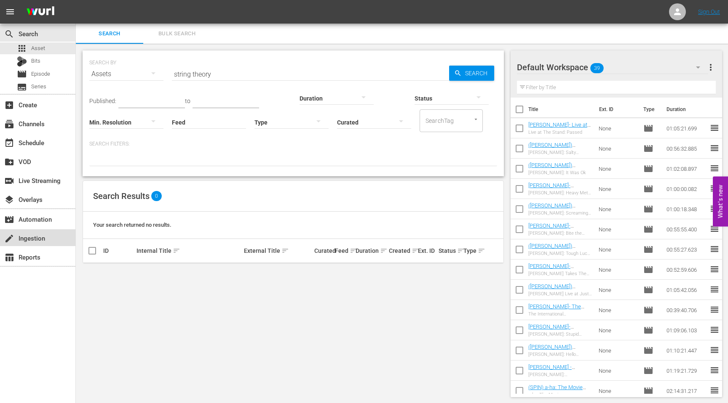
click at [49, 238] on div "create Ingestion" at bounding box center [37, 238] width 75 height 17
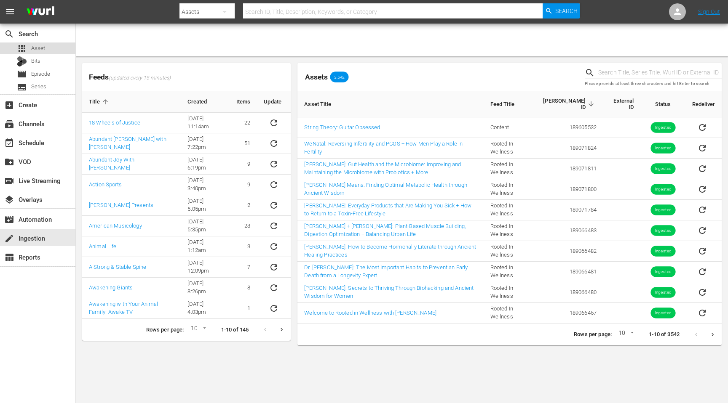
click at [41, 46] on span "Asset" at bounding box center [38, 48] width 14 height 8
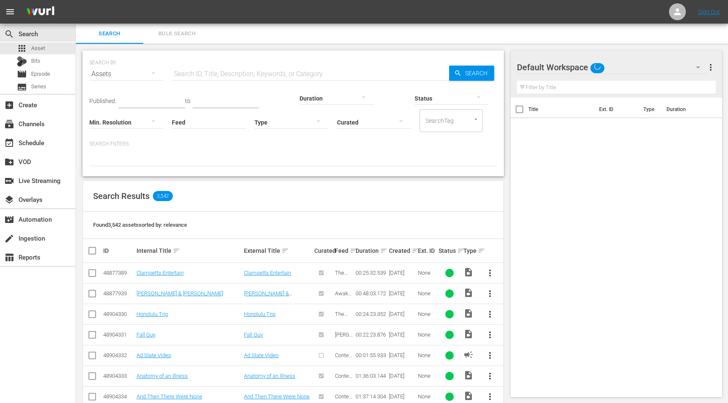
click at [208, 77] on input "text" at bounding box center [310, 74] width 277 height 20
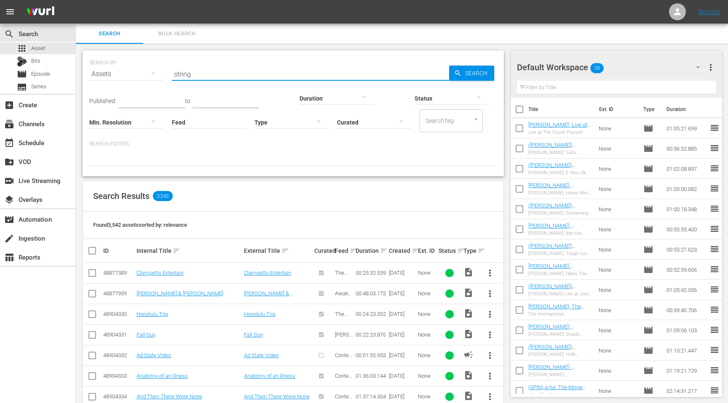
type input "string"
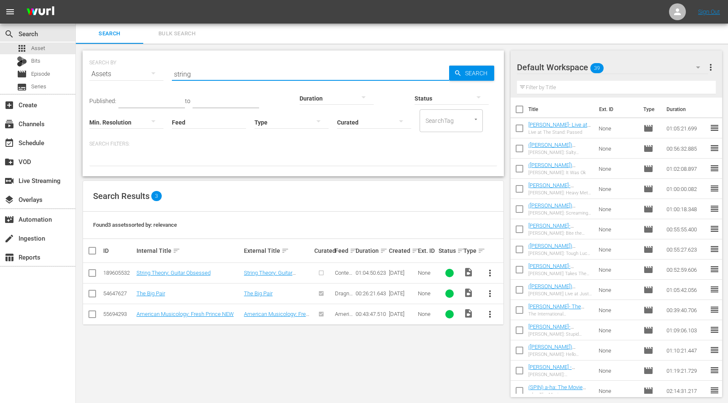
click at [496, 272] on button "more_vert" at bounding box center [490, 273] width 20 height 20
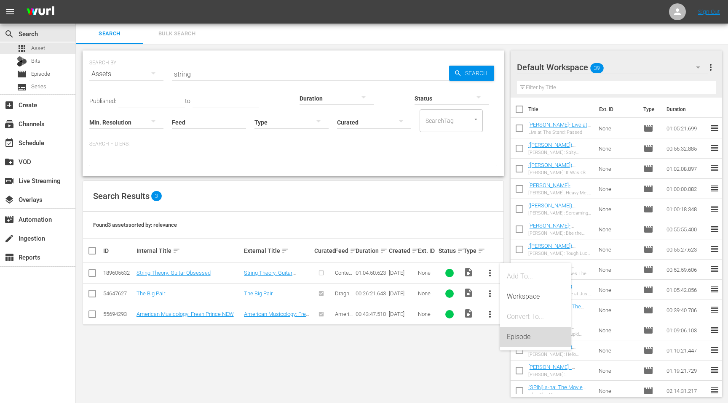
click at [515, 334] on div "Episode" at bounding box center [535, 337] width 57 height 20
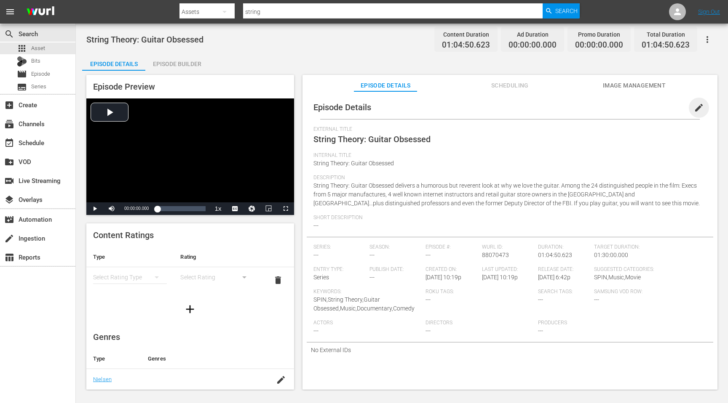
click at [694, 112] on span "edit" at bounding box center [699, 108] width 10 height 10
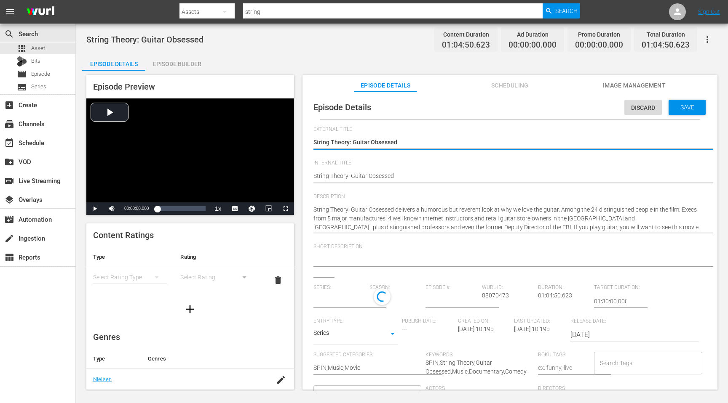
type input "No Series"
click at [387, 336] on body "menu Search By Assets Search ID, Title, Description, Keywords, or Category stri…" at bounding box center [364, 201] width 728 height 403
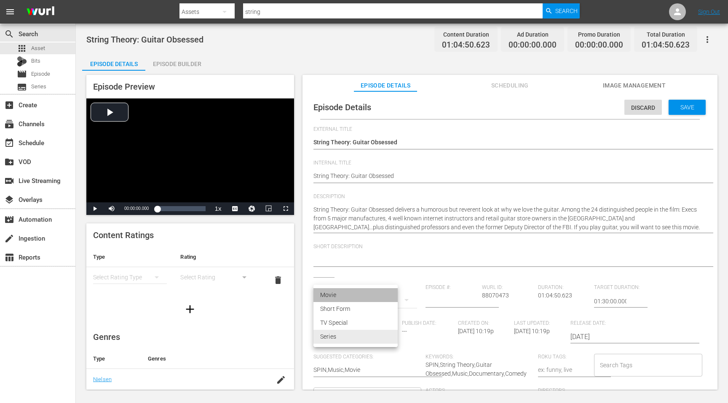
click at [368, 294] on li "Movie" at bounding box center [355, 295] width 84 height 14
type input "MOVIE"
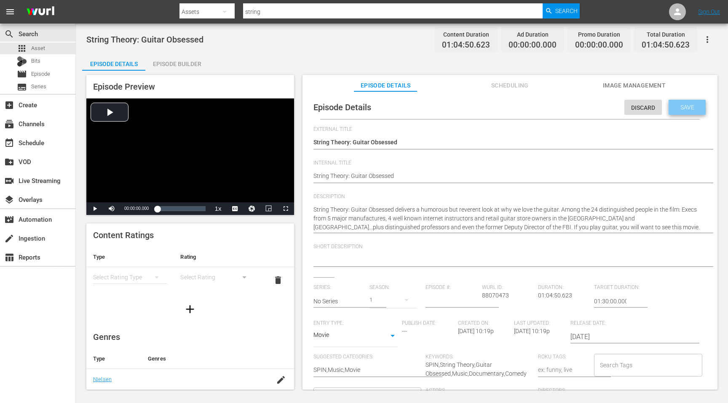
click at [681, 109] on span "Save" at bounding box center [686, 107] width 27 height 7
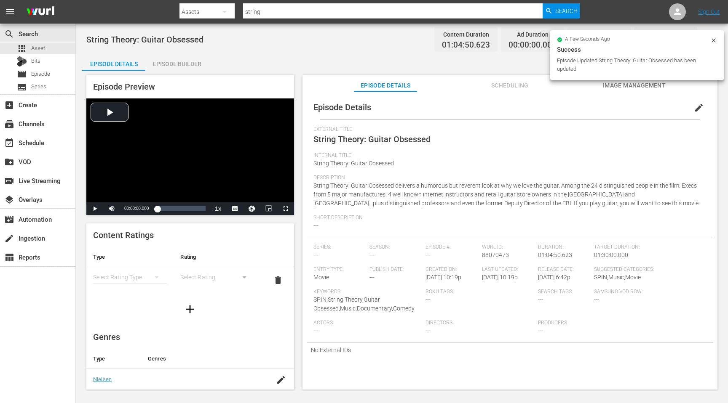
click at [694, 109] on span "edit" at bounding box center [699, 108] width 10 height 10
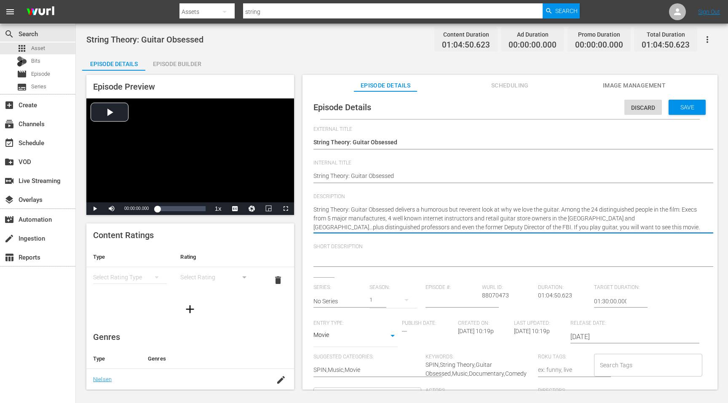
drag, startPoint x: 574, startPoint y: 227, endPoint x: 384, endPoint y: 192, distance: 192.7
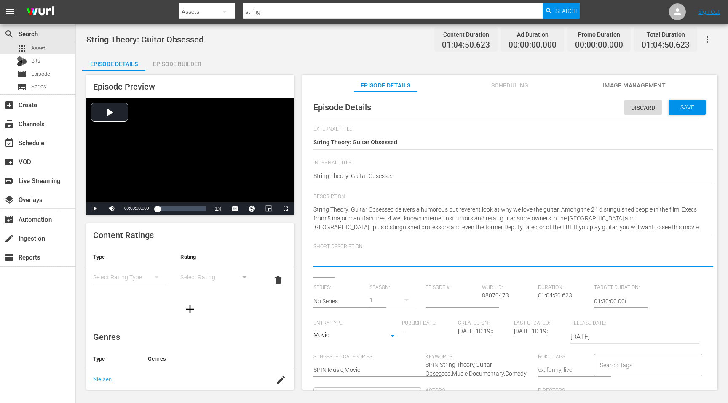
click at [338, 259] on textarea at bounding box center [507, 261] width 389 height 10
paste textarea "A humorous yet reverent look at our love for the guitar, featuring 24 notable v…"
type textarea "A humorous yet reverent look at our love for the guitar, featuring 24 notable v…"
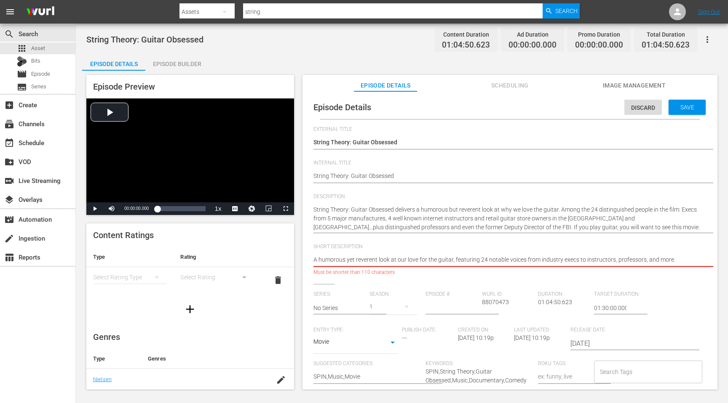
type textarea "A humorous yet reverent look at our love for the guitar, featuring 24 notable v…"
click at [586, 259] on textarea "A humorous yet reverent look at our love for the guitar, featuring 24 notable v…" at bounding box center [507, 261] width 389 height 10
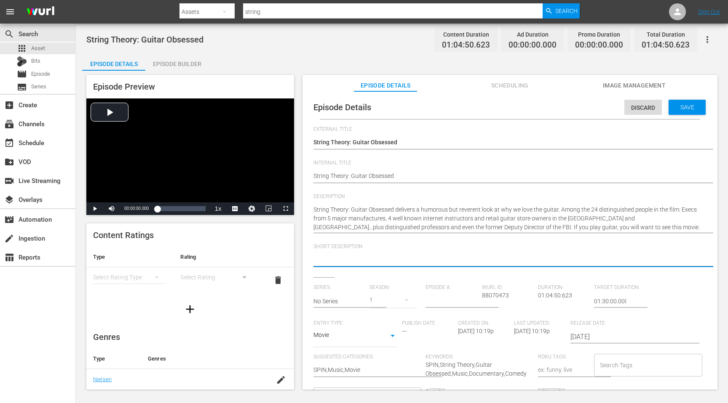
paste textarea "A witty, heartfelt look at our love for the guitar, told by 24 industry pros, i…"
type textarea "A witty, heartfelt look at our love for the guitar, told by 24 industry pros, i…"
click at [673, 111] on div "Save" at bounding box center [686, 107] width 37 height 15
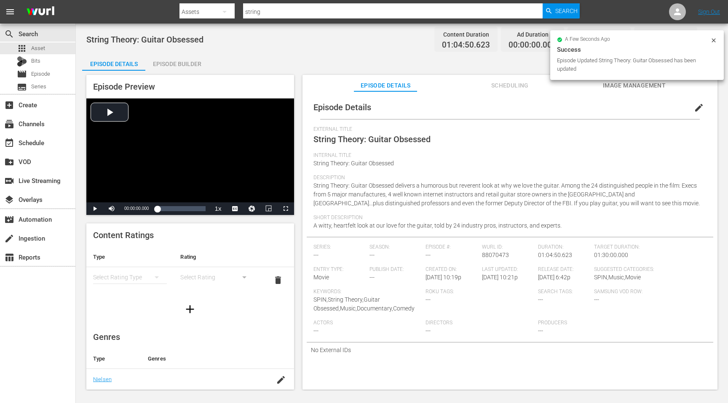
click at [716, 40] on icon at bounding box center [713, 40] width 7 height 7
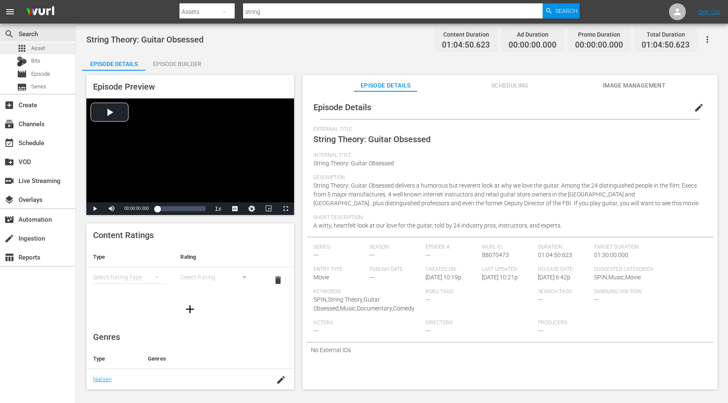
click at [53, 48] on div "apps Asset" at bounding box center [37, 49] width 75 height 12
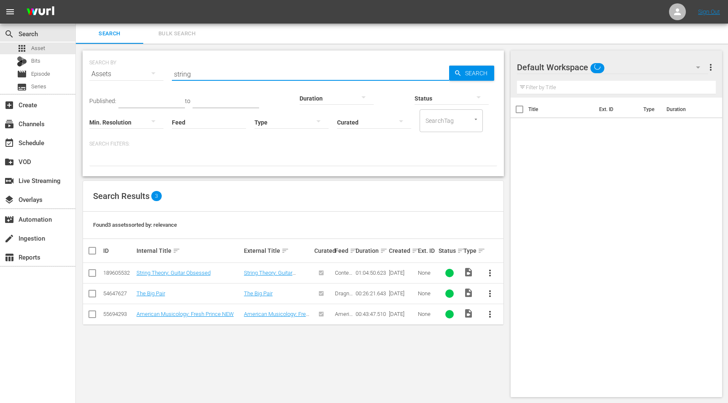
click at [359, 76] on input "string" at bounding box center [310, 74] width 277 height 20
type input "P"
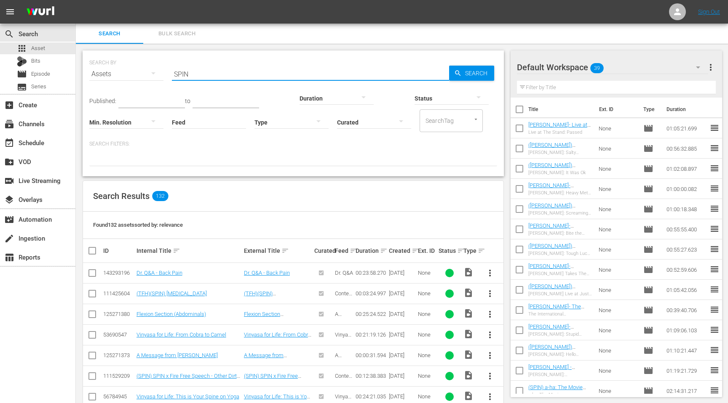
click at [231, 75] on input "SPIN" at bounding box center [310, 74] width 277 height 20
type input "SPIN 2 minute"
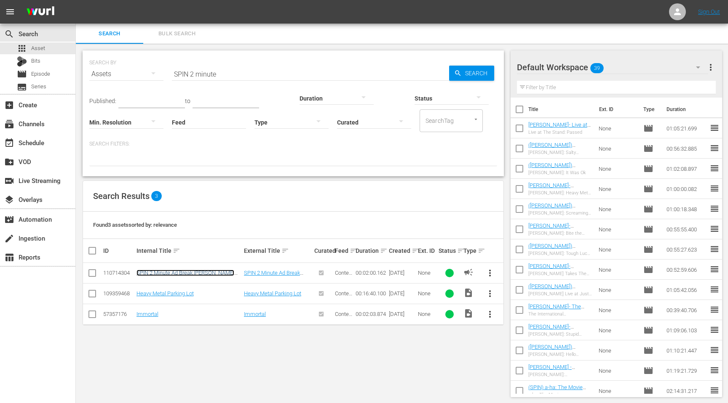
click at [145, 275] on link "SPIN 2 Minute Ad Break [PERSON_NAME] Edit" at bounding box center [185, 276] width 98 height 13
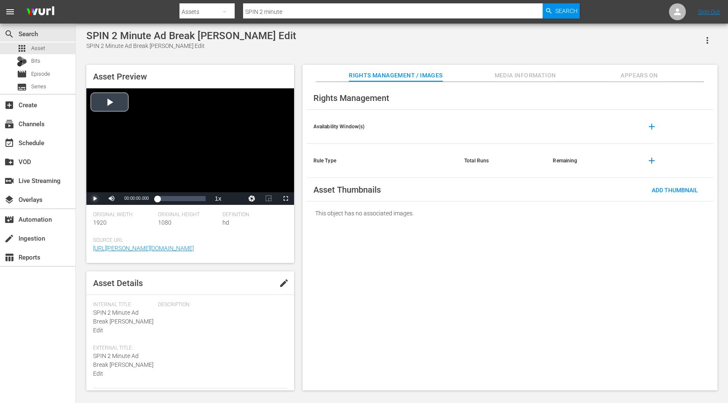
click at [95, 199] on span "Video Player" at bounding box center [95, 199] width 0 height 0
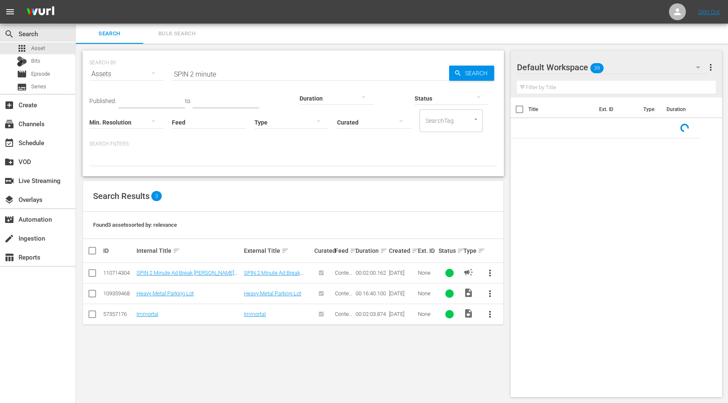
click at [487, 269] on span "more_vert" at bounding box center [490, 273] width 10 height 10
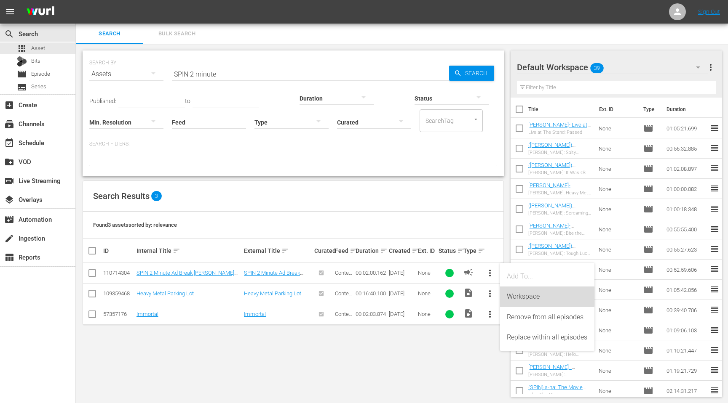
click at [519, 292] on div "Workspace" at bounding box center [547, 297] width 81 height 20
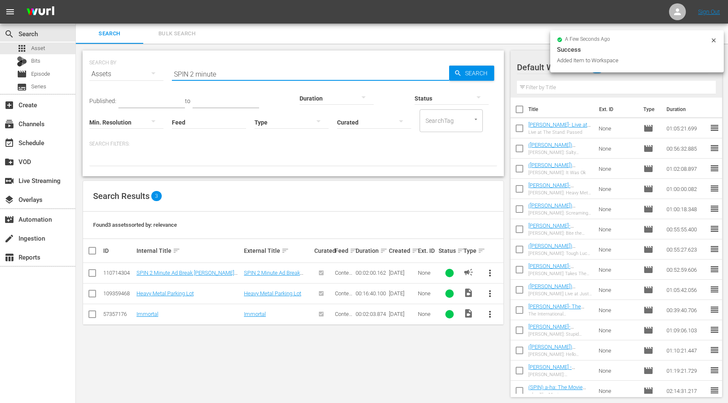
click at [273, 81] on input "SPIN 2 minute" at bounding box center [310, 74] width 277 height 20
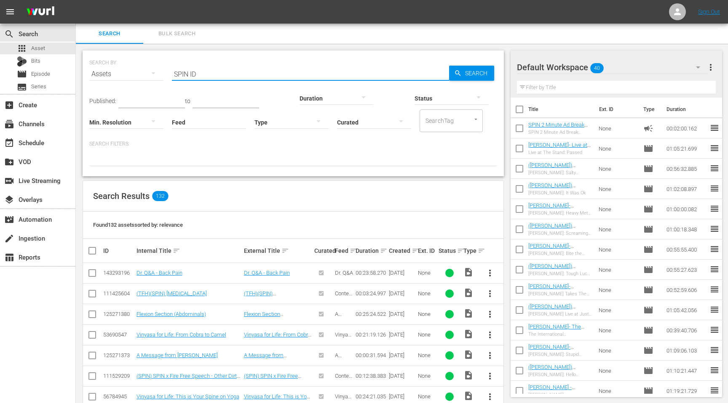
type input "SPIN ID"
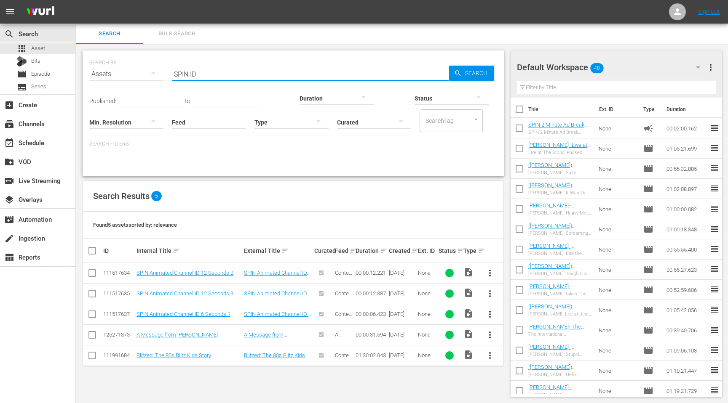
click at [491, 311] on span "more_vert" at bounding box center [490, 315] width 10 height 10
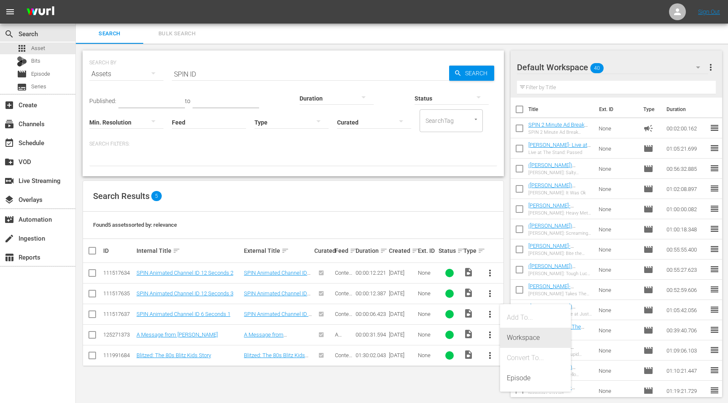
click at [514, 336] on div "Workspace" at bounding box center [535, 338] width 57 height 20
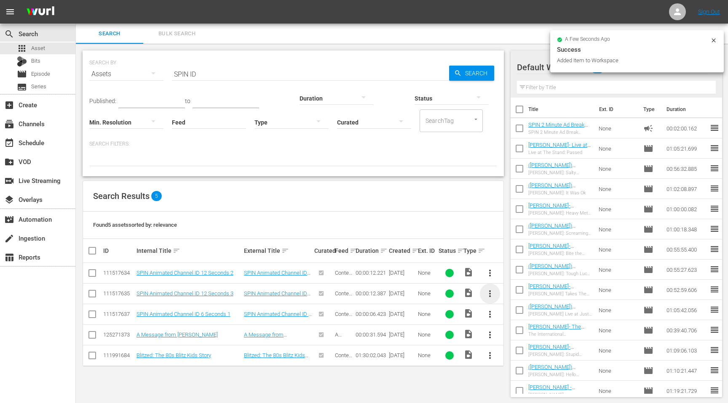
click at [487, 295] on span "more_vert" at bounding box center [490, 294] width 10 height 10
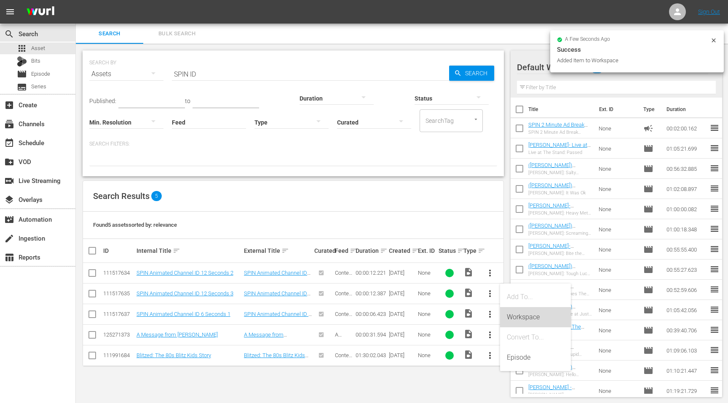
click at [517, 316] on div "Workspace" at bounding box center [535, 317] width 57 height 20
click at [488, 270] on span "more_vert" at bounding box center [490, 273] width 10 height 10
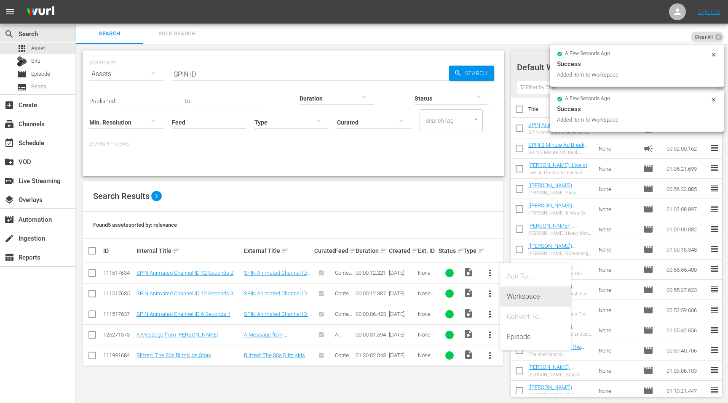
click at [515, 298] on div "Workspace" at bounding box center [535, 297] width 57 height 20
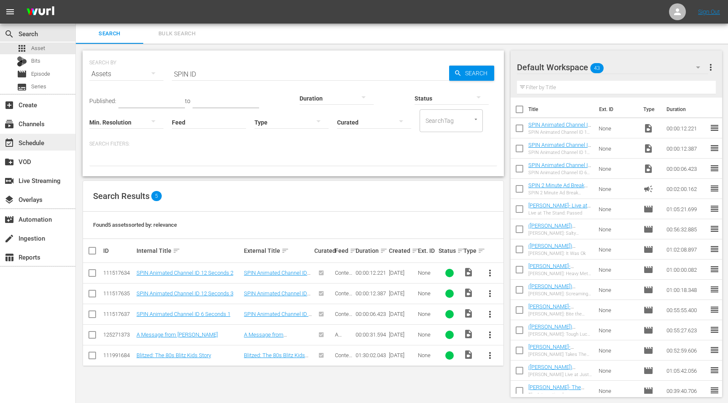
click at [54, 140] on div "event_available Schedule" at bounding box center [37, 142] width 75 height 17
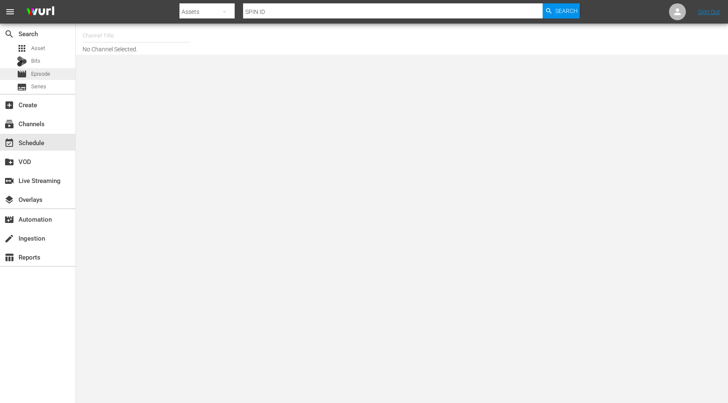
click at [53, 79] on div "movie Episode" at bounding box center [37, 74] width 75 height 12
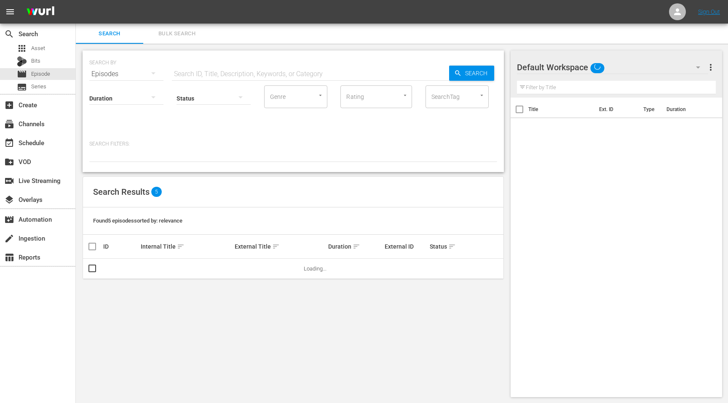
click at [209, 76] on input "text" at bounding box center [310, 74] width 277 height 20
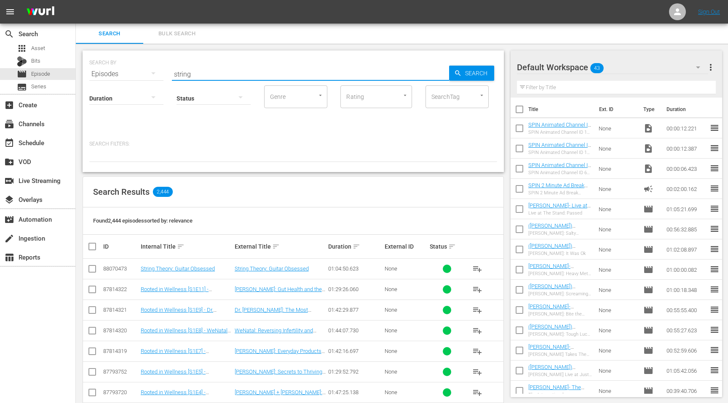
type input "string theory"
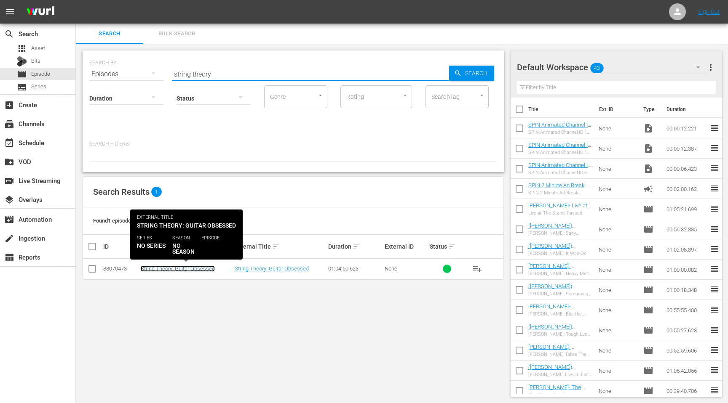
click at [179, 270] on link "String Theory: Guitar Obsessed" at bounding box center [178, 269] width 74 height 6
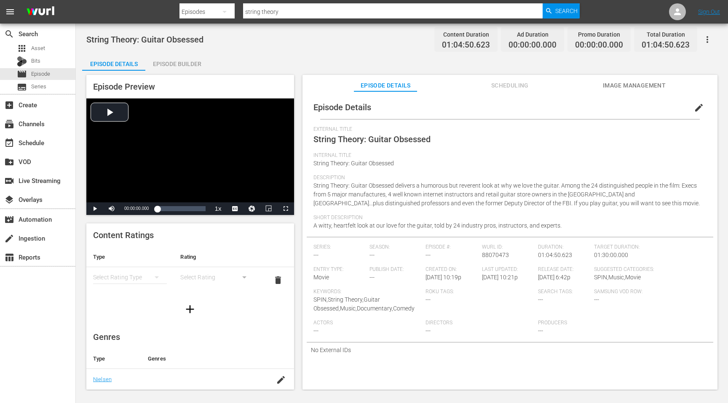
click at [177, 65] on div "Episode Builder" at bounding box center [176, 64] width 63 height 20
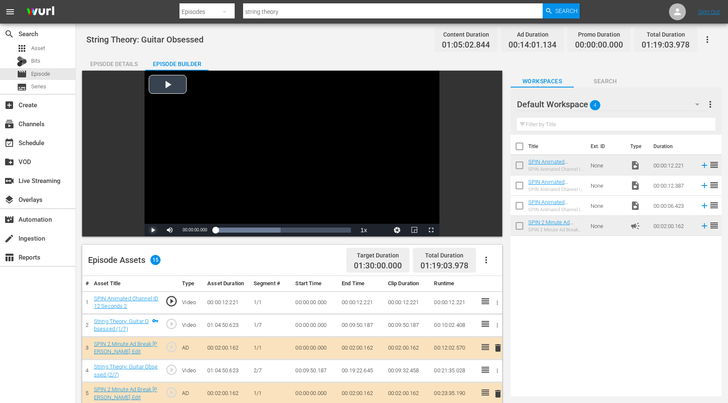
click at [153, 230] on span "Video Player" at bounding box center [153, 230] width 0 height 0
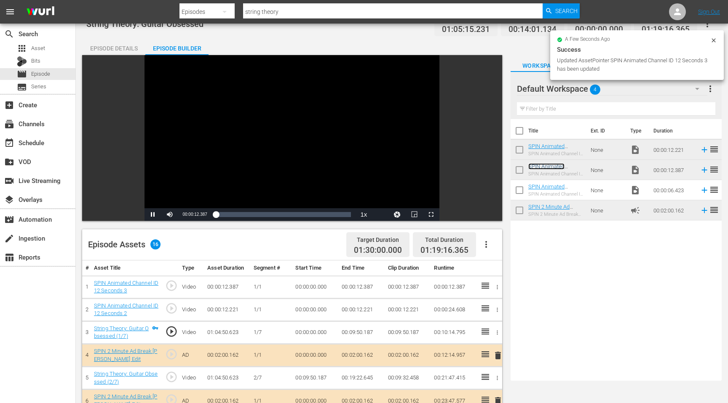
scroll to position [11, 0]
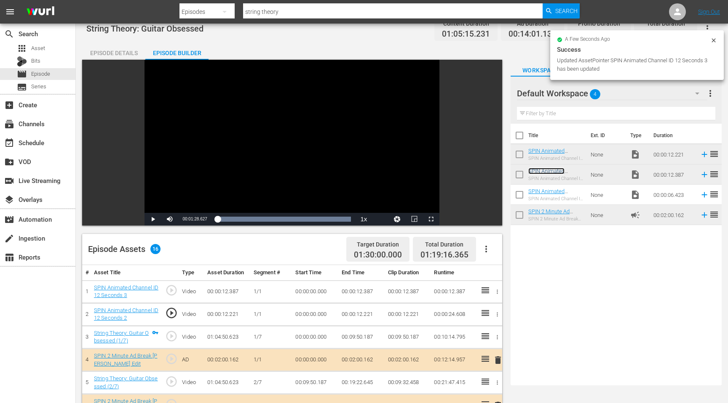
drag, startPoint x: 218, startPoint y: 222, endPoint x: 184, endPoint y: 222, distance: 33.3
click at [185, 222] on div "Play Mute Current Time 00:01:28.627 / Duration 00:00:12.287 Loaded : 100.00% 00…" at bounding box center [291, 219] width 295 height 13
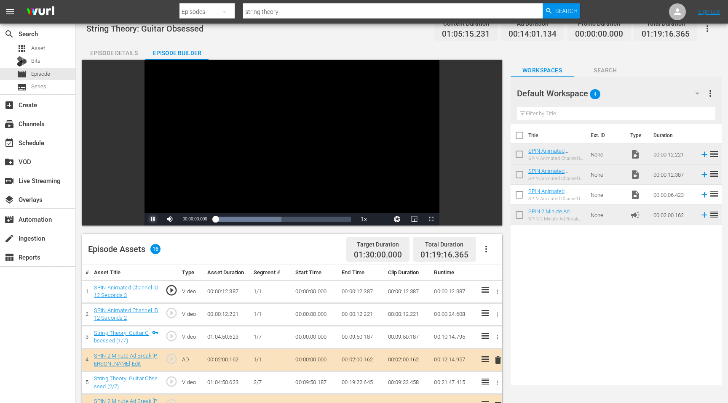
click at [153, 219] on span "Video Player" at bounding box center [153, 219] width 0 height 0
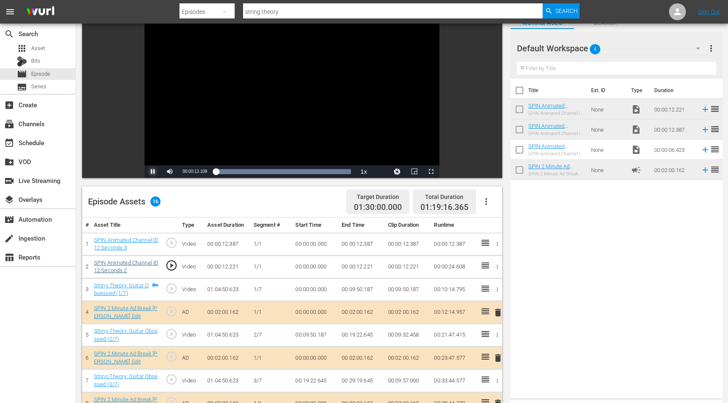
scroll to position [72, 0]
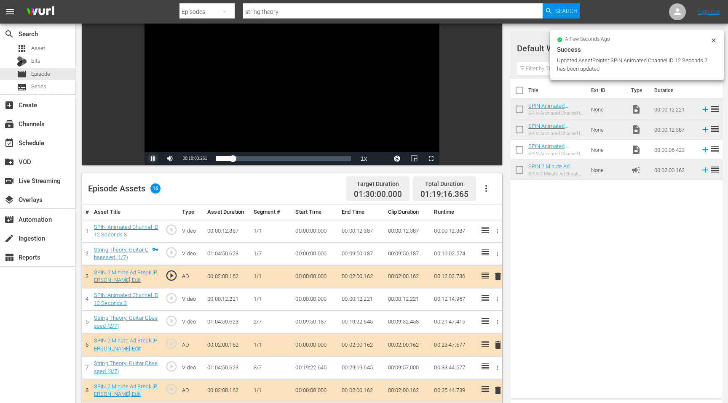
click at [153, 159] on span "Video Player" at bounding box center [153, 159] width 0 height 0
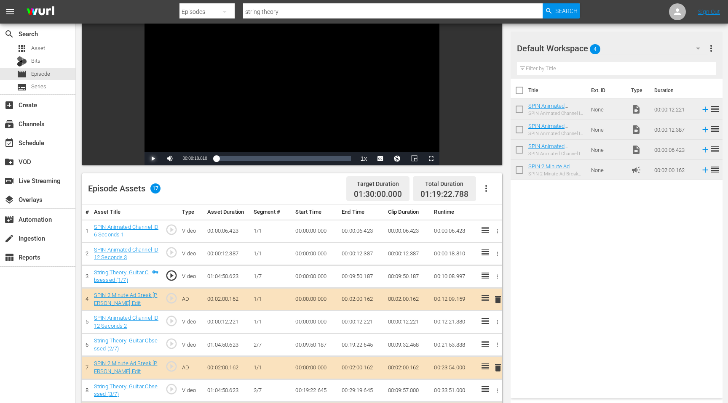
click at [153, 159] on span "Video Player" at bounding box center [153, 159] width 0 height 0
drag, startPoint x: 216, startPoint y: 162, endPoint x: 187, endPoint y: 158, distance: 28.8
click at [189, 158] on div "Play Mute Current Time 00:00:19.768 / Duration 01:04:50.553 Loaded : 0.92% 00:0…" at bounding box center [291, 158] width 295 height 13
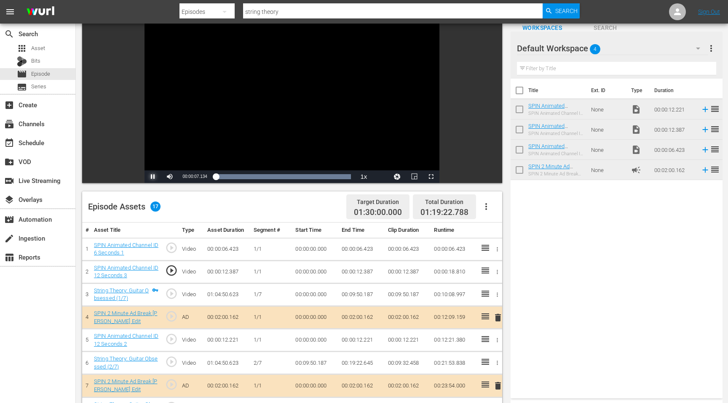
scroll to position [82, 0]
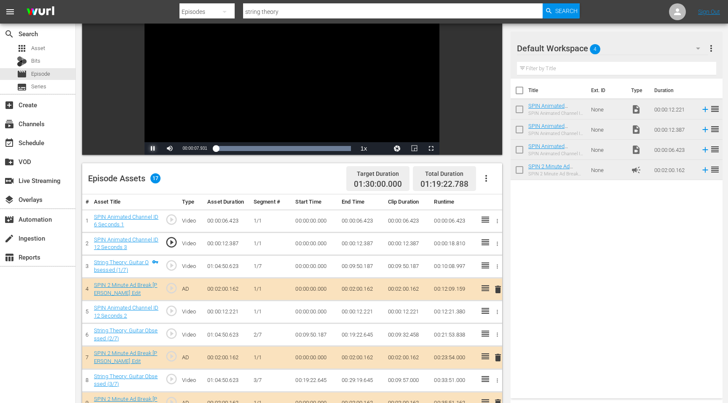
click at [153, 149] on span "Video Player" at bounding box center [153, 149] width 0 height 0
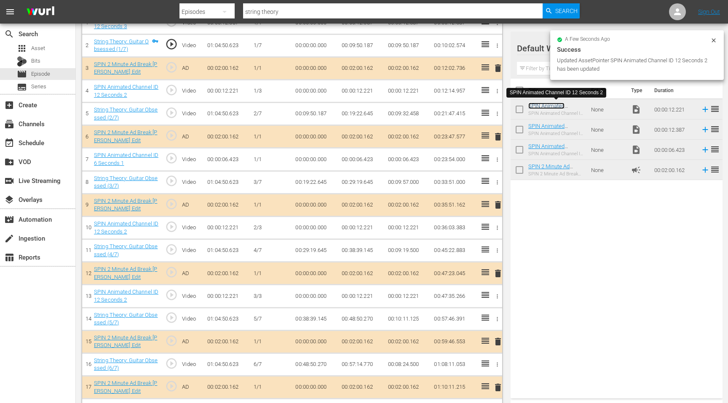
scroll to position [278, 0]
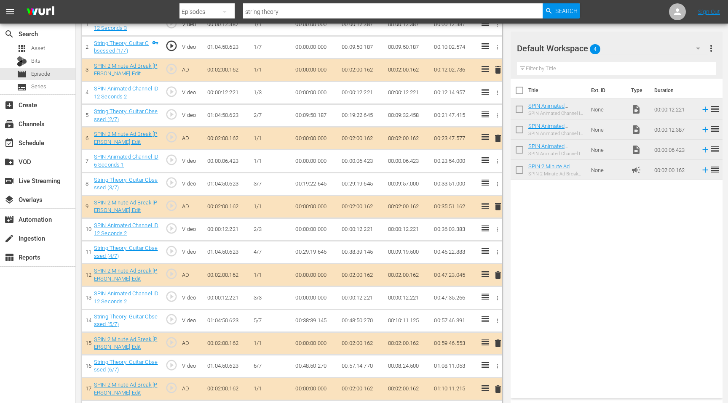
click at [495, 297] on icon "button" at bounding box center [497, 298] width 6 height 6
click at [475, 330] on span "DELETE ASSET" at bounding box center [469, 328] width 52 height 8
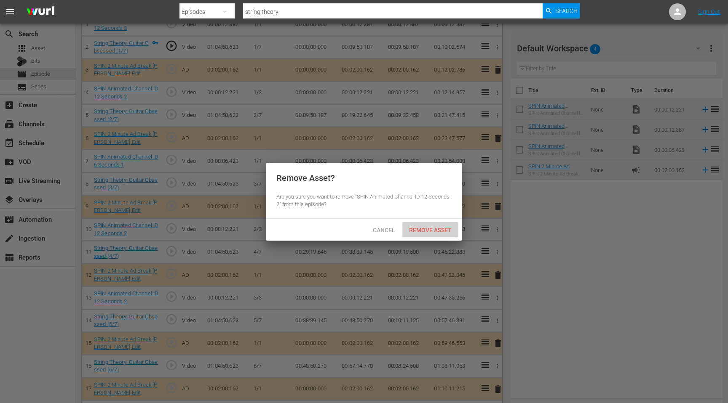
click at [435, 235] on div "Remove Asset" at bounding box center [430, 230] width 56 height 16
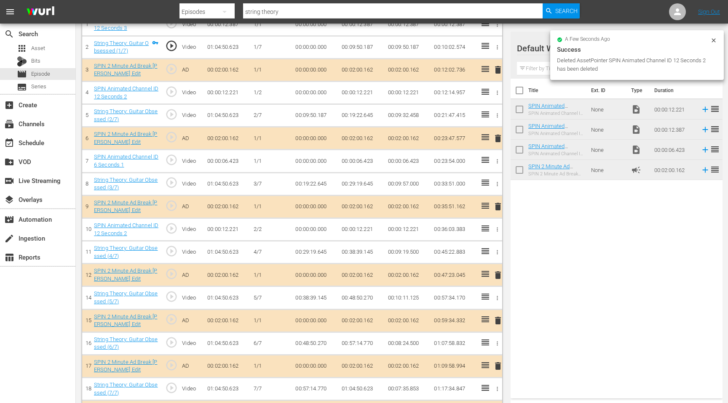
click at [498, 230] on icon "button" at bounding box center [497, 230] width 6 height 6
click at [480, 258] on span "DELETE ASSET" at bounding box center [469, 259] width 52 height 8
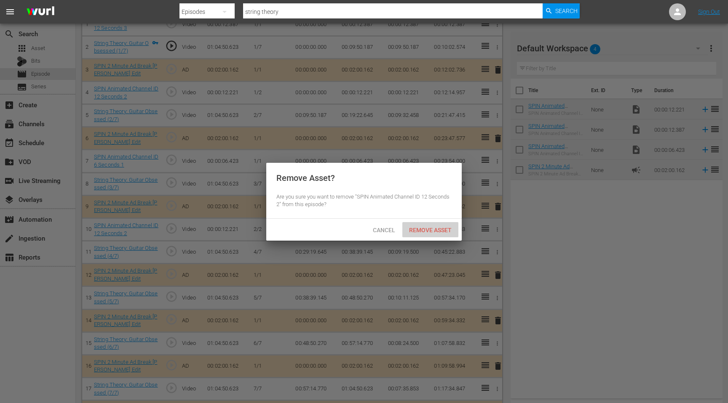
drag, startPoint x: 445, startPoint y: 230, endPoint x: 491, endPoint y: 195, distance: 57.8
click at [450, 222] on div "Cancel Remove Asset" at bounding box center [363, 230] width 195 height 22
click at [442, 235] on div "Remove Asset" at bounding box center [430, 230] width 56 height 16
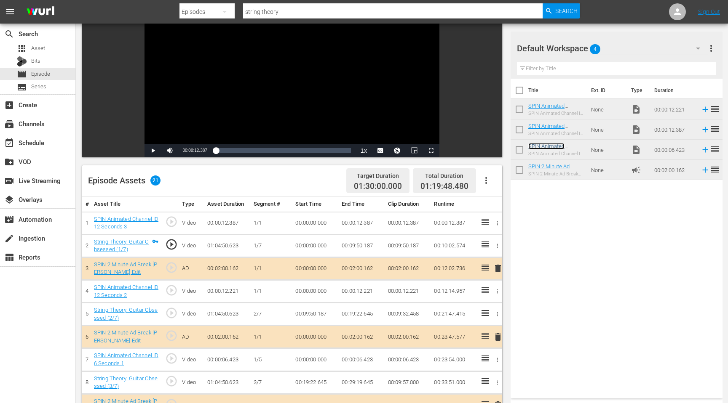
scroll to position [0, 0]
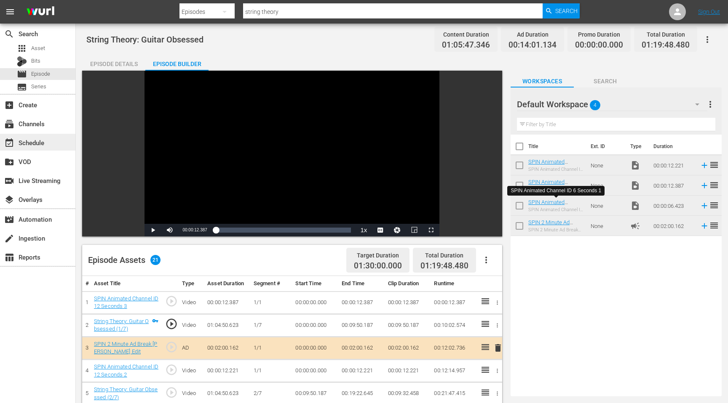
click at [32, 145] on div "event_available Schedule" at bounding box center [23, 142] width 47 height 8
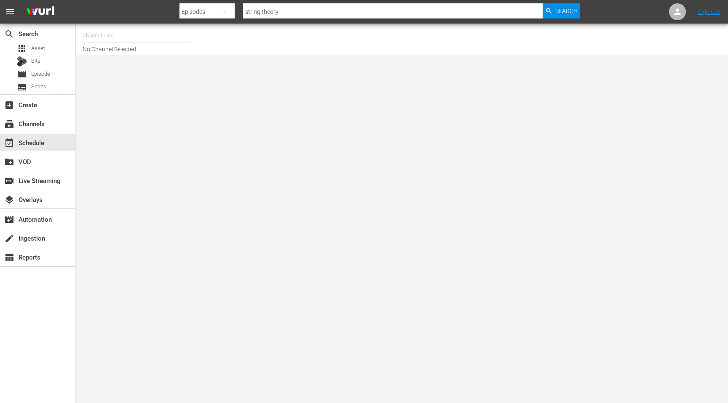
click at [111, 38] on input "text" at bounding box center [137, 36] width 108 height 20
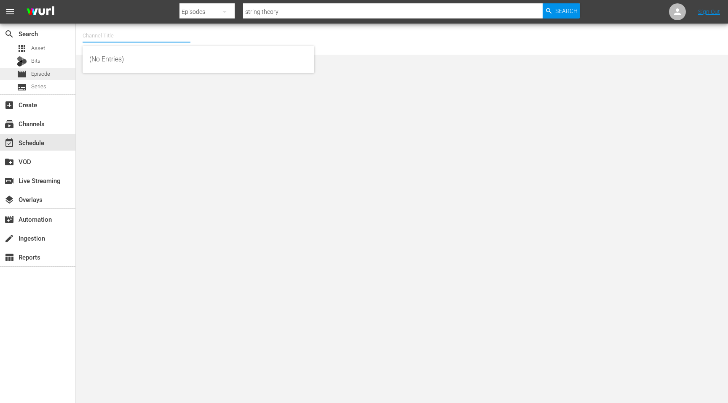
click at [41, 77] on span "Episode" at bounding box center [40, 74] width 19 height 8
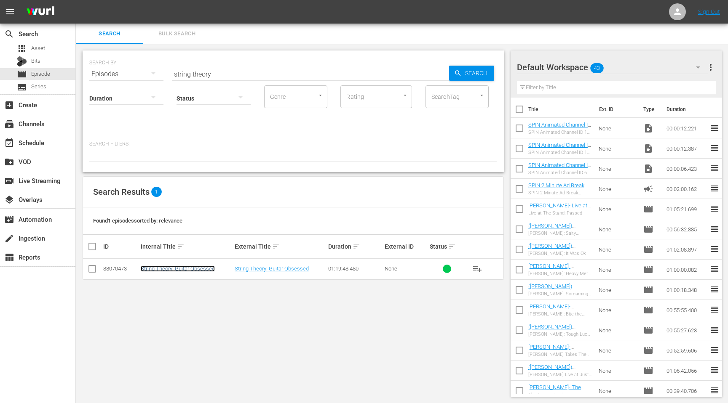
click at [194, 272] on link "String Theory: Guitar Obsessed" at bounding box center [178, 269] width 74 height 6
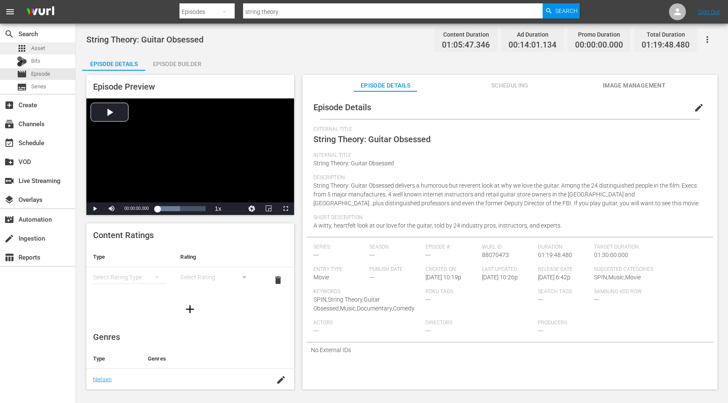
click at [40, 47] on span "Asset" at bounding box center [38, 48] width 14 height 8
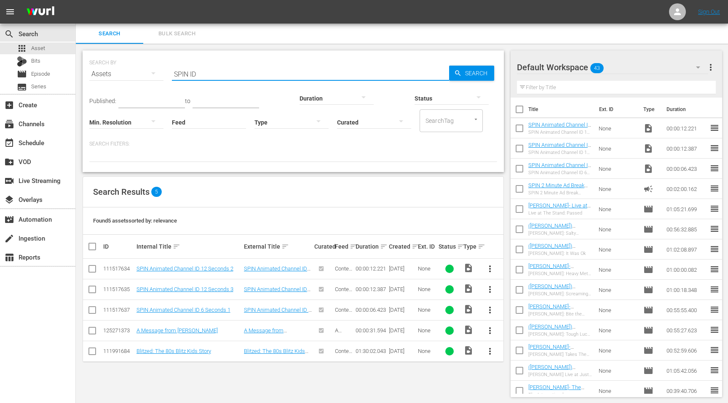
click at [204, 76] on input "SPIN ID" at bounding box center [310, 74] width 277 height 20
type input "string theory"
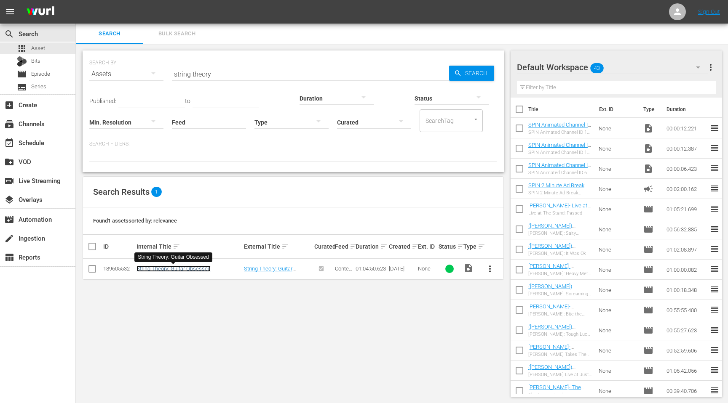
click at [184, 268] on link "String Theory: Guitar Obsessed" at bounding box center [173, 269] width 74 height 6
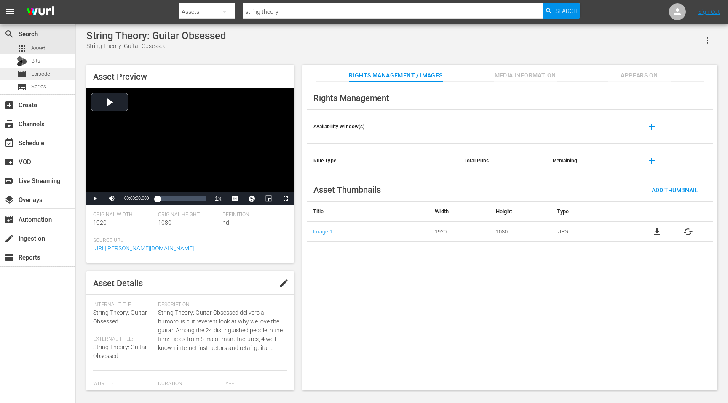
click at [48, 74] on span "Episode" at bounding box center [40, 74] width 19 height 8
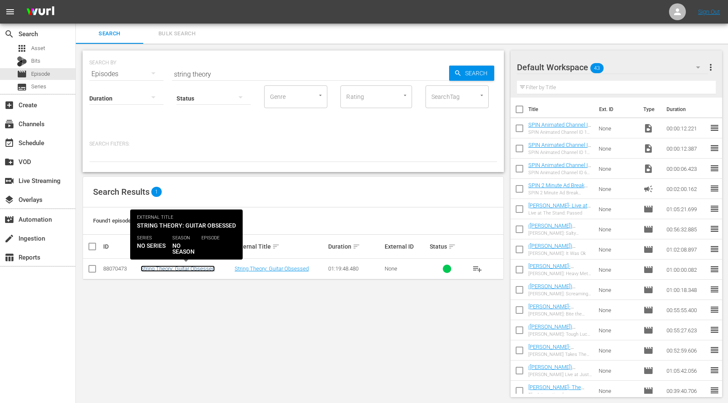
click at [191, 272] on link "String Theory: Guitar Obsessed" at bounding box center [178, 269] width 74 height 6
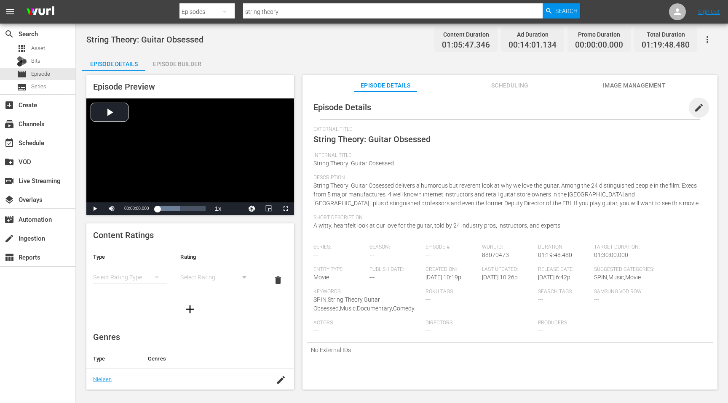
click at [694, 108] on span "edit" at bounding box center [699, 108] width 10 height 10
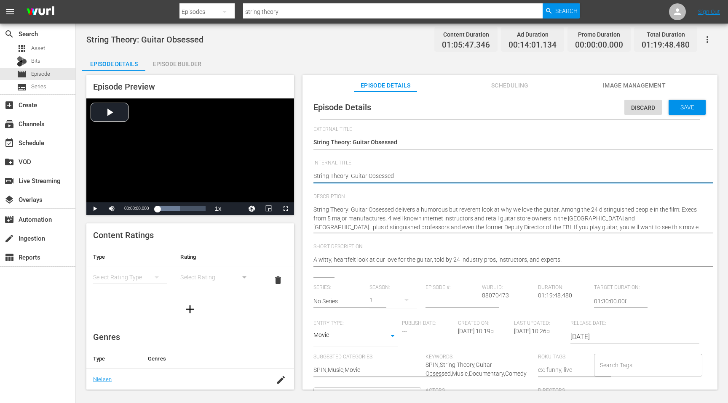
type textarea "(String Theory: Guitar Obsessed"
type textarea "(WString Theory: Guitar Obsessed"
type textarea "(WIString Theory: Guitar Obsessed"
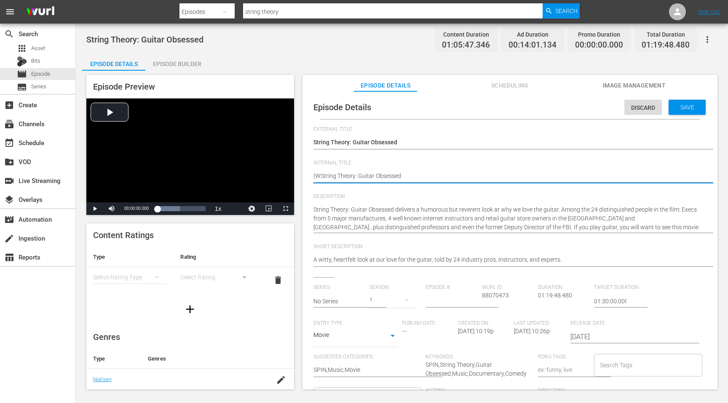
type textarea "(WIString Theory: Guitar Obsessed"
type textarea "(WITString Theory: Guitar Obsessed"
type textarea "(WITZString Theory: Guitar Obsessed"
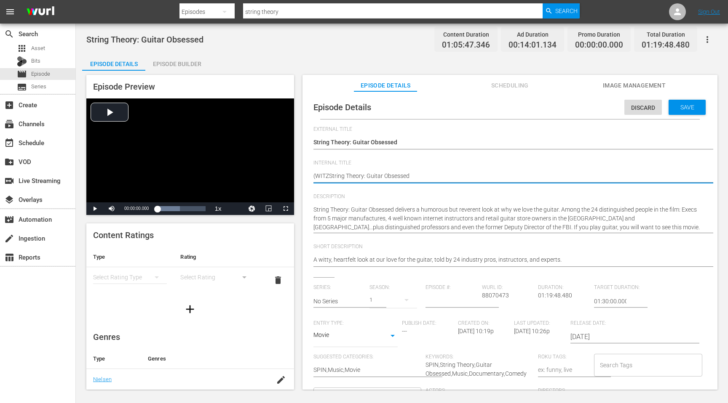
type textarea "(WITZ)String Theory: Guitar Obsessed"
type textarea "(WITZ) String Theory: Guitar Obsessed"
click at [452, 172] on textarea "String Theory: Guitar Obsessed" at bounding box center [507, 177] width 389 height 10
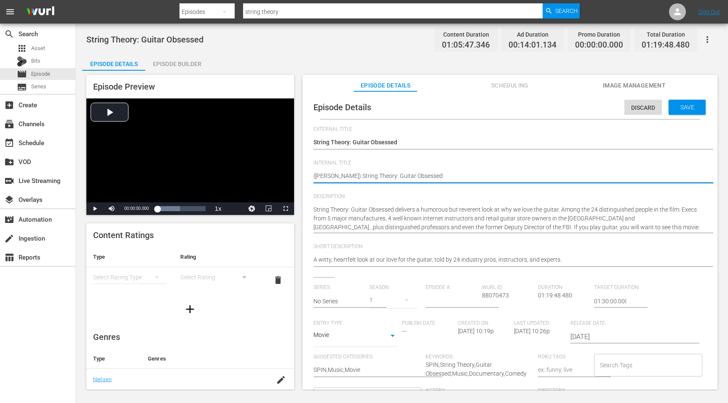
type textarea "(WITZ) String Theory: Guitar Obsessed"
type textarea "(WITZ) String Theory: Guitar Obsessed ("
type textarea "(WITZ) String Theory: Guitar Obsessed (C"
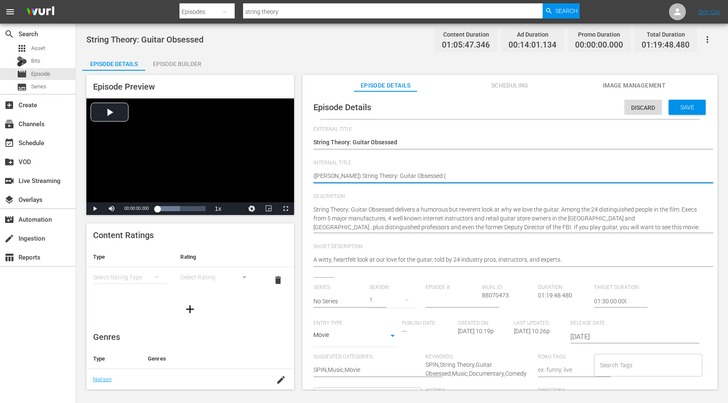
type textarea "(WITZ) String Theory: Guitar Obsessed (C"
type textarea "(WITZ) String Theory: Guitar Obsessed (Ca"
type textarea "(WITZ) String Theory: Guitar Obsessed (Cap"
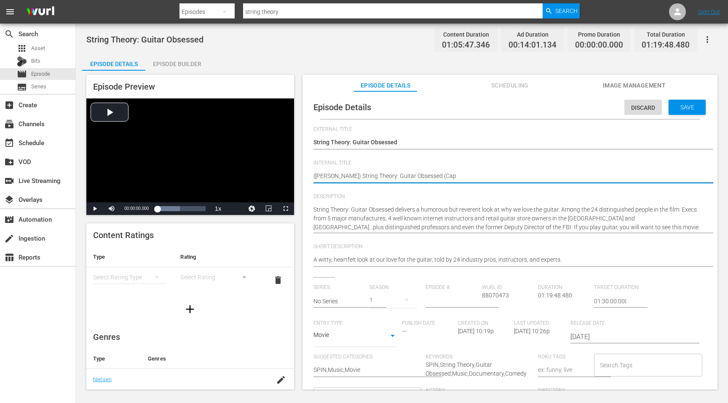
type textarea "(WITZ) String Theory: Guitar Obsessed (Capt"
type textarea "(WITZ) String Theory: Guitar Obsessed (Capti"
type textarea "(WITZ) String Theory: Guitar Obsessed (Captio"
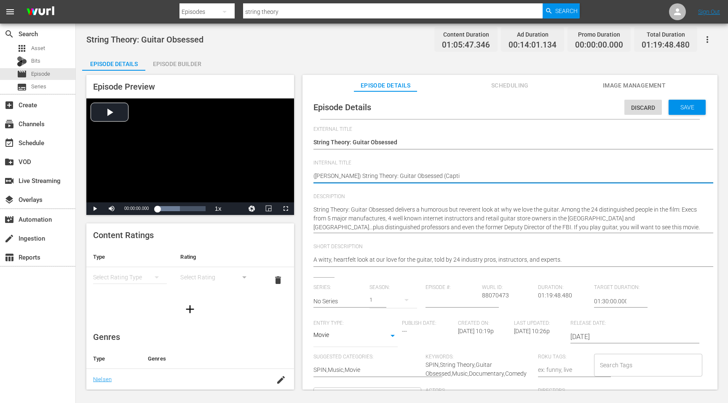
type textarea "(WITZ) String Theory: Guitar Obsessed (Captio"
type textarea "(WITZ) String Theory: Guitar Obsessed (Caption"
type textarea "(WITZ) String Theory: Guitar Obsessed (Captione"
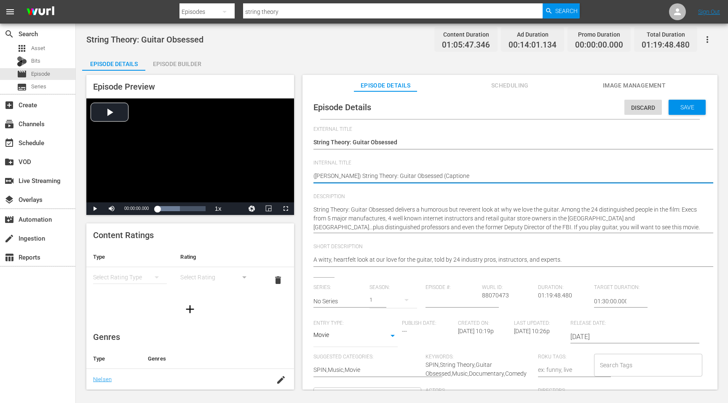
type textarea "(WITZ) String Theory: Guitar Obsessed (Captioned"
type textarea "(WITZ) String Theory: Guitar Obsessed (Captioned)"
type textarea "(WITZ) String Theory: Guitar Obsessed (Captioned)("
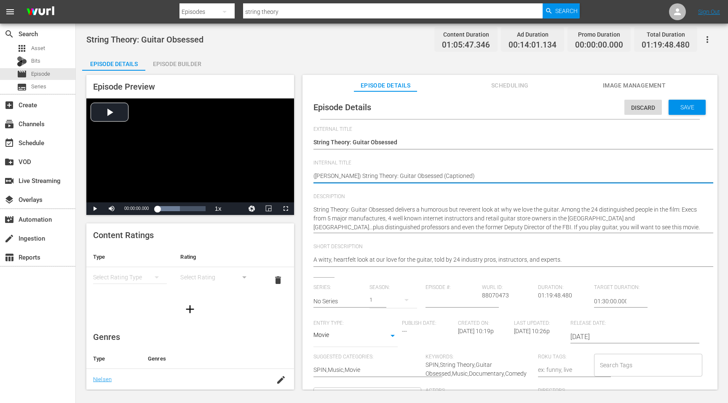
type textarea "(WITZ) String Theory: Guitar Obsessed (Captioned)("
type textarea "(WITZ) String Theory: Guitar Obsessed (Captioned)(F"
type textarea "(WITZ) String Theory: Guitar Obsessed (Captioned)(Fi"
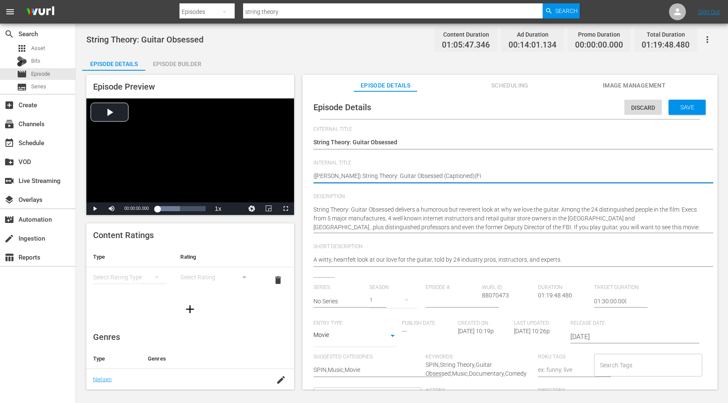
type textarea "(WITZ) String Theory: Guitar Obsessed (Captioned)(Fin"
type textarea "(WITZ) String Theory: Guitar Obsessed (Captioned)(Fina"
type textarea "(WITZ) String Theory: Guitar Obsessed (Captioned)(Final"
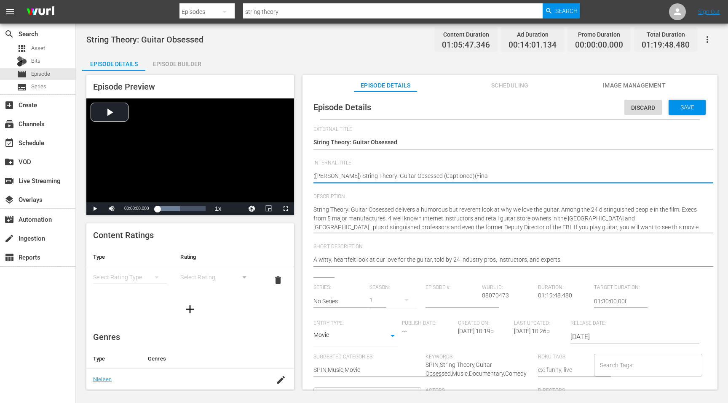
type textarea "(WITZ) String Theory: Guitar Obsessed (Captioned)(Final"
type textarea "([PERSON_NAME]) String Theory: Guitar Obsessed (Captioned)(Final)"
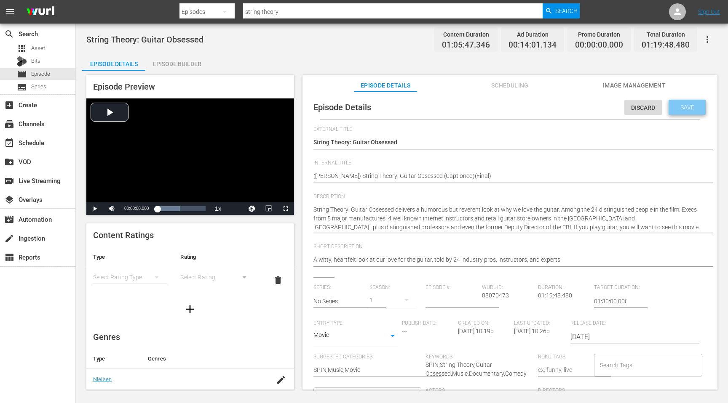
click at [674, 102] on div "Save" at bounding box center [686, 107] width 37 height 15
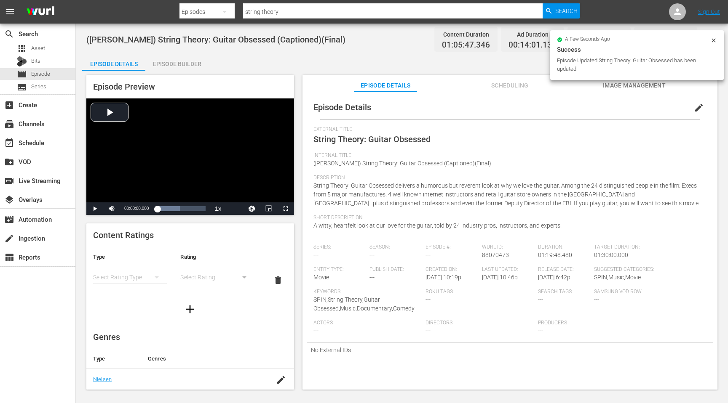
click at [689, 107] on button "edit" at bounding box center [699, 108] width 20 height 20
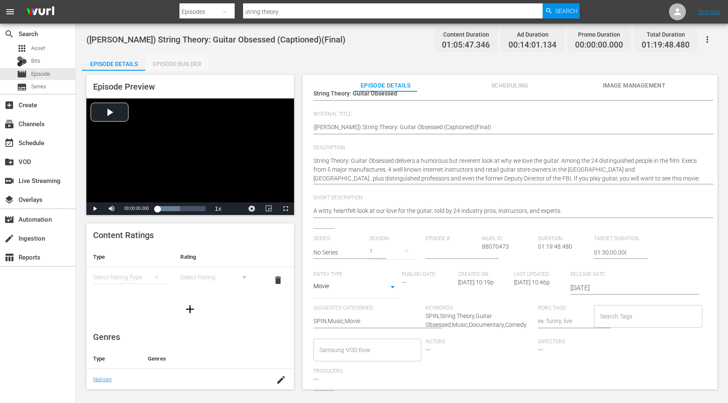
click at [184, 61] on div "Episode Builder" at bounding box center [176, 64] width 63 height 20
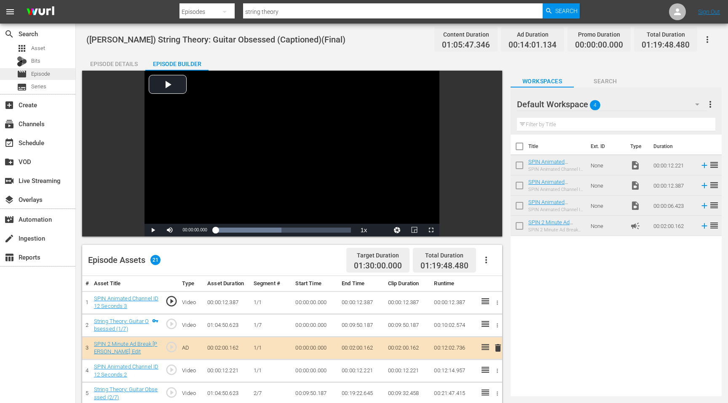
click at [45, 73] on span "Episode" at bounding box center [40, 74] width 19 height 8
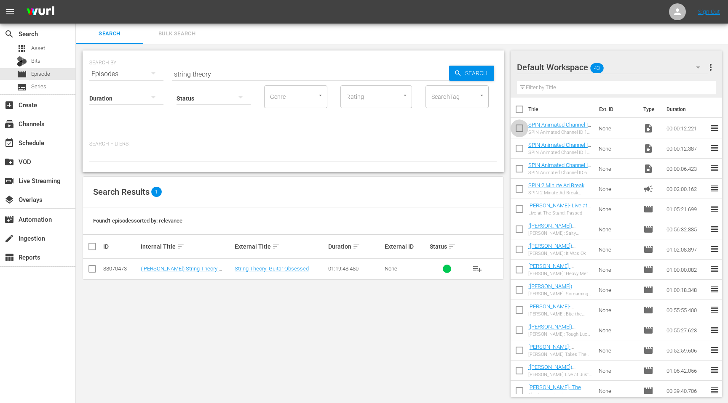
click at [520, 126] on input "checkbox" at bounding box center [519, 130] width 18 height 18
checkbox input "true"
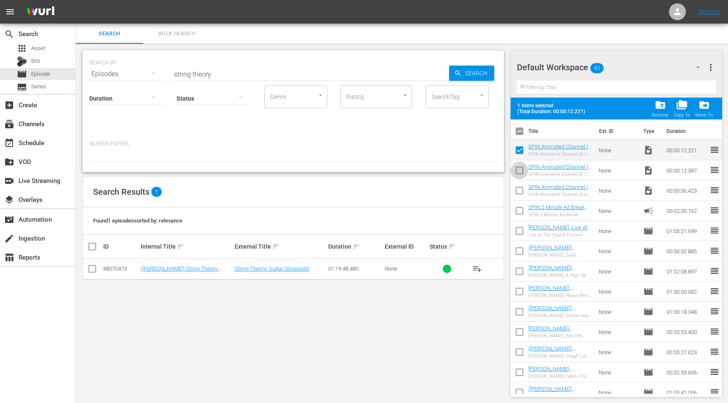
click at [517, 171] on input "checkbox" at bounding box center [519, 172] width 18 height 18
checkbox input "true"
click at [517, 189] on input "checkbox" at bounding box center [519, 193] width 18 height 18
checkbox input "true"
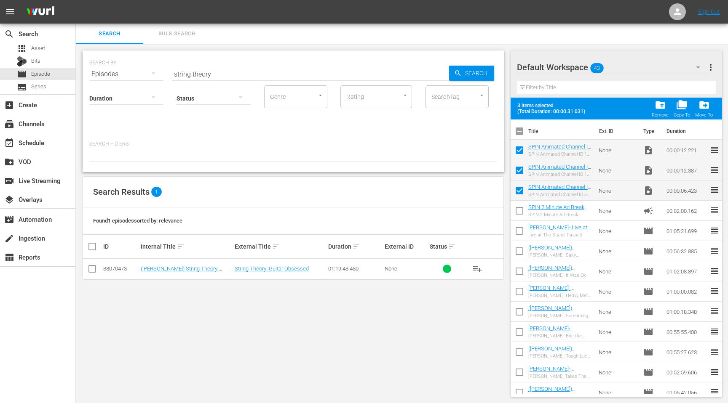
click at [518, 209] on input "checkbox" at bounding box center [519, 213] width 18 height 18
checkbox input "true"
click at [661, 107] on span "folder_delete" at bounding box center [659, 104] width 11 height 11
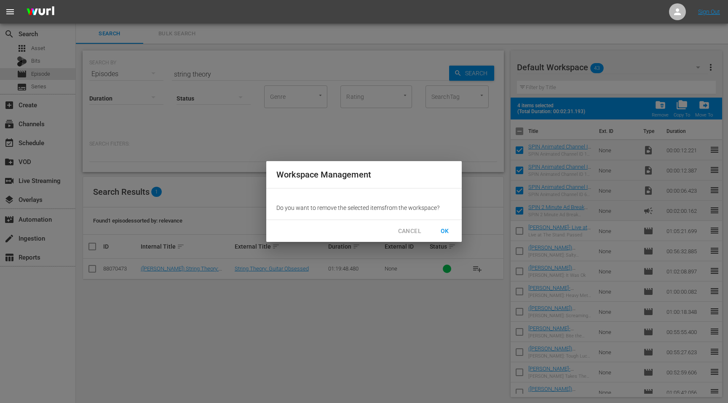
click at [440, 232] on span "OK" at bounding box center [444, 231] width 13 height 11
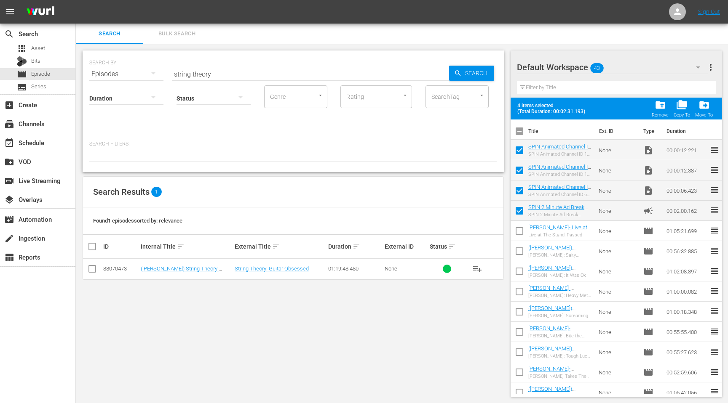
checkbox input "false"
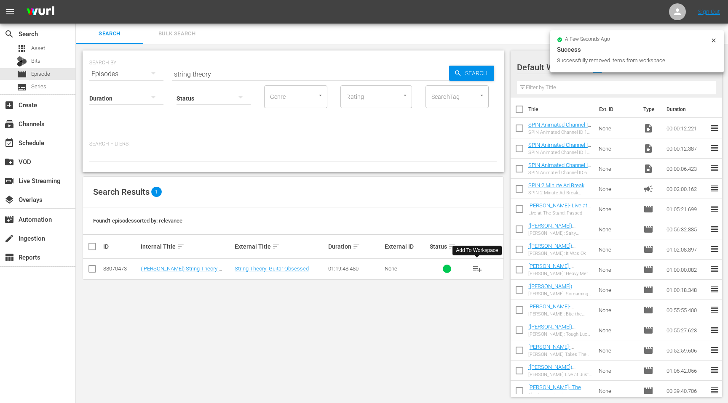
click at [479, 268] on span "playlist_add" at bounding box center [477, 269] width 10 height 10
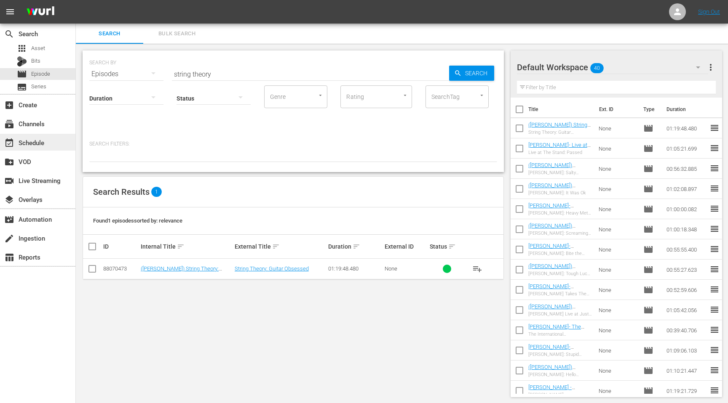
click at [34, 149] on div "event_available Schedule" at bounding box center [37, 142] width 75 height 17
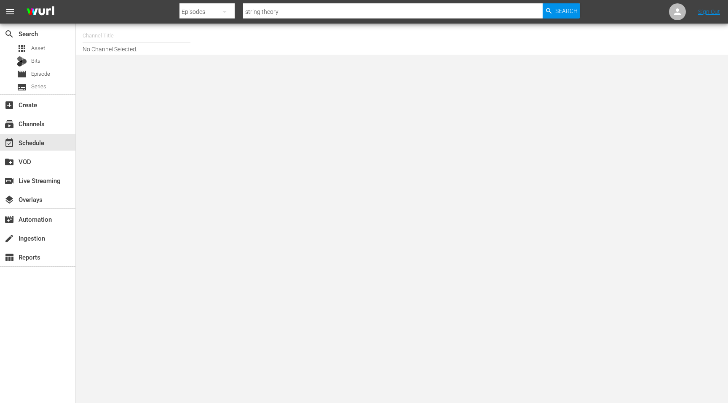
click at [119, 38] on input "text" at bounding box center [137, 36] width 108 height 20
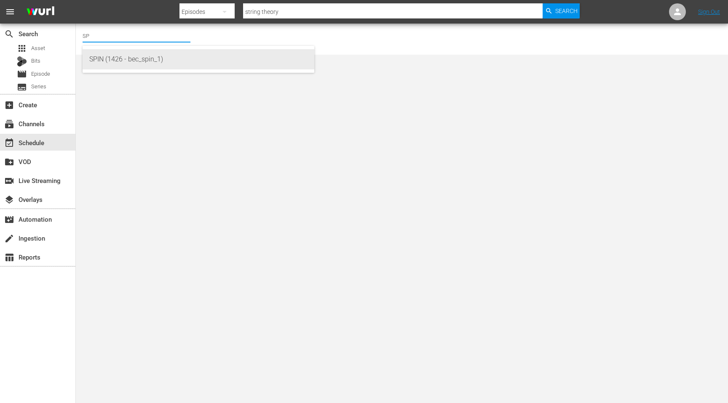
click at [117, 59] on div "SPIN (1426 - bec_spin_1)" at bounding box center [198, 59] width 218 height 20
type input "SPIN (1426 - bec_spin_1)"
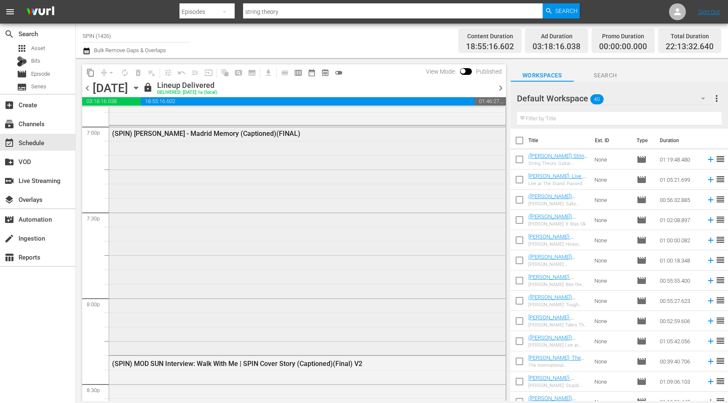
scroll to position [3245, 0]
click at [499, 88] on span "chevron_right" at bounding box center [500, 88] width 11 height 11
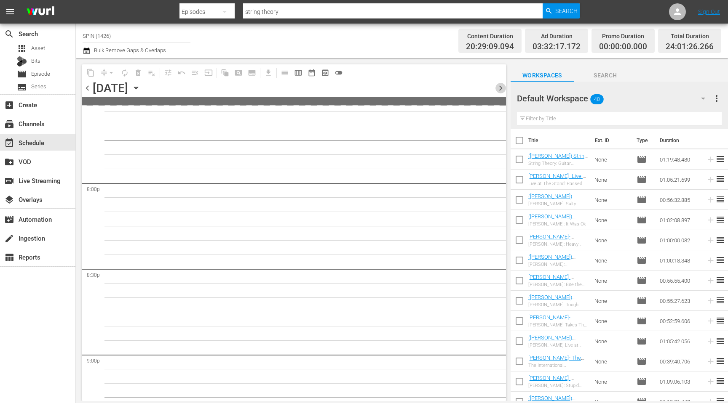
click at [499, 88] on span "chevron_right" at bounding box center [500, 88] width 11 height 11
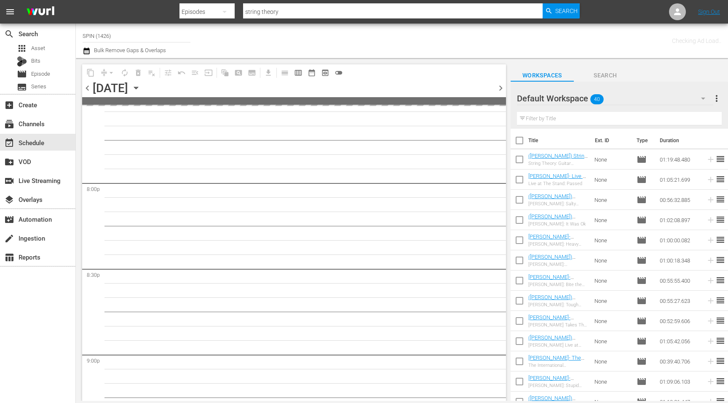
click at [499, 88] on span "chevron_right" at bounding box center [500, 88] width 11 height 11
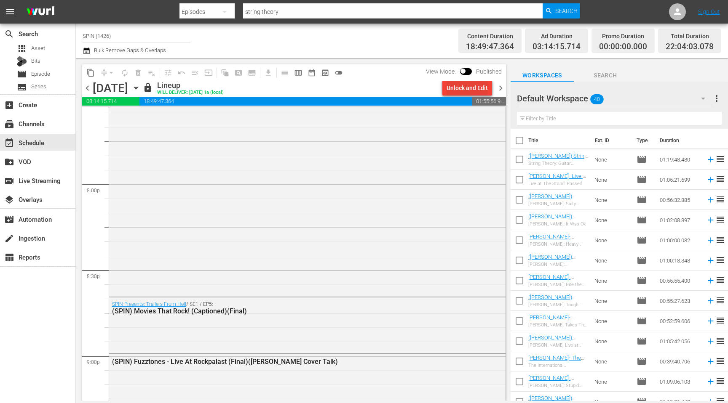
click at [463, 88] on div "Unlock and Edit" at bounding box center [466, 87] width 41 height 15
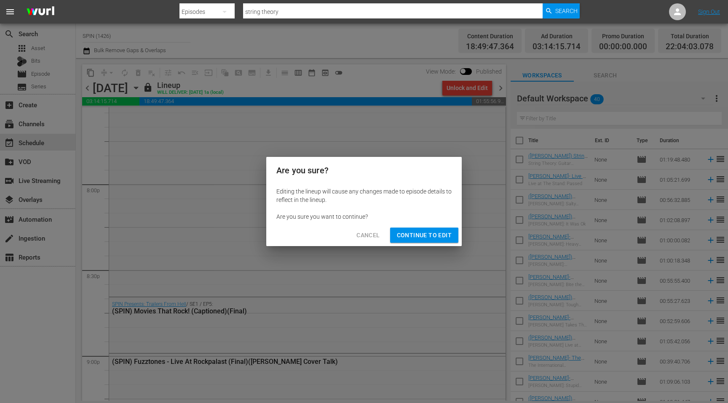
click at [411, 235] on span "Continue to Edit" at bounding box center [424, 235] width 55 height 11
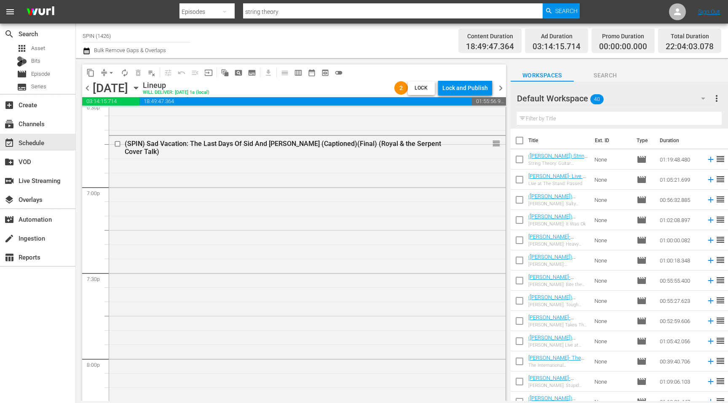
scroll to position [3174, 0]
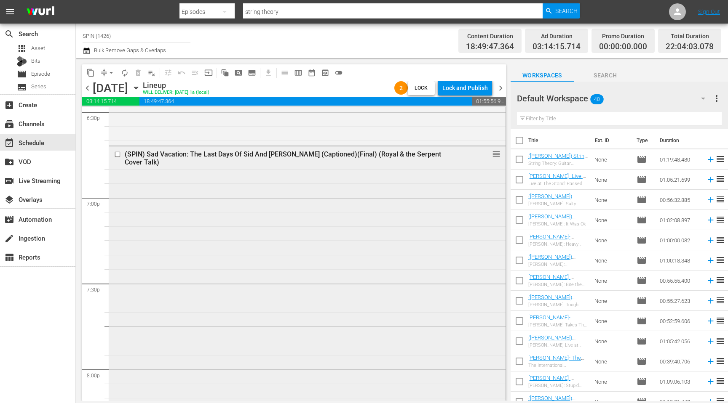
click at [119, 153] on input "checkbox" at bounding box center [118, 154] width 9 height 7
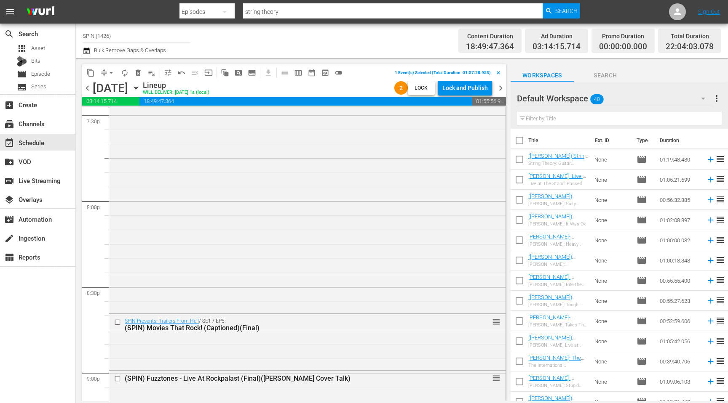
scroll to position [3349, 0]
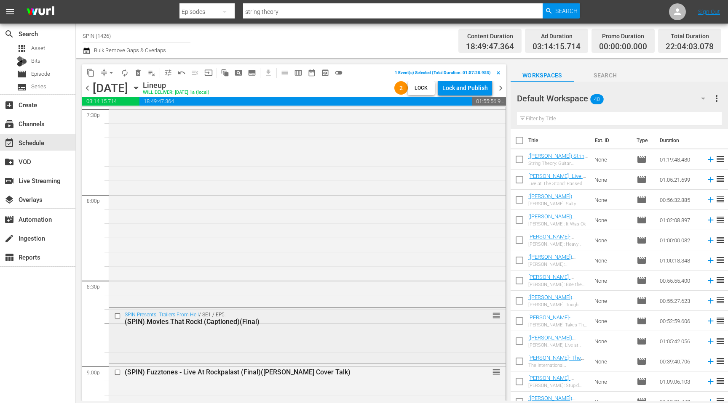
click at [119, 316] on input "checkbox" at bounding box center [118, 315] width 9 height 7
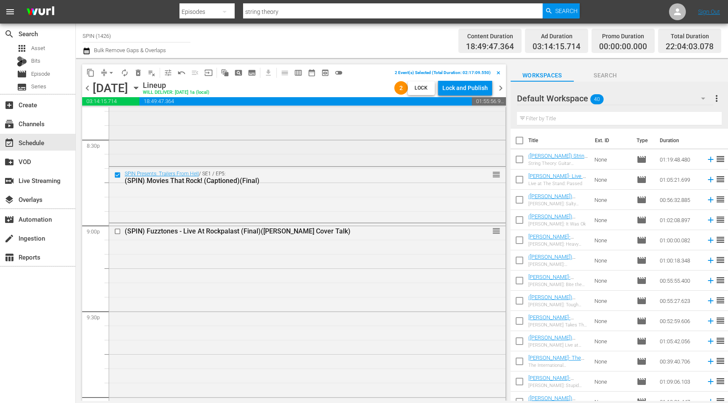
scroll to position [3490, 0]
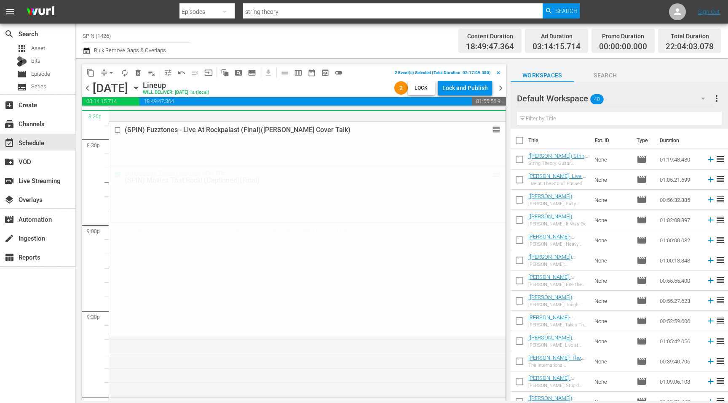
drag, startPoint x: 494, startPoint y: 234, endPoint x: 464, endPoint y: 118, distance: 119.3
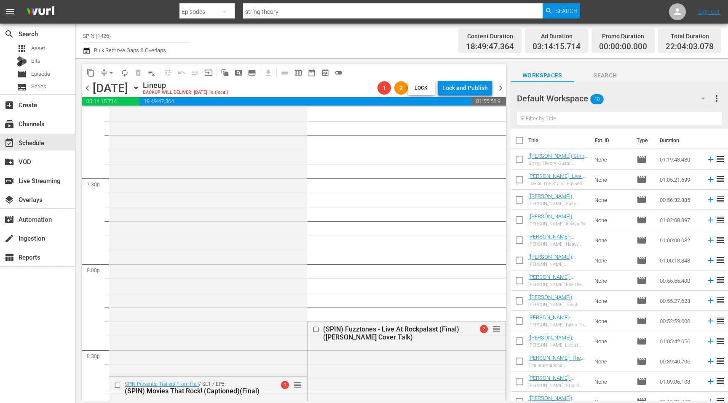
scroll to position [3274, 0]
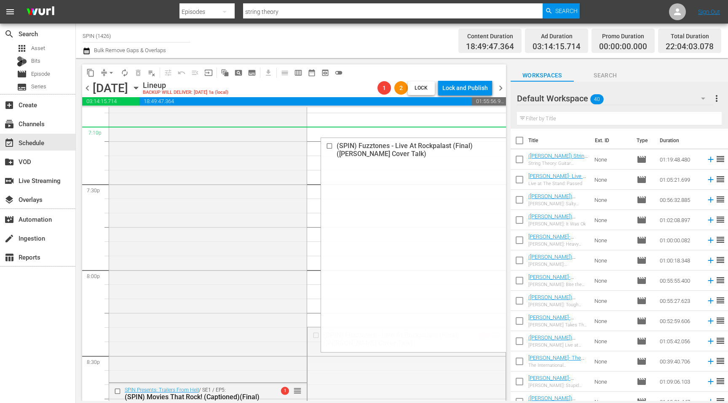
drag, startPoint x: 496, startPoint y: 335, endPoint x: 462, endPoint y: 131, distance: 206.6
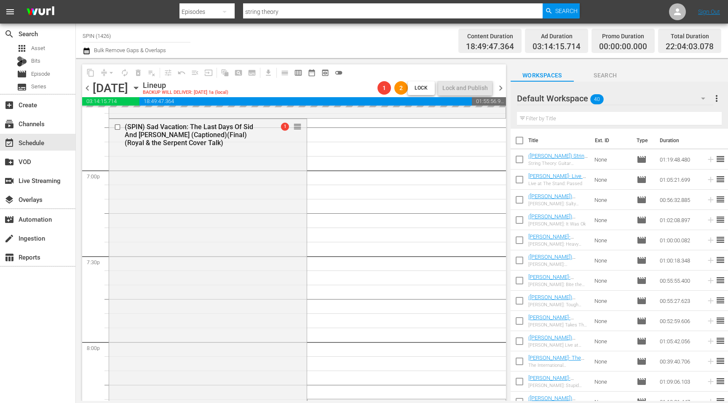
scroll to position [3183, 0]
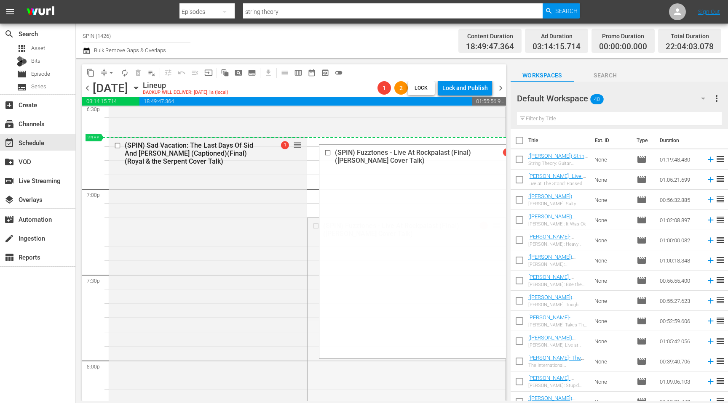
drag, startPoint x: 498, startPoint y: 225, endPoint x: 489, endPoint y: 144, distance: 81.9
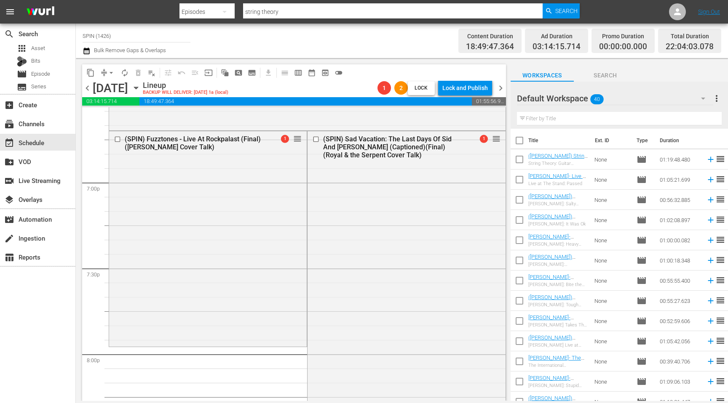
scroll to position [3184, 0]
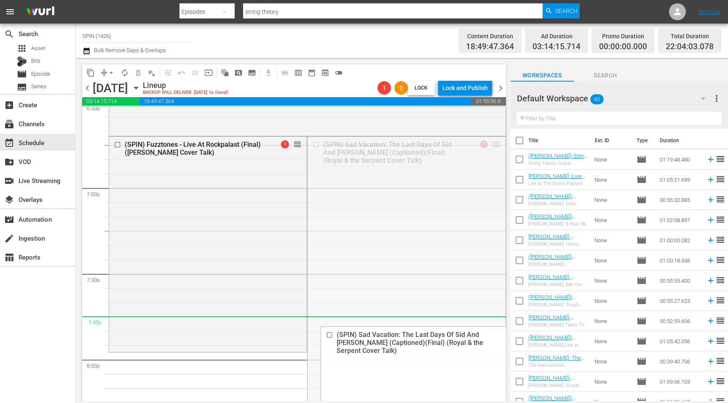
drag, startPoint x: 495, startPoint y: 145, endPoint x: 450, endPoint y: 330, distance: 189.8
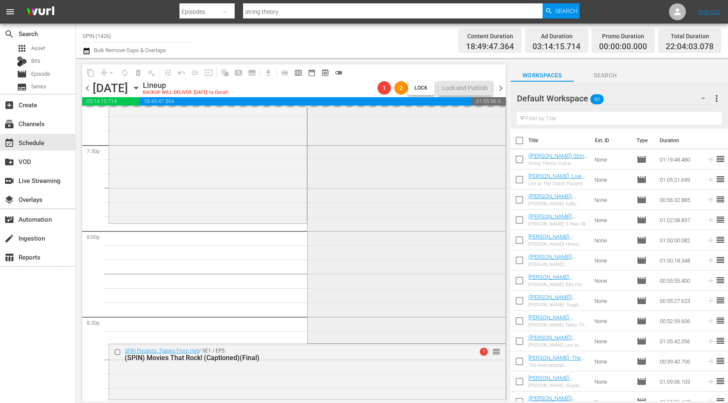
scroll to position [3346, 0]
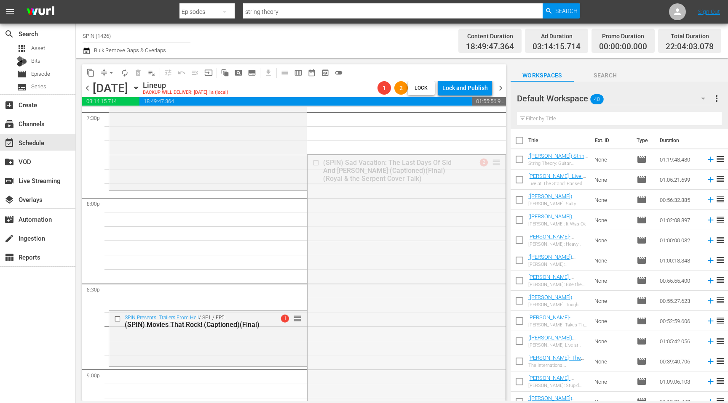
drag, startPoint x: 495, startPoint y: 163, endPoint x: 473, endPoint y: 358, distance: 196.2
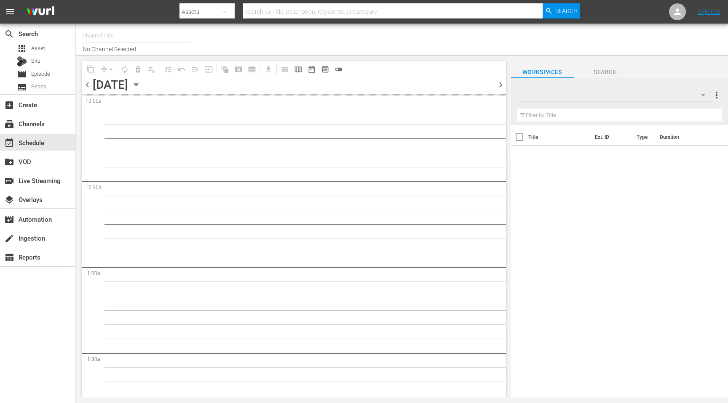
type input "SPIN (1426)"
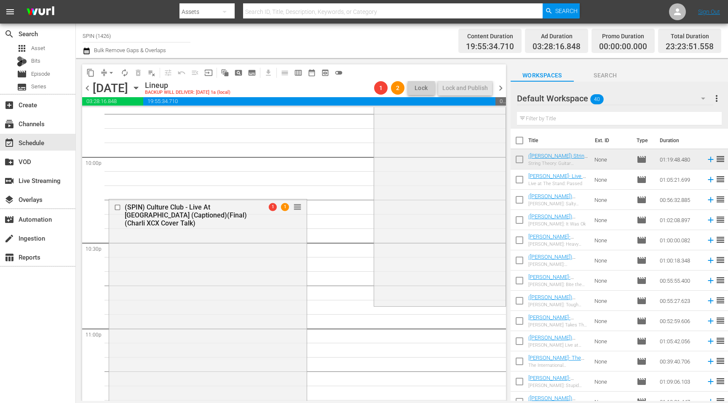
scroll to position [3728, 0]
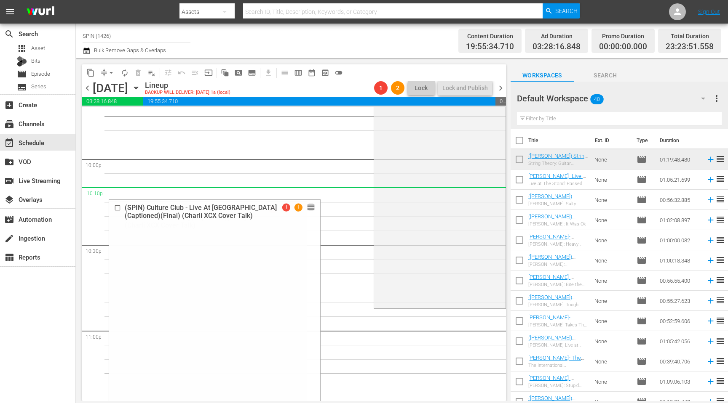
drag, startPoint x: 295, startPoint y: 209, endPoint x: 259, endPoint y: 199, distance: 36.9
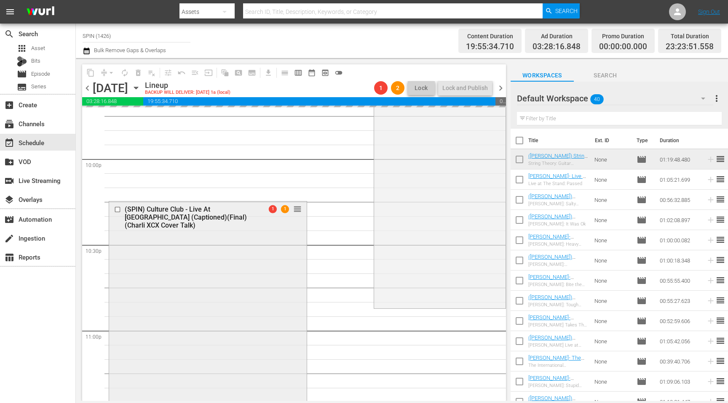
click at [119, 208] on input "checkbox" at bounding box center [118, 209] width 9 height 7
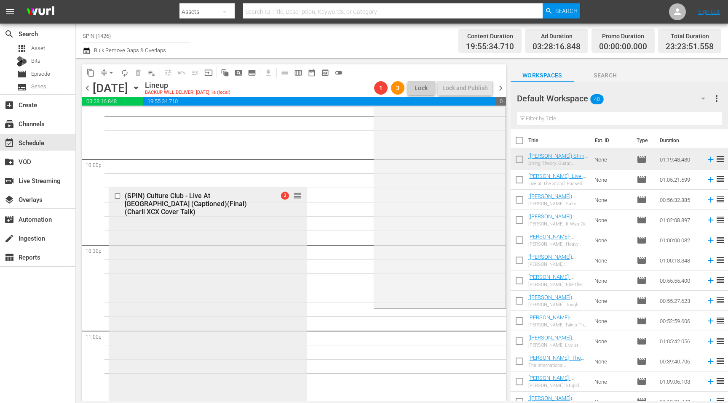
click at [119, 196] on input "checkbox" at bounding box center [118, 195] width 9 height 7
click at [140, 73] on span "delete_forever_outlined" at bounding box center [138, 73] width 8 height 8
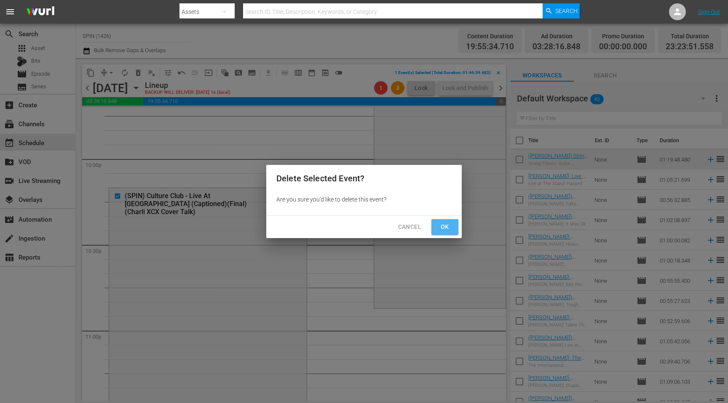
click at [445, 227] on span "Ok" at bounding box center [444, 227] width 13 height 11
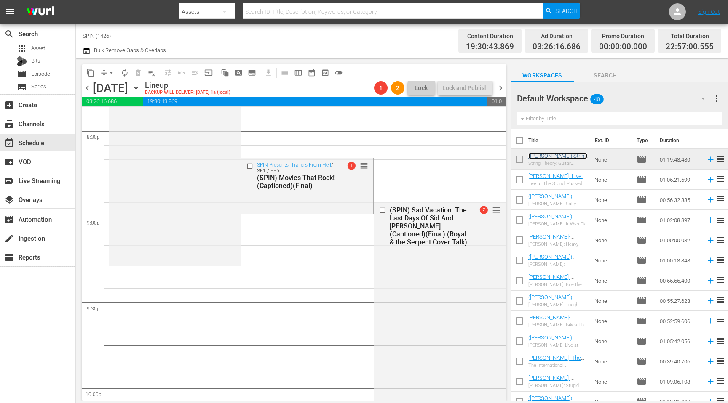
scroll to position [3504, 0]
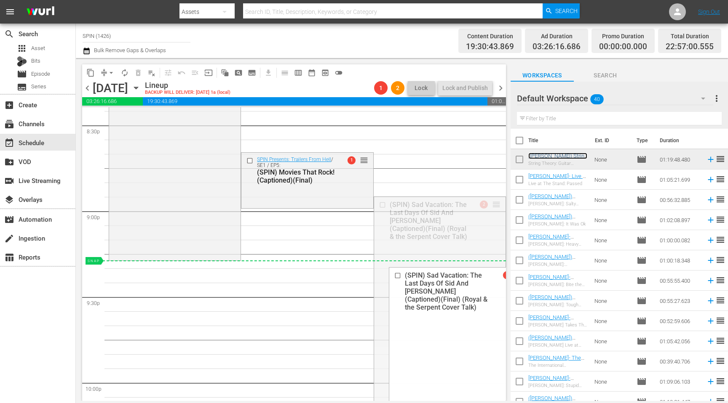
drag, startPoint x: 494, startPoint y: 203, endPoint x: 382, endPoint y: 263, distance: 127.4
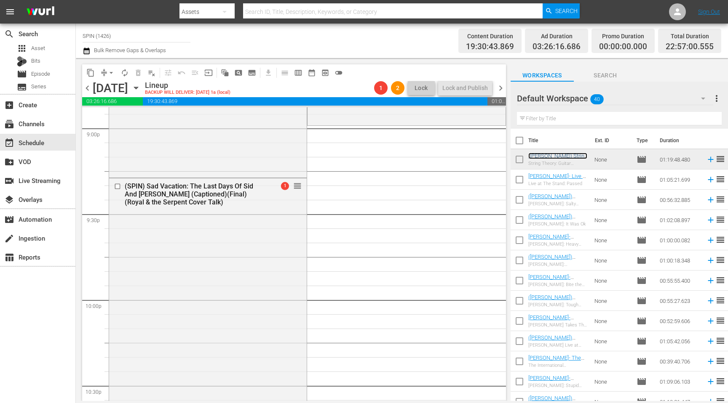
scroll to position [3570, 0]
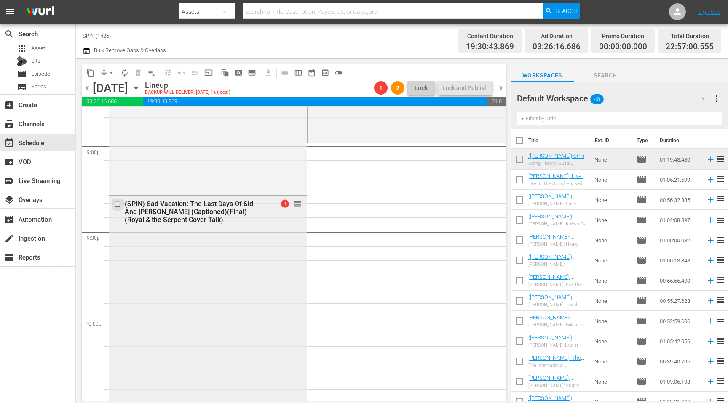
click at [117, 204] on input "checkbox" at bounding box center [118, 204] width 9 height 7
click at [139, 75] on span "delete_forever_outlined" at bounding box center [138, 73] width 8 height 8
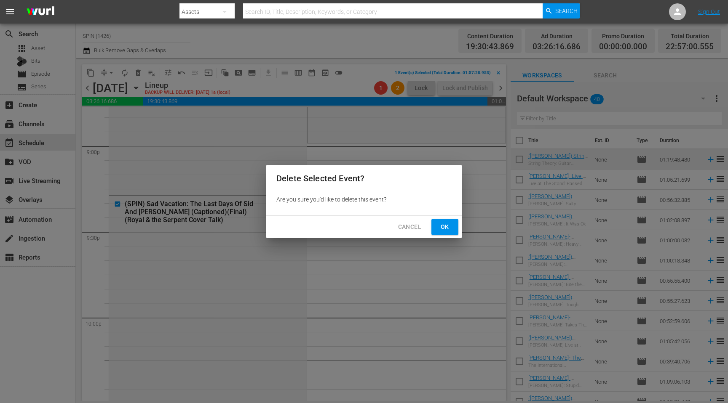
click at [443, 225] on span "Ok" at bounding box center [444, 227] width 13 height 11
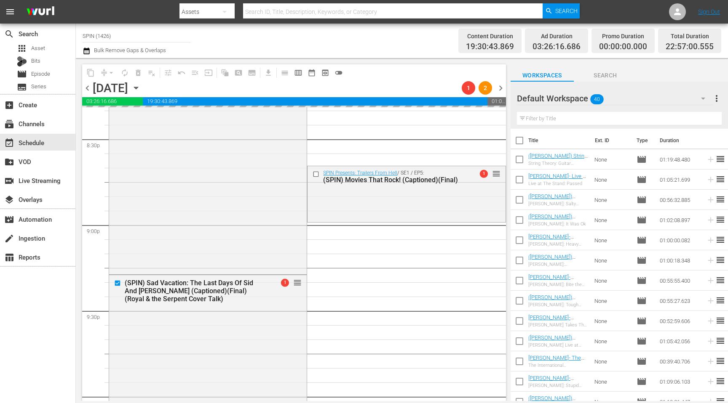
scroll to position [3483, 0]
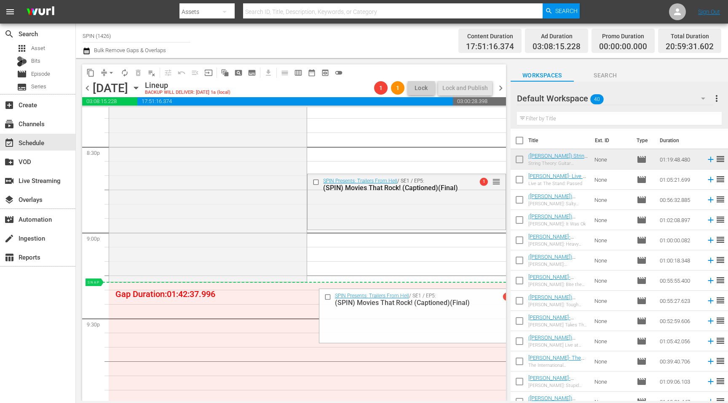
drag, startPoint x: 493, startPoint y: 182, endPoint x: 458, endPoint y: 285, distance: 108.3
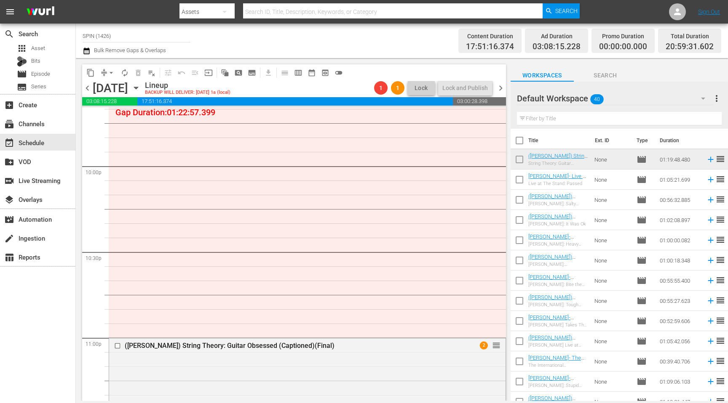
scroll to position [3690, 0]
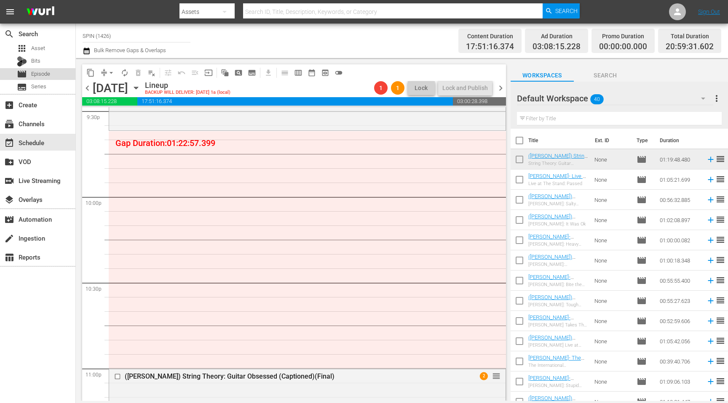
click at [43, 70] on span "Episode" at bounding box center [40, 74] width 19 height 8
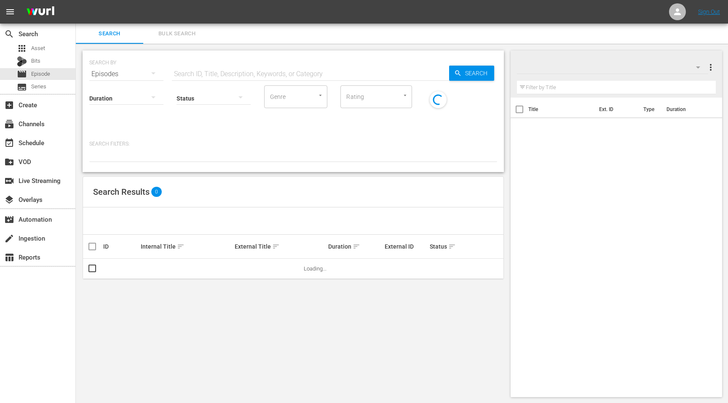
click at [310, 78] on input "text" at bounding box center [310, 74] width 277 height 20
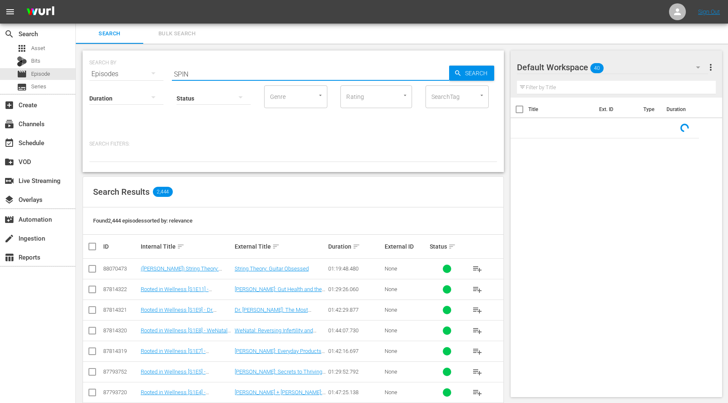
type input "SPIN"
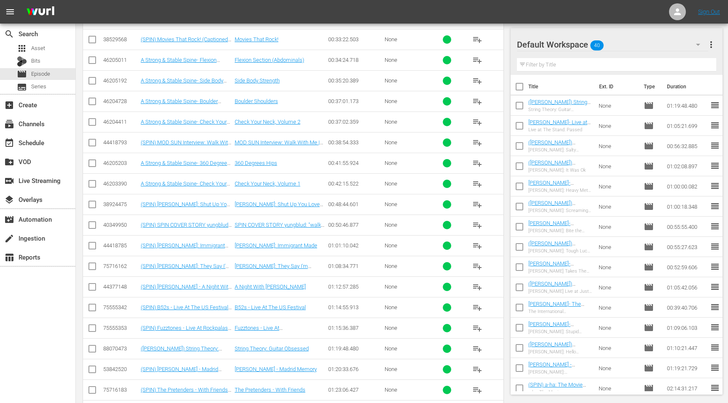
scroll to position [642, 0]
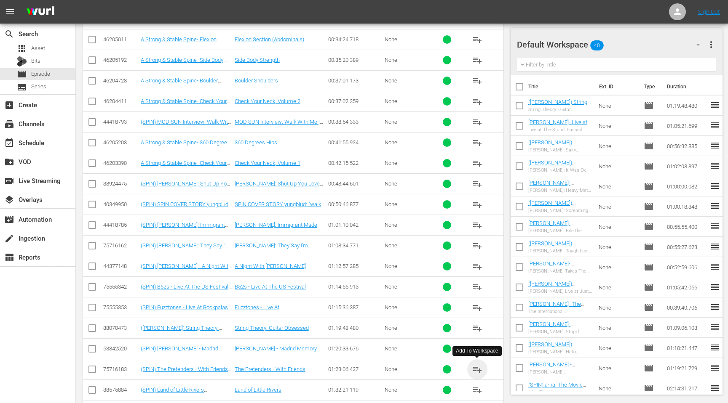
click at [479, 371] on span "playlist_add" at bounding box center [477, 370] width 10 height 10
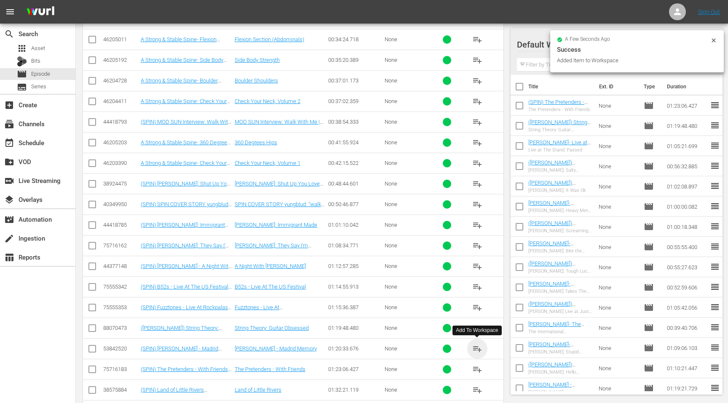
click at [478, 350] on span "playlist_add" at bounding box center [477, 349] width 10 height 10
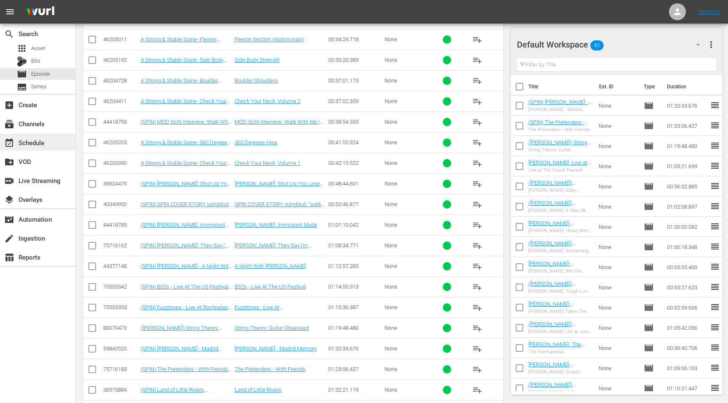
click at [42, 141] on div "event_available Schedule" at bounding box center [23, 142] width 47 height 8
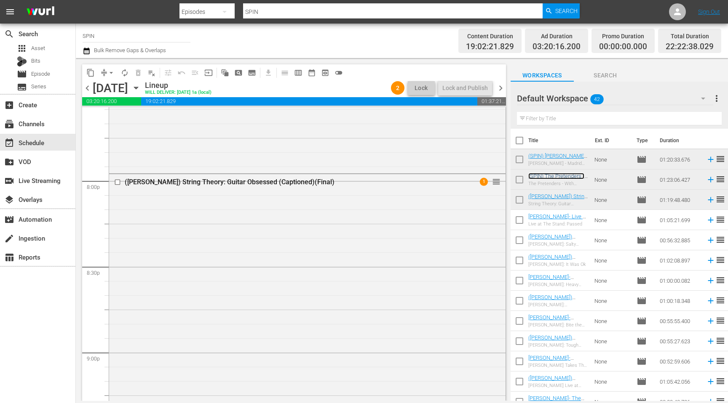
scroll to position [3258, 0]
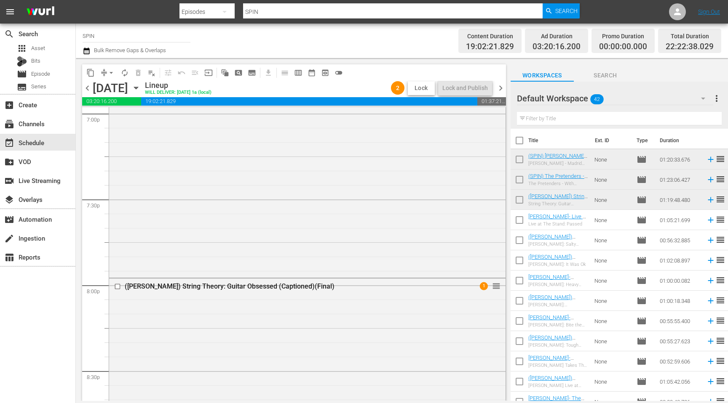
click at [423, 85] on span "Lock" at bounding box center [421, 88] width 20 height 9
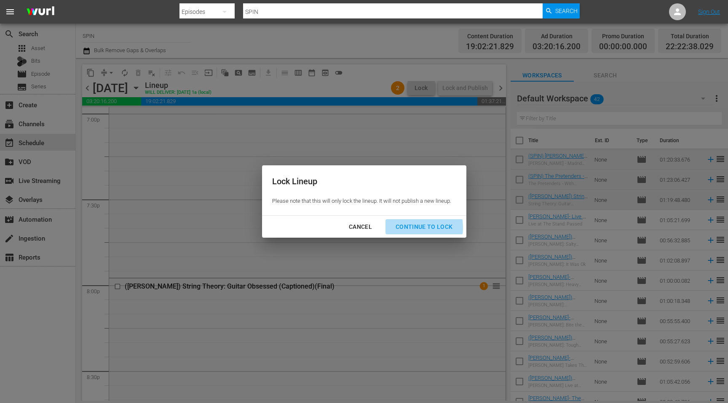
click at [401, 228] on div "Continue to lock" at bounding box center [424, 227] width 71 height 11
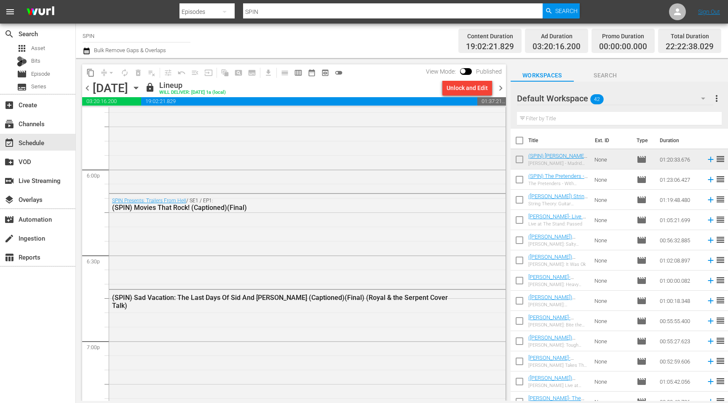
scroll to position [3027, 0]
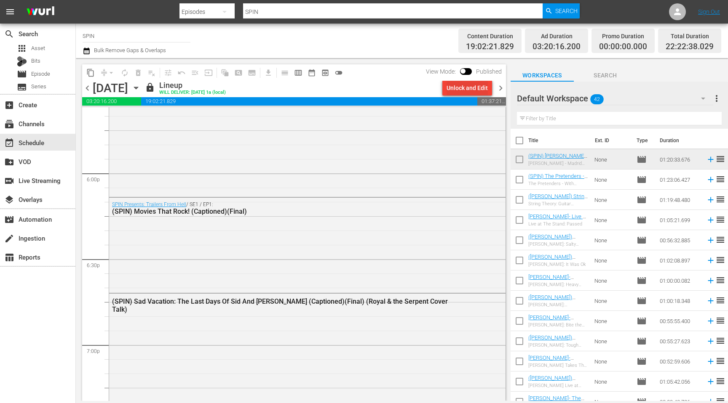
click at [465, 86] on div "Unlock and Edit" at bounding box center [466, 87] width 41 height 15
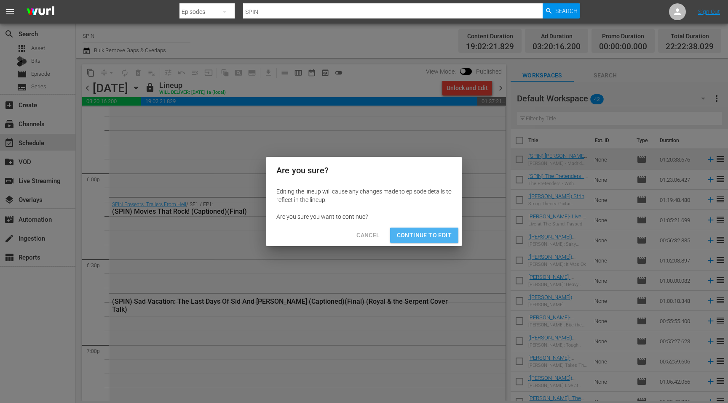
click at [415, 234] on span "Continue to Edit" at bounding box center [424, 235] width 55 height 11
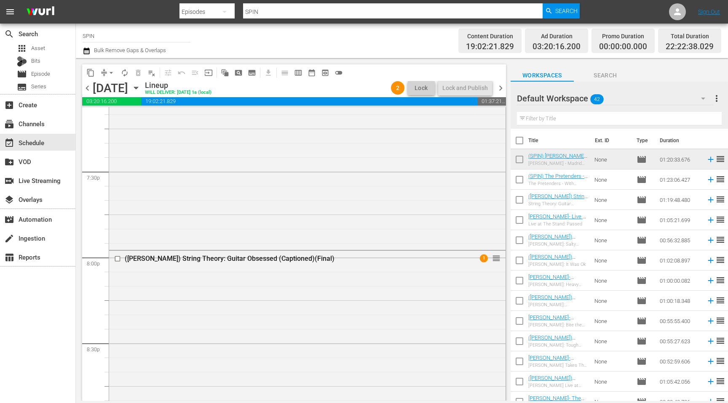
scroll to position [3295, 0]
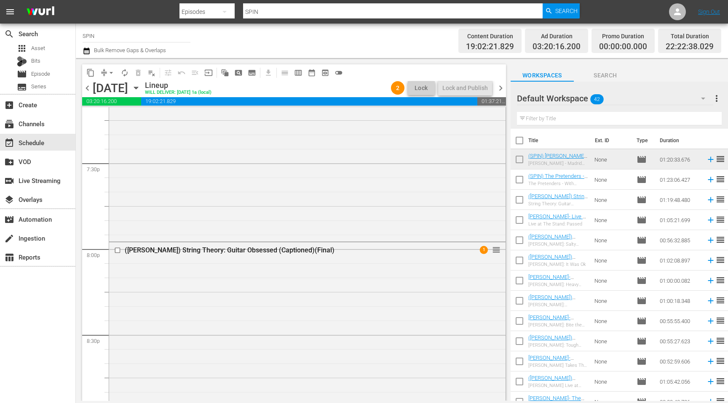
click at [498, 88] on span "chevron_right" at bounding box center [500, 88] width 11 height 11
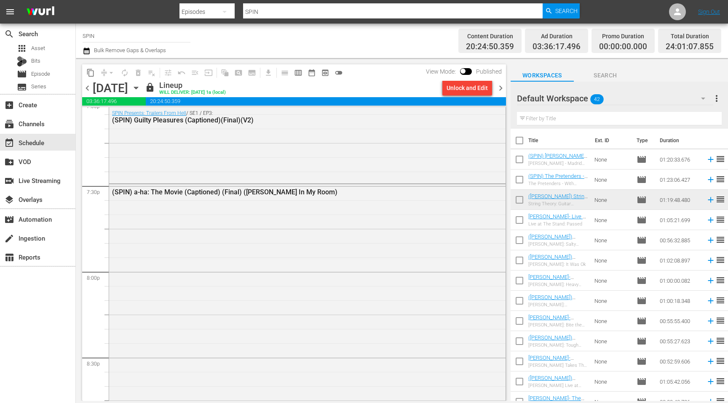
scroll to position [3291, 0]
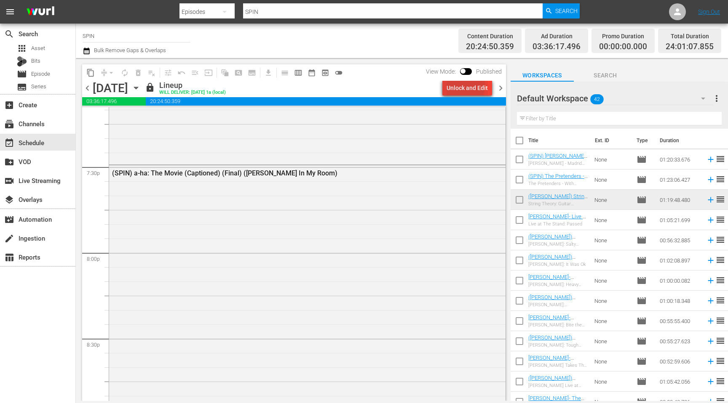
click at [460, 85] on div "Unlock and Edit" at bounding box center [466, 87] width 41 height 15
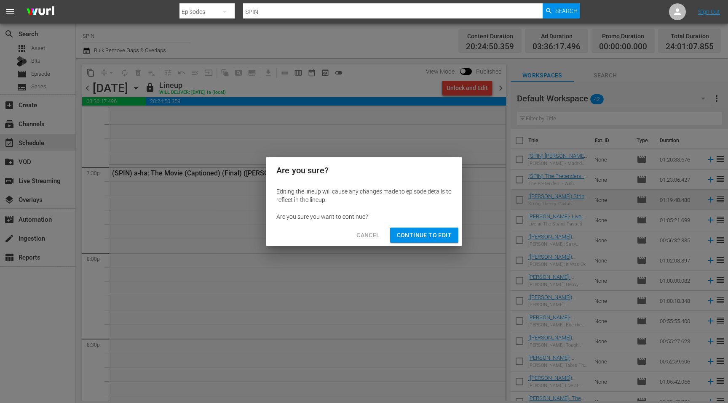
click at [429, 235] on span "Continue to Edit" at bounding box center [424, 235] width 55 height 11
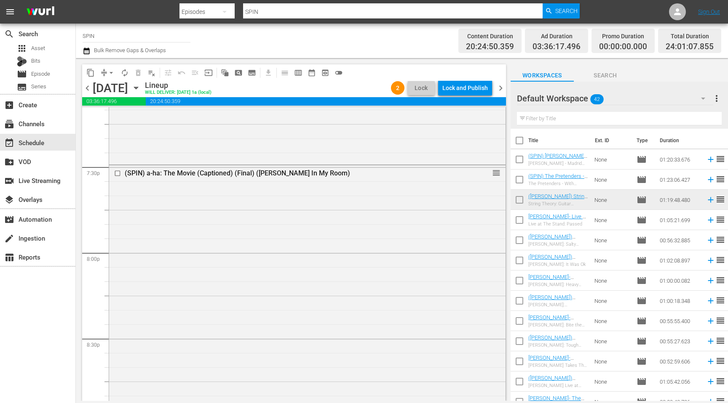
scroll to position [3290, 0]
click at [119, 172] on input "checkbox" at bounding box center [118, 173] width 9 height 7
click at [135, 70] on span "delete_forever_outlined" at bounding box center [138, 73] width 8 height 8
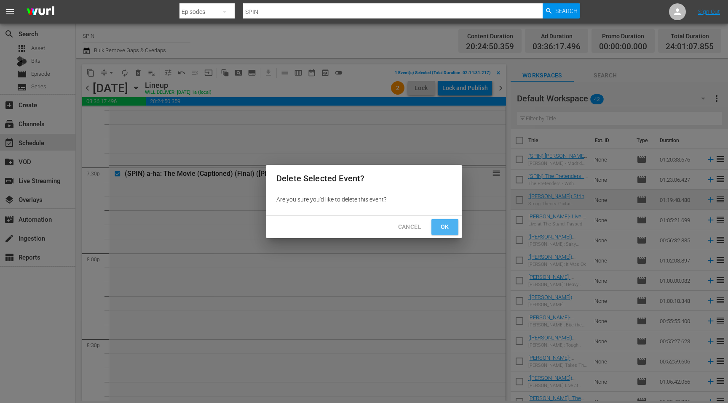
click at [446, 226] on span "Ok" at bounding box center [444, 227] width 13 height 11
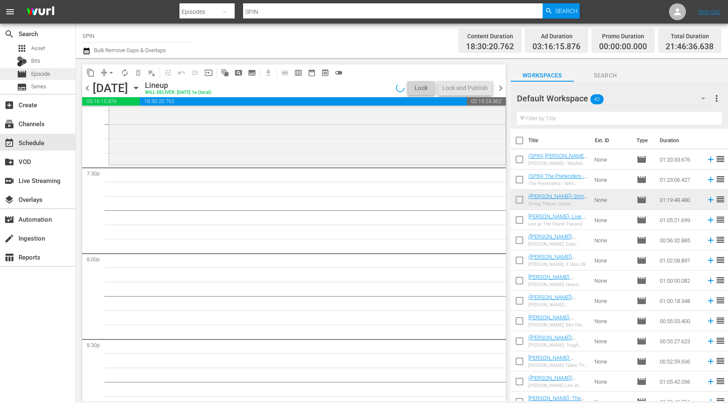
click at [50, 80] on div "movie Episode" at bounding box center [33, 74] width 33 height 12
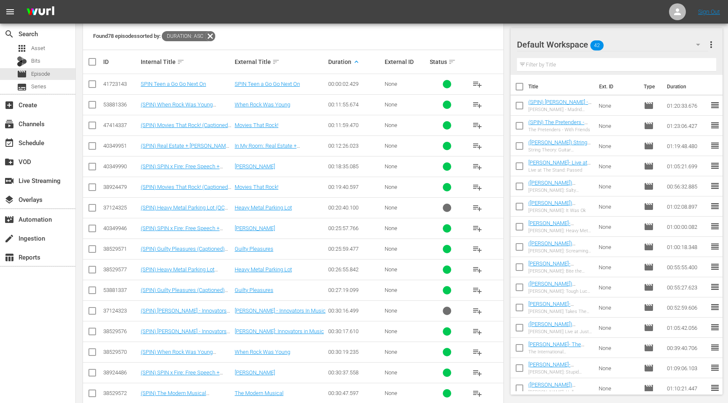
scroll to position [196, 0]
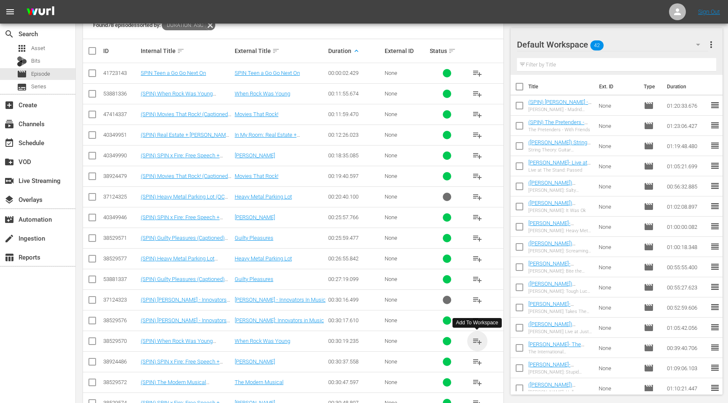
click at [478, 341] on span "playlist_add" at bounding box center [477, 341] width 10 height 10
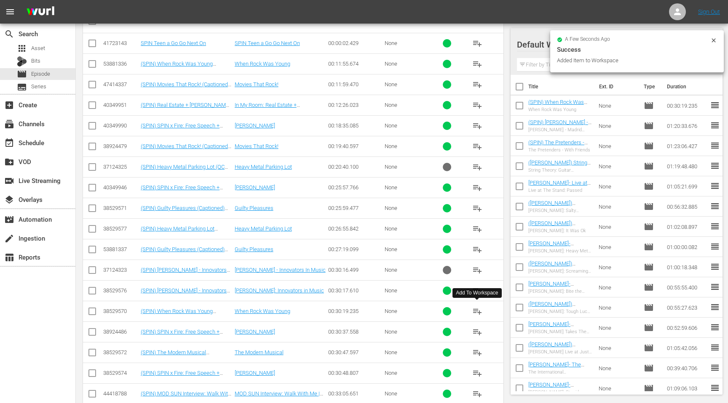
scroll to position [246, 0]
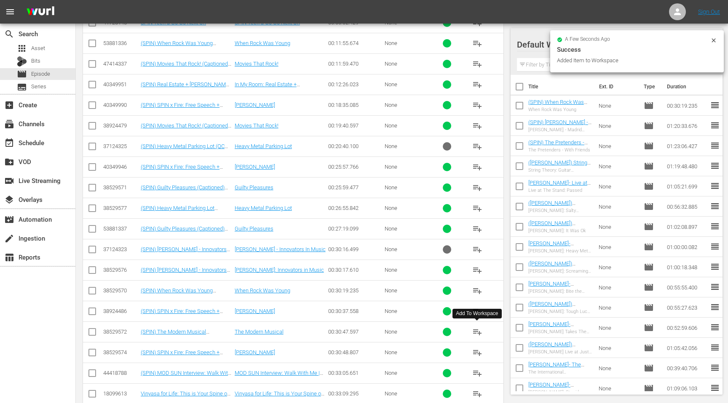
click at [478, 335] on span "playlist_add" at bounding box center [477, 332] width 10 height 10
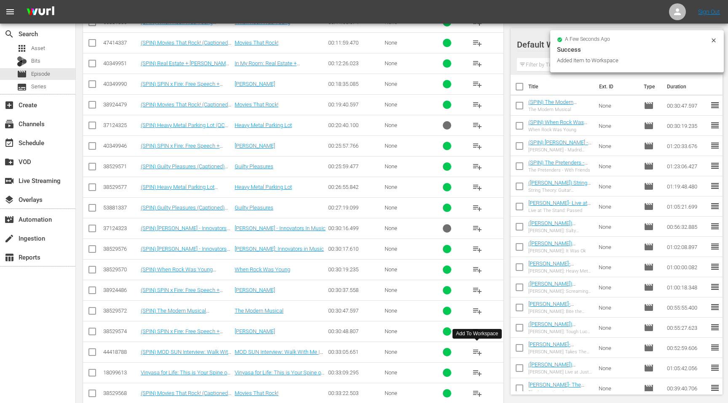
scroll to position [270, 0]
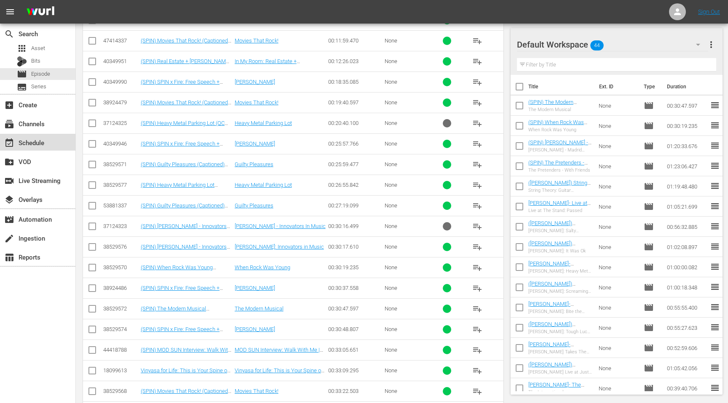
click at [42, 145] on div "event_available Schedule" at bounding box center [23, 142] width 47 height 8
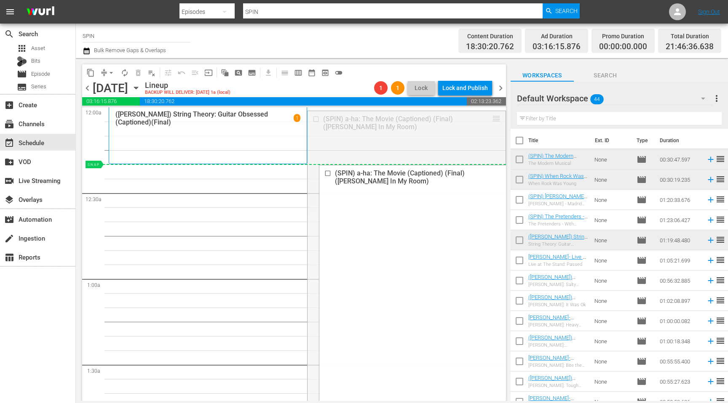
drag, startPoint x: 497, startPoint y: 118, endPoint x: 485, endPoint y: 170, distance: 52.7
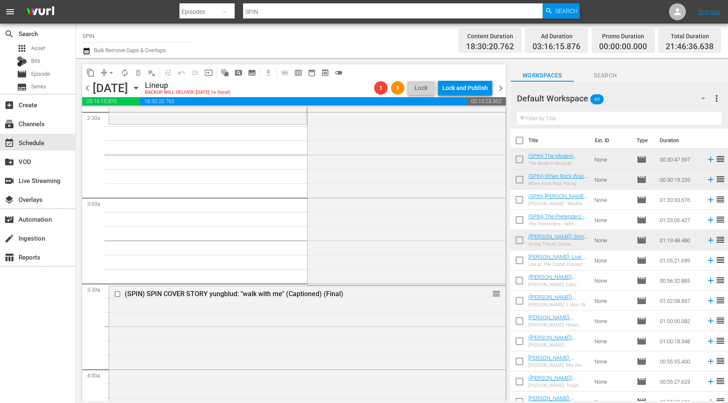
scroll to position [435, 0]
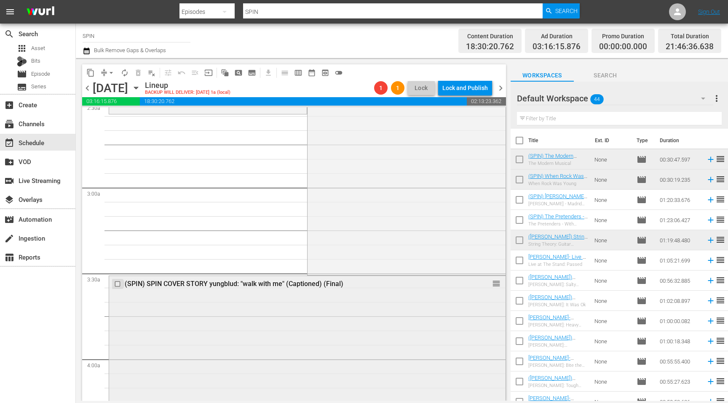
click at [119, 283] on input "checkbox" at bounding box center [118, 284] width 9 height 7
click at [142, 73] on span "delete_forever_outlined" at bounding box center [138, 73] width 8 height 8
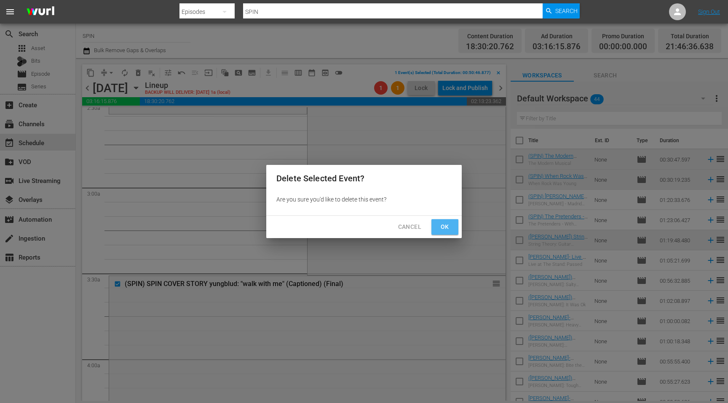
click at [439, 225] on span "Ok" at bounding box center [444, 227] width 13 height 11
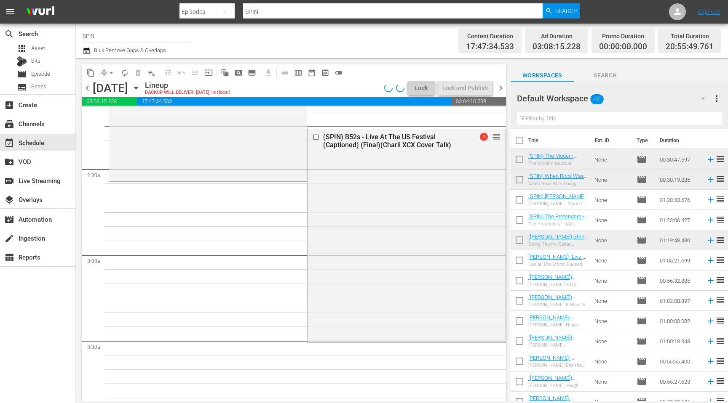
scroll to position [360, 0]
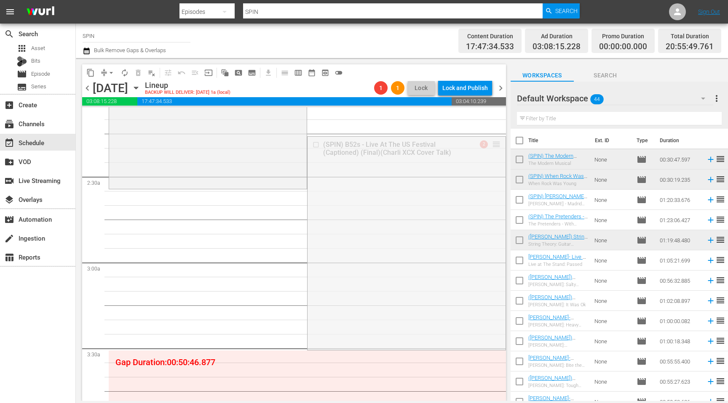
drag, startPoint x: 496, startPoint y: 149, endPoint x: 483, endPoint y: 195, distance: 48.7
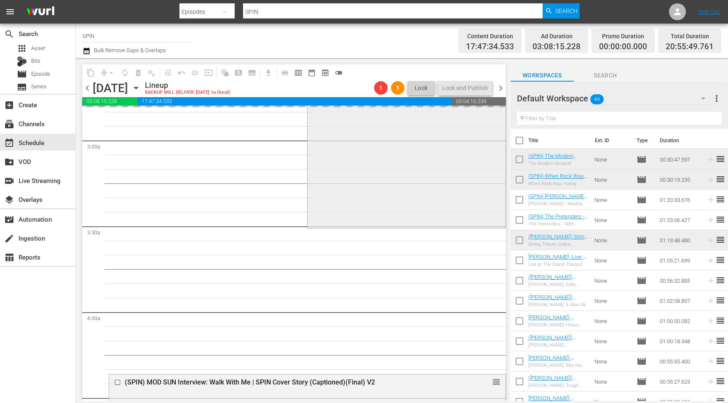
scroll to position [484, 0]
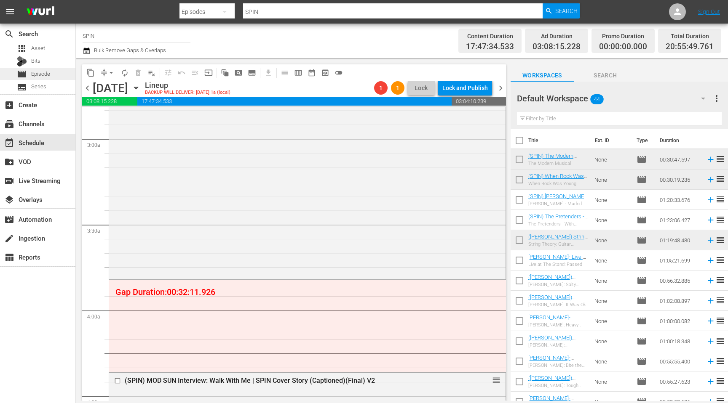
click at [44, 74] on span "Episode" at bounding box center [40, 74] width 19 height 8
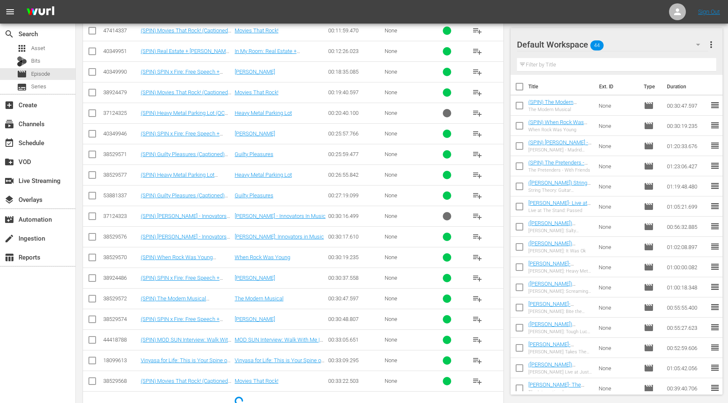
scroll to position [290, 0]
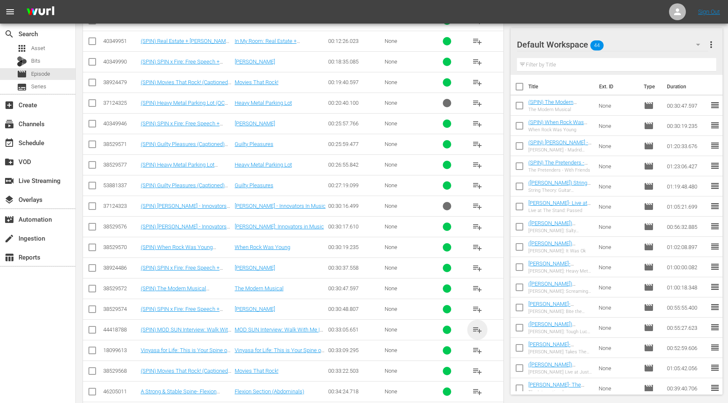
click at [476, 334] on span "playlist_add" at bounding box center [477, 330] width 10 height 10
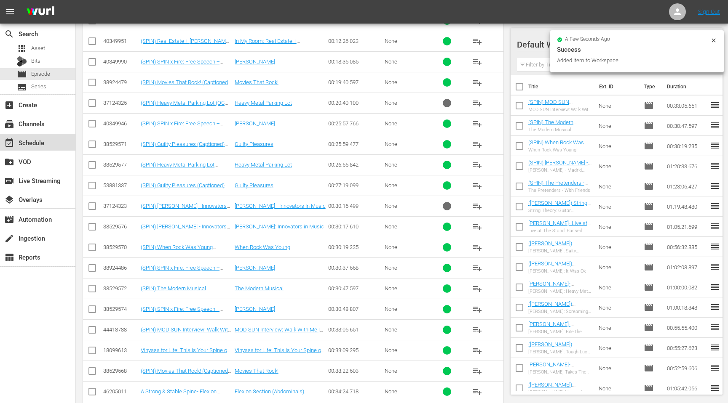
click at [31, 142] on div "event_available Schedule" at bounding box center [23, 142] width 47 height 8
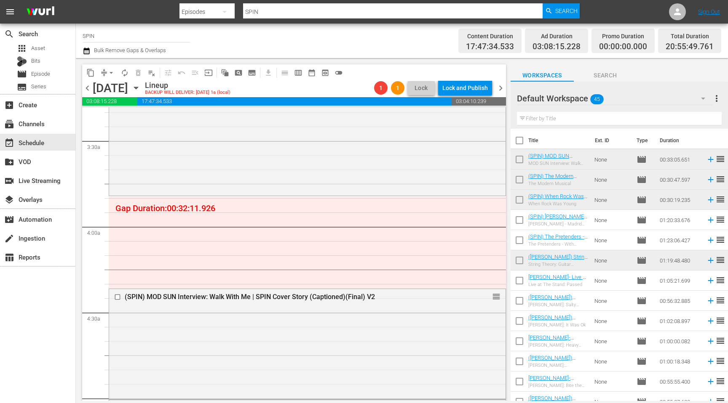
scroll to position [581, 0]
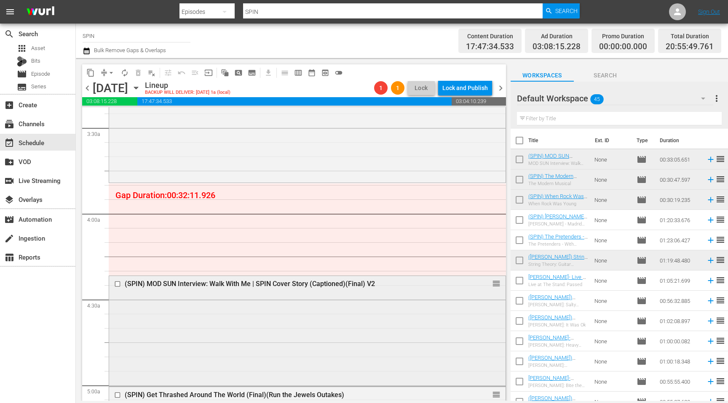
click at [118, 283] on input "checkbox" at bounding box center [118, 283] width 9 height 7
click at [140, 70] on span "delete_forever_outlined" at bounding box center [138, 73] width 8 height 8
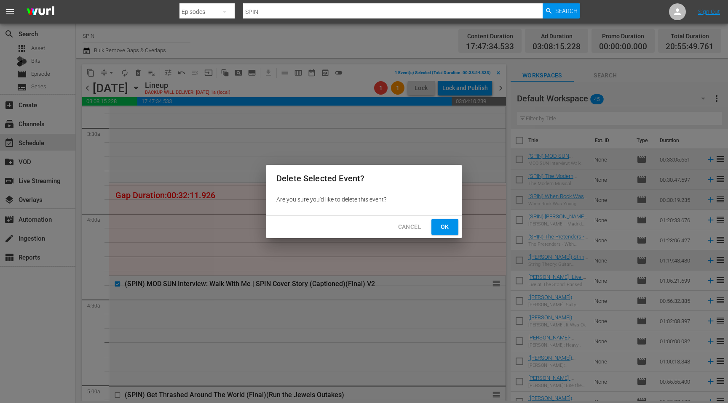
click at [447, 224] on span "Ok" at bounding box center [444, 227] width 13 height 11
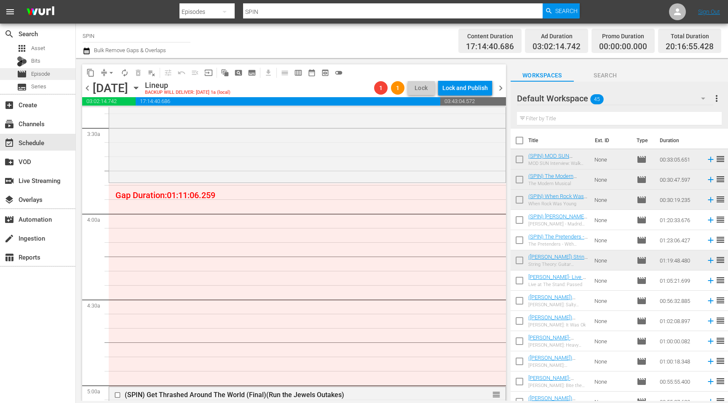
click at [51, 77] on div "movie Episode" at bounding box center [37, 74] width 75 height 12
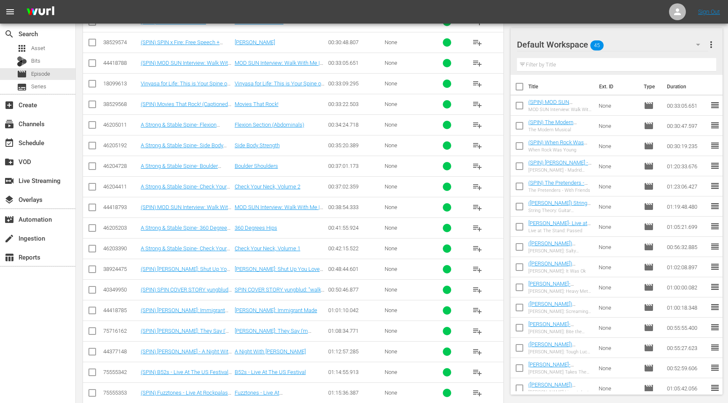
scroll to position [571, 0]
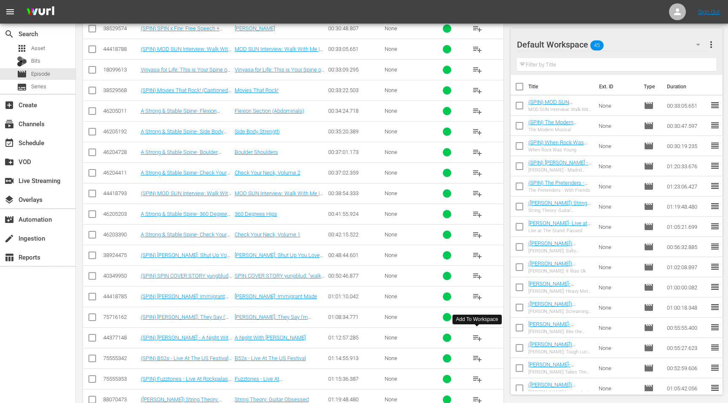
click at [473, 335] on span "playlist_add" at bounding box center [477, 338] width 10 height 10
click at [40, 145] on div "event_available Schedule" at bounding box center [23, 142] width 47 height 8
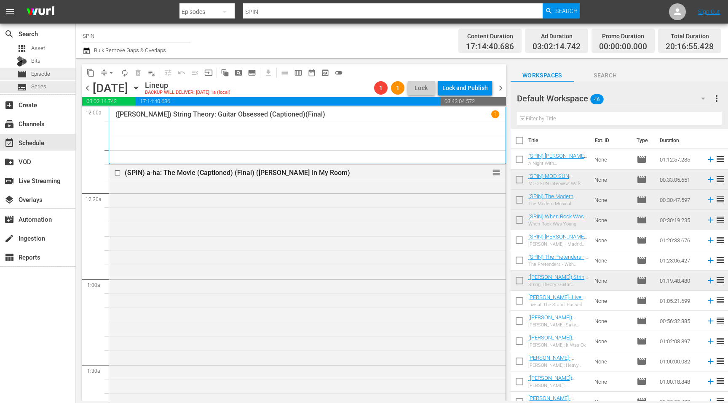
click at [42, 75] on span "Episode" at bounding box center [40, 74] width 19 height 8
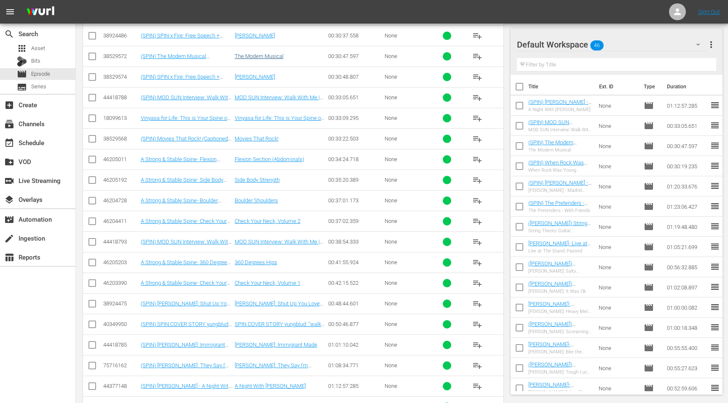
scroll to position [511, 0]
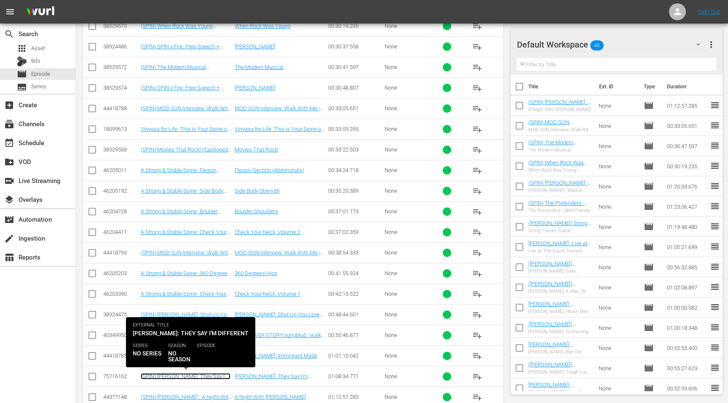
click at [208, 375] on link "(SPIN) [PERSON_NAME]: They Say I'm Different (Captioned) (Final) ([PERSON_NAME]…" at bounding box center [186, 383] width 90 height 19
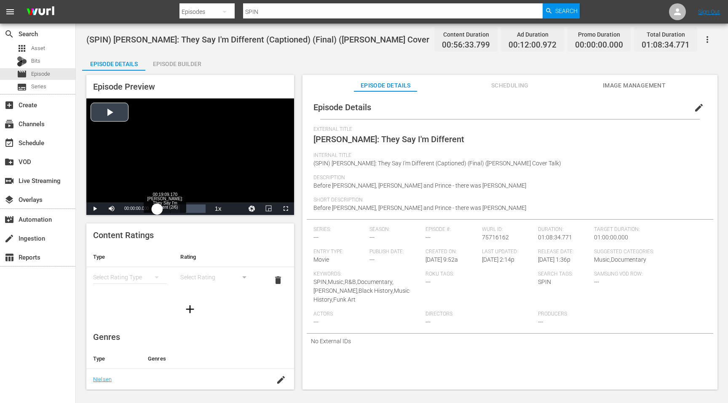
click at [172, 210] on div "Loaded : 47.22% 00:19:09.170 [PERSON_NAME]: They Say I'm Different (2/6) 00:00:…" at bounding box center [181, 209] width 48 height 8
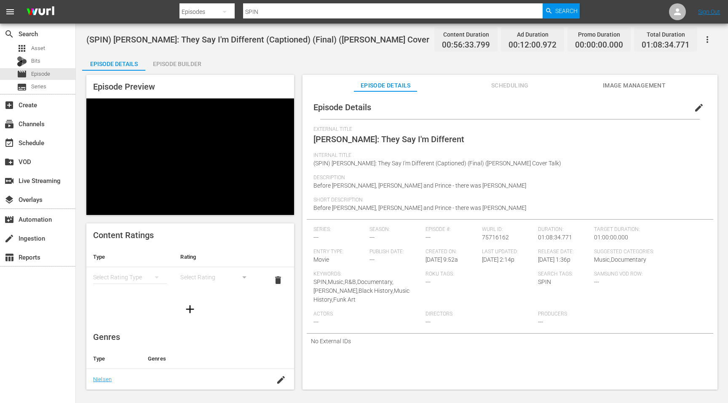
click at [95, 209] on span "Video Player" at bounding box center [95, 209] width 0 height 0
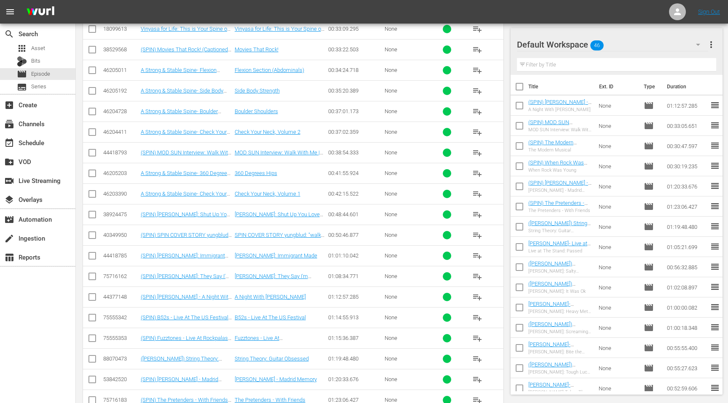
scroll to position [620, 0]
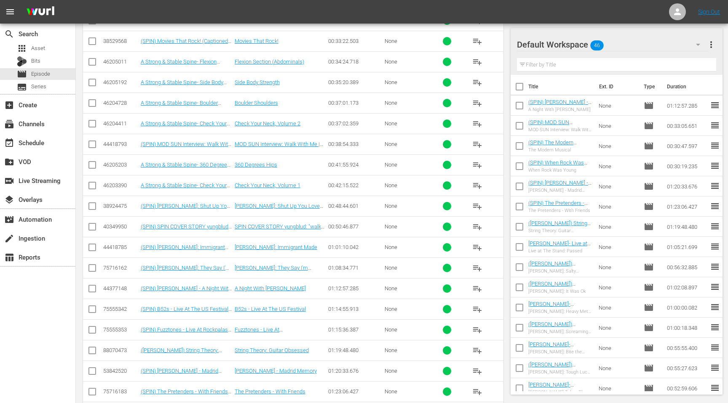
click at [476, 266] on span "playlist_add" at bounding box center [477, 268] width 10 height 10
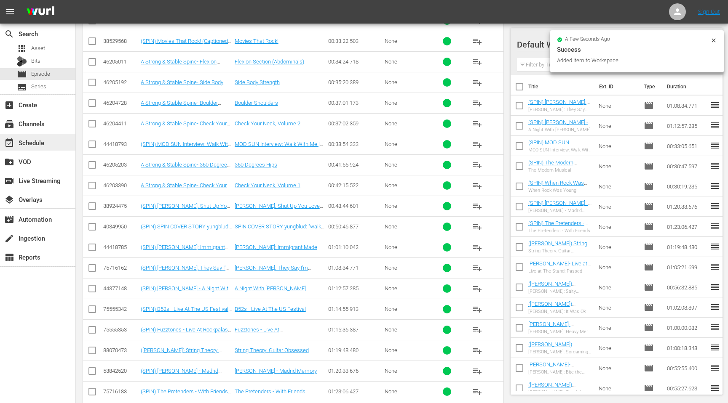
click at [42, 138] on div "event_available Schedule" at bounding box center [23, 142] width 47 height 8
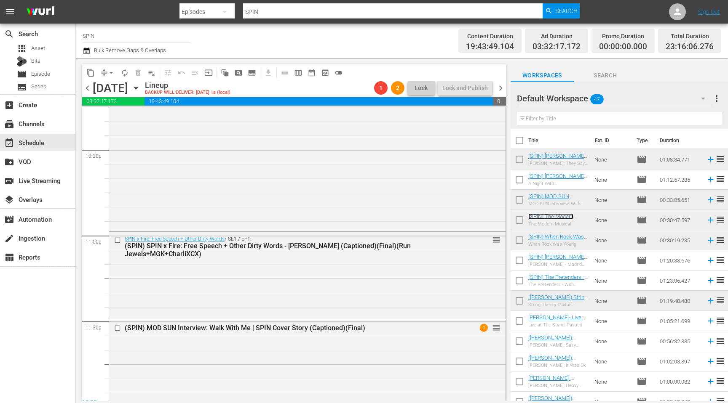
scroll to position [3837, 0]
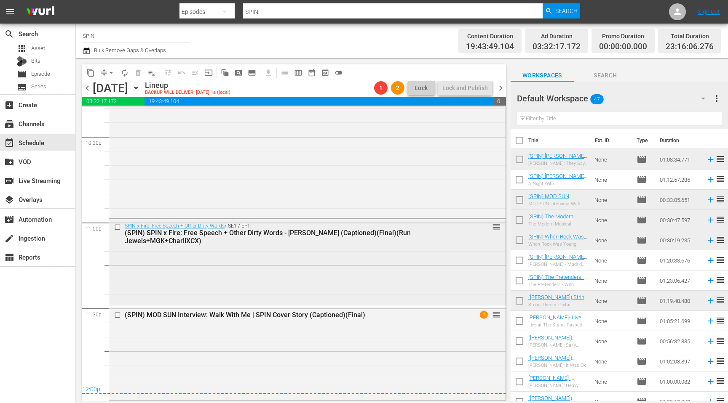
click at [118, 227] on input "checkbox" at bounding box center [118, 227] width 9 height 7
click at [117, 315] on input "checkbox" at bounding box center [118, 315] width 9 height 7
click at [136, 73] on span "delete_forever_outlined" at bounding box center [138, 73] width 8 height 8
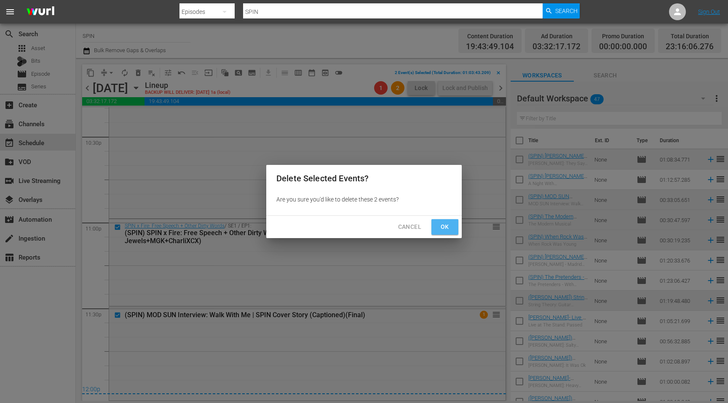
click at [446, 227] on span "Ok" at bounding box center [444, 227] width 13 height 11
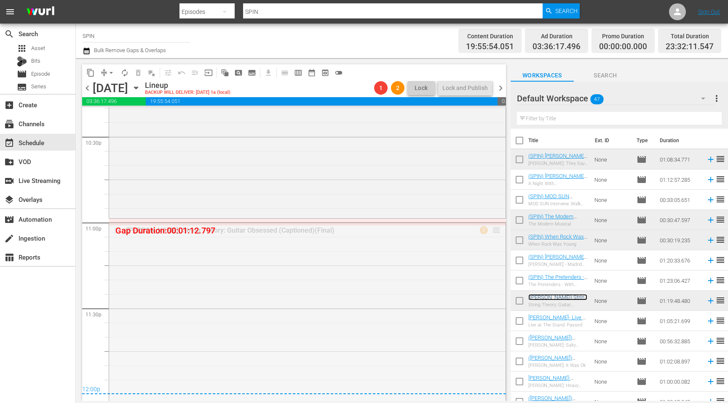
drag, startPoint x: 495, startPoint y: 229, endPoint x: 496, endPoint y: 220, distance: 8.9
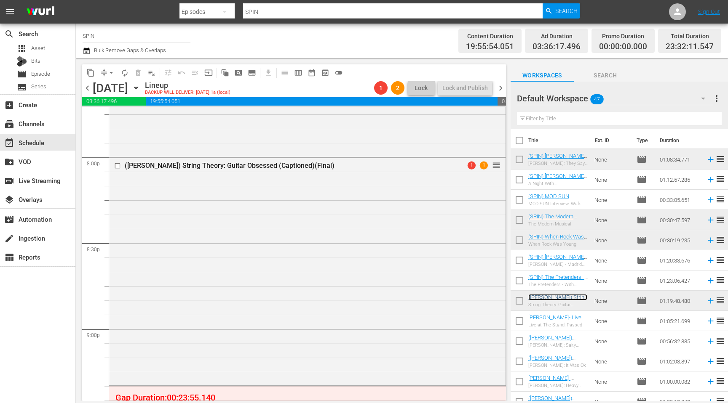
scroll to position [3386, 0]
click at [451, 224] on div "([PERSON_NAME]) String Theory: Guitar Obsessed (Captioned)(Final) 1 1 reorder" at bounding box center [307, 272] width 396 height 226
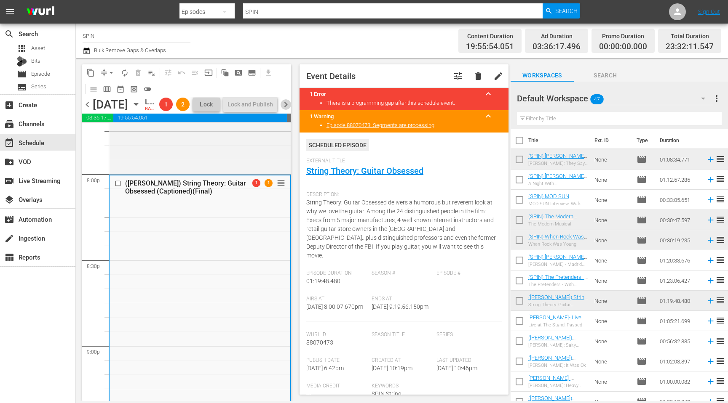
click at [286, 110] on span "chevron_right" at bounding box center [285, 104] width 11 height 11
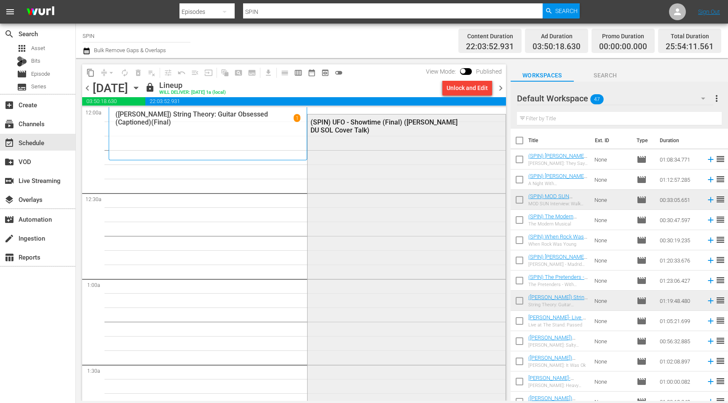
click at [408, 134] on div "(SPIN) UFO - Showtime (Final) ([PERSON_NAME] DU SOL Cover Talk)" at bounding box center [406, 126] width 198 height 23
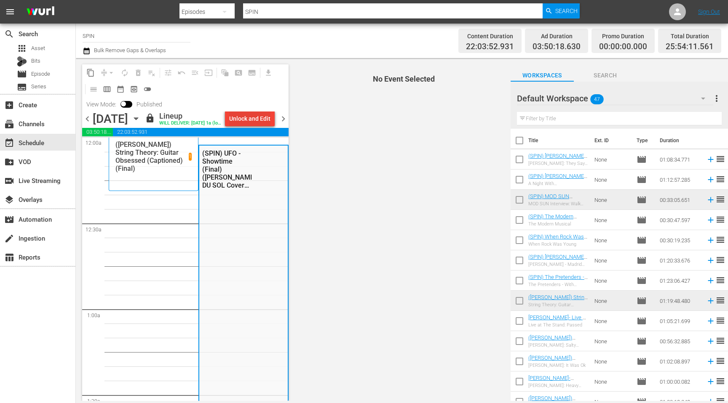
click at [256, 119] on div "Unlock and Edit" at bounding box center [249, 118] width 41 height 15
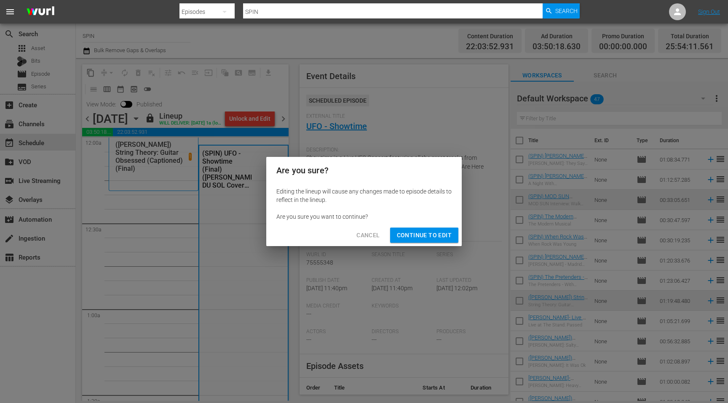
click at [410, 240] on button "Continue to Edit" at bounding box center [424, 236] width 68 height 16
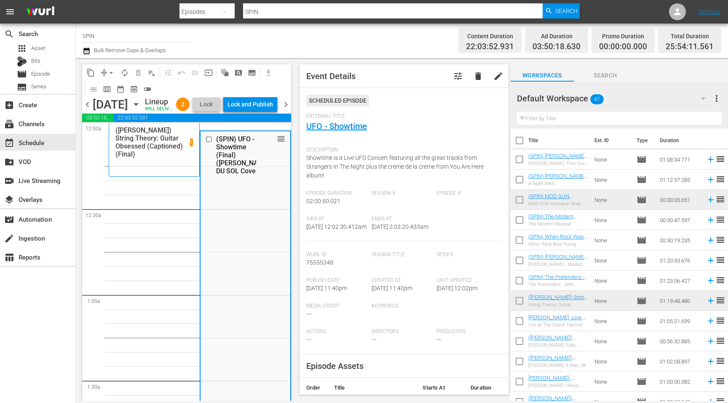
click at [287, 110] on span "chevron_right" at bounding box center [285, 104] width 11 height 11
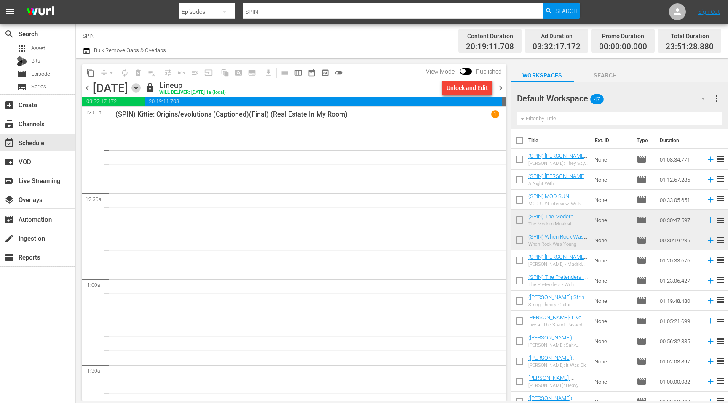
click at [141, 87] on icon "button" at bounding box center [135, 87] width 9 height 9
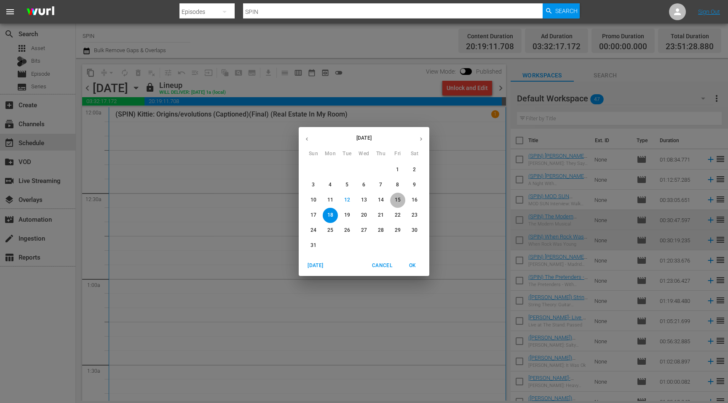
click at [397, 203] on p "15" at bounding box center [398, 200] width 6 height 7
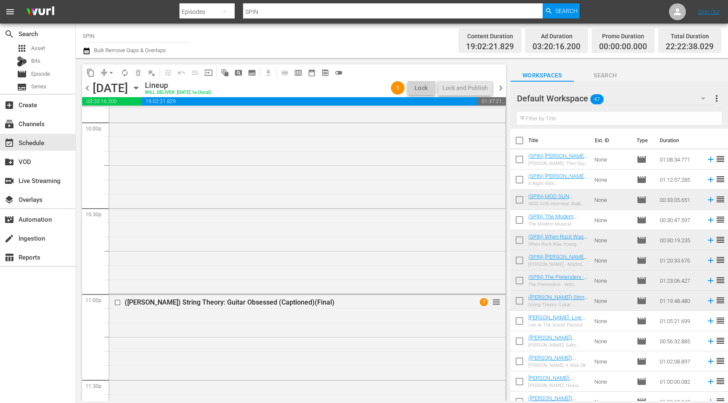
scroll to position [3775, 0]
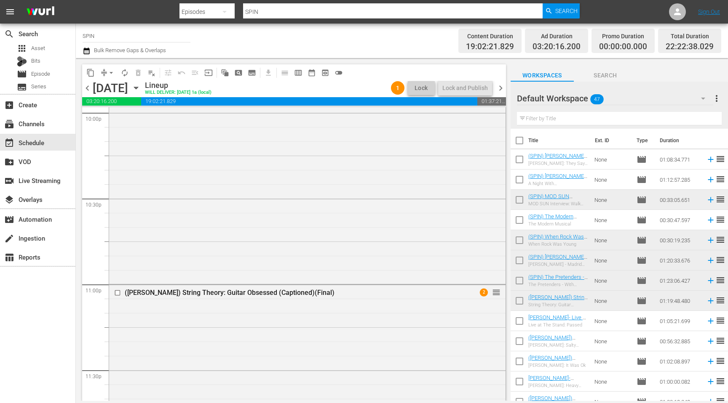
click at [502, 87] on span "chevron_right" at bounding box center [500, 88] width 11 height 11
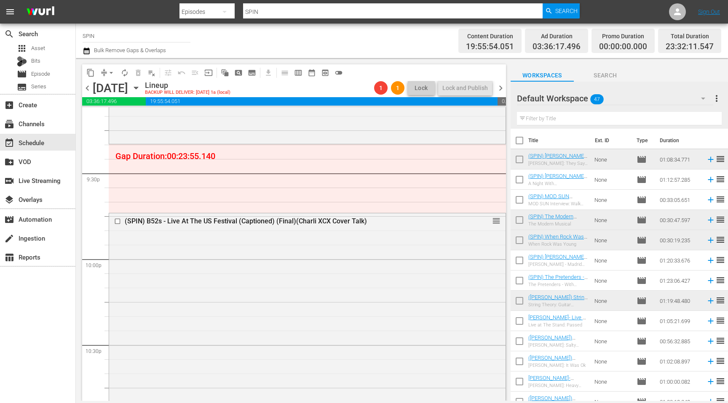
scroll to position [3624, 0]
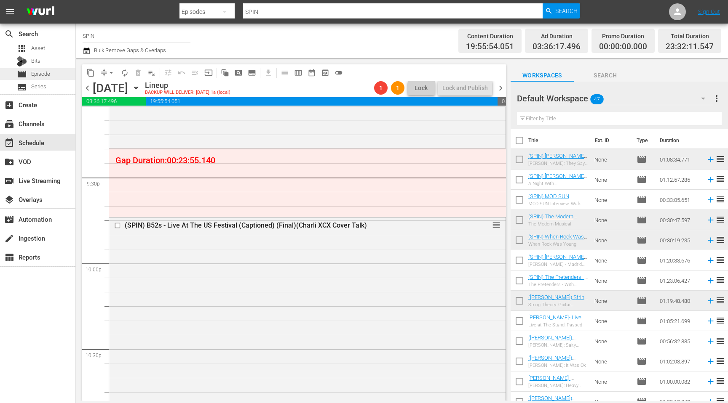
click at [50, 72] on div "movie Episode" at bounding box center [37, 74] width 75 height 12
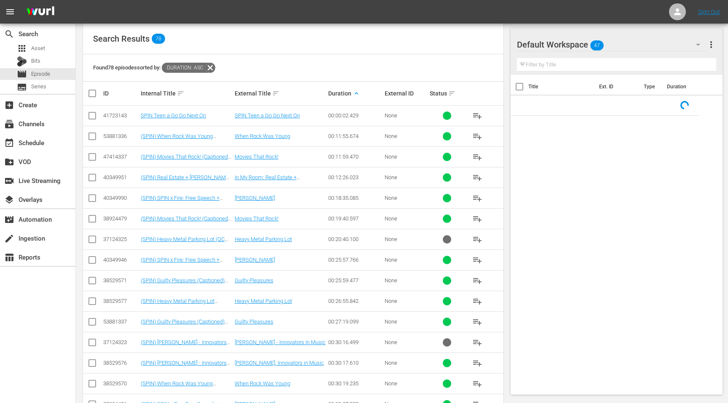
scroll to position [162, 0]
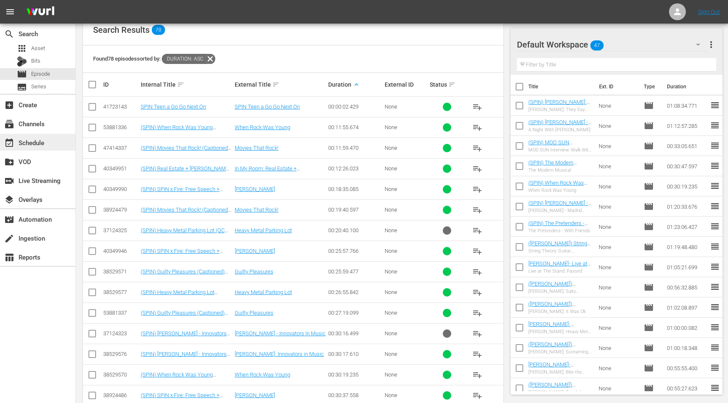
click at [43, 145] on div "event_available Schedule" at bounding box center [23, 142] width 47 height 8
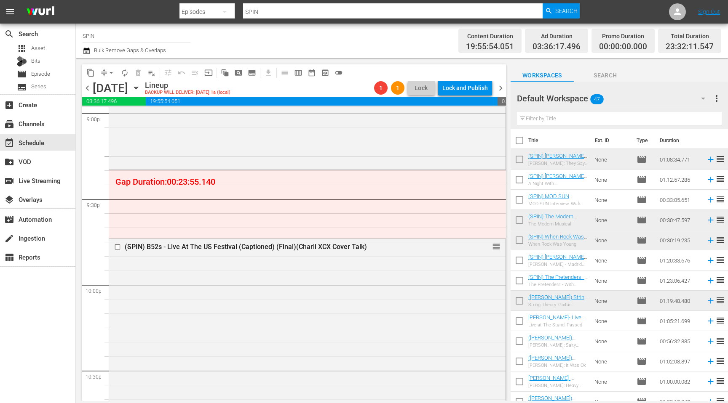
scroll to position [3617, 0]
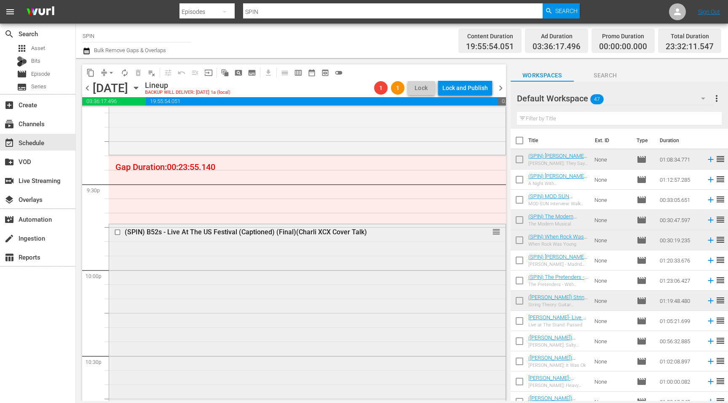
click at [118, 235] on input "checkbox" at bounding box center [118, 232] width 9 height 7
click at [139, 79] on button "delete_forever_outlined" at bounding box center [137, 72] width 13 height 13
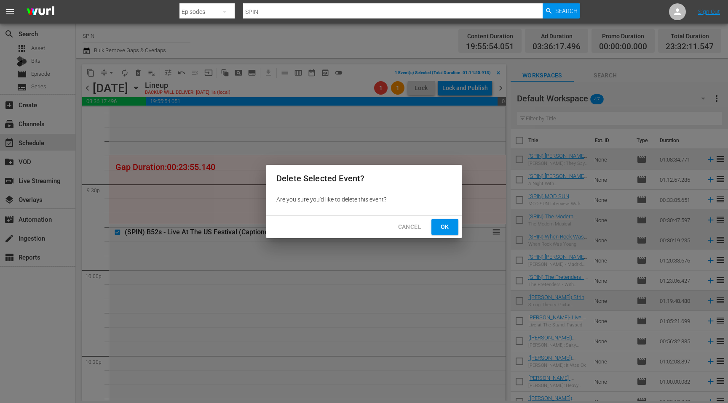
click at [441, 224] on span "Ok" at bounding box center [444, 227] width 13 height 11
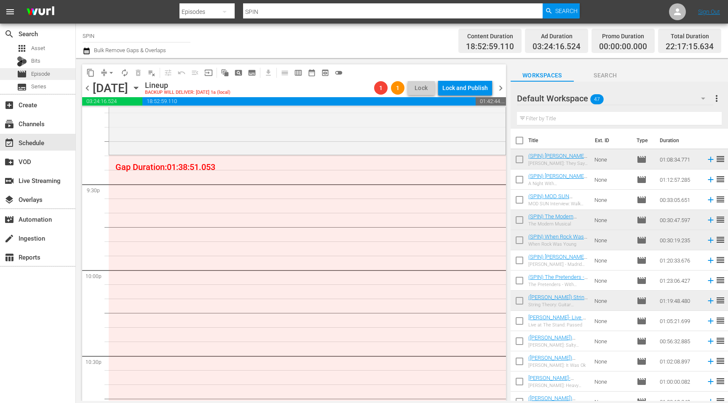
click at [45, 75] on span "Episode" at bounding box center [40, 74] width 19 height 8
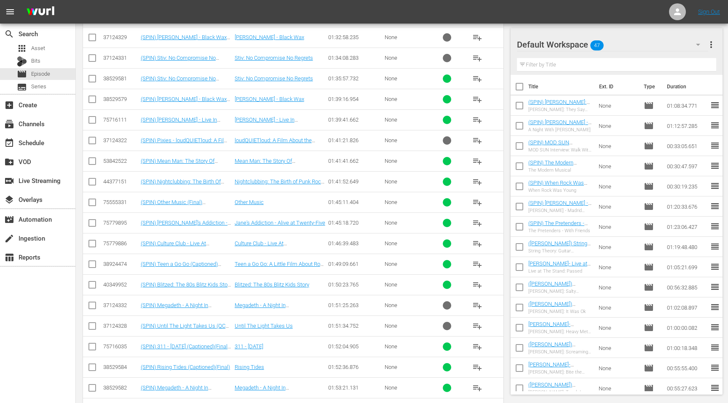
scroll to position [1015, 0]
click at [473, 121] on span "playlist_add" at bounding box center [477, 120] width 10 height 10
click at [38, 142] on div "event_available Schedule" at bounding box center [23, 142] width 47 height 8
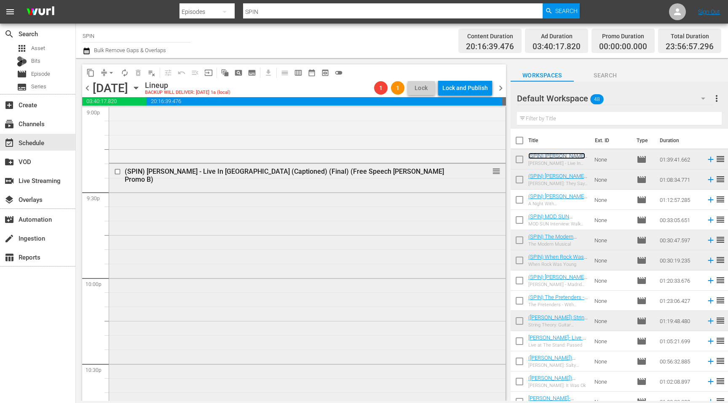
scroll to position [3604, 0]
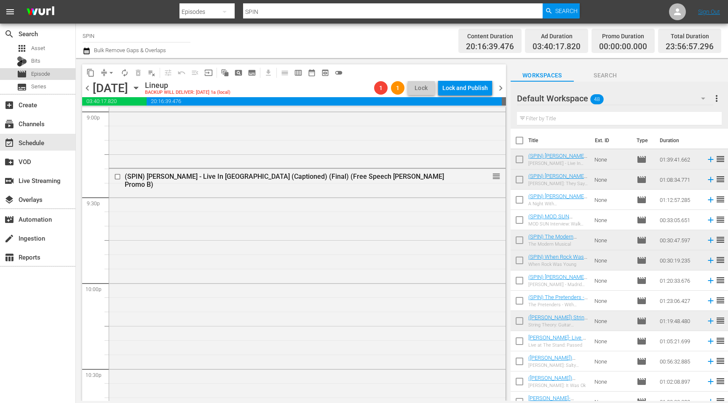
click at [59, 78] on div "movie Episode" at bounding box center [37, 74] width 75 height 12
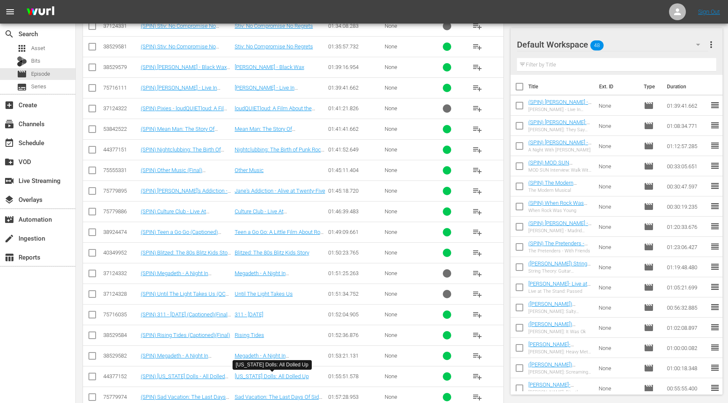
scroll to position [1039, 0]
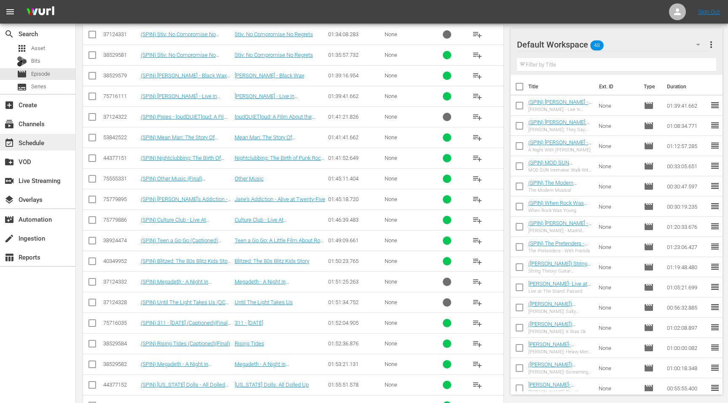
click at [47, 145] on div "event_available Schedule" at bounding box center [37, 142] width 75 height 17
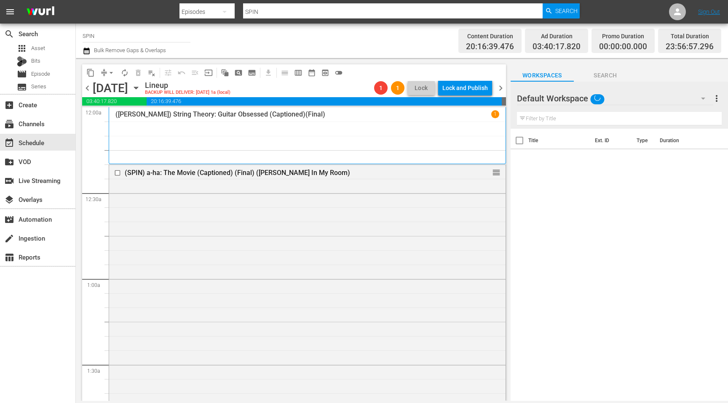
click at [102, 72] on span "compress" at bounding box center [104, 73] width 8 height 8
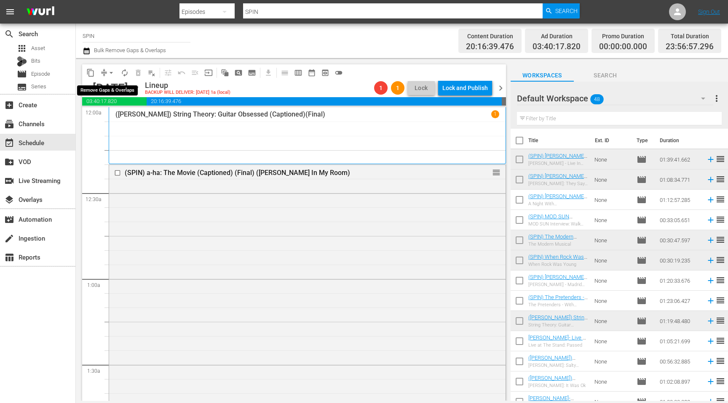
click at [110, 74] on span "arrow_drop_down" at bounding box center [111, 73] width 8 height 8
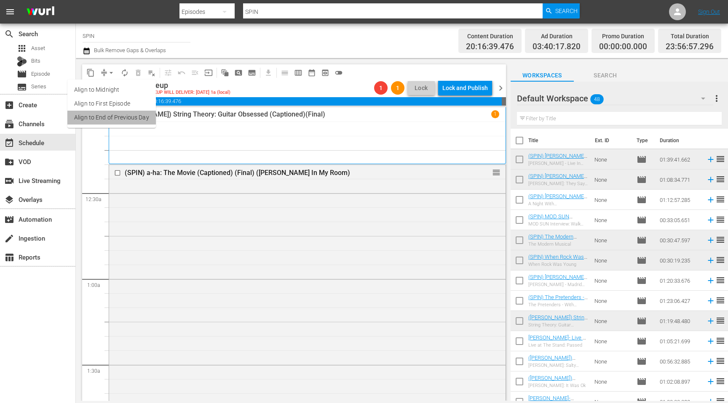
click at [114, 117] on li "Align to End of Previous Day" at bounding box center [111, 118] width 88 height 14
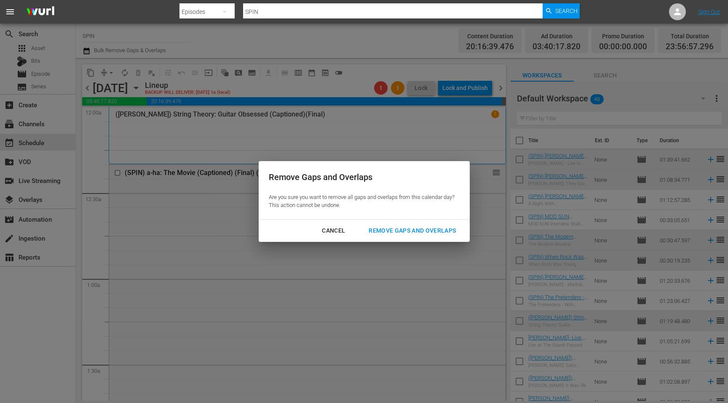
click at [408, 229] on div "Remove Gaps and Overlaps" at bounding box center [412, 231] width 101 height 11
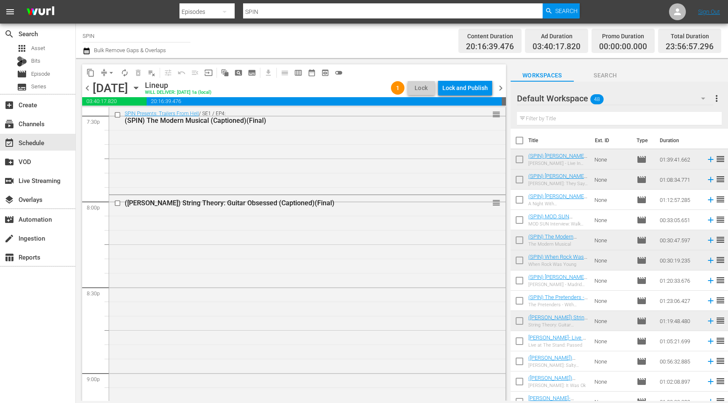
scroll to position [3332, 0]
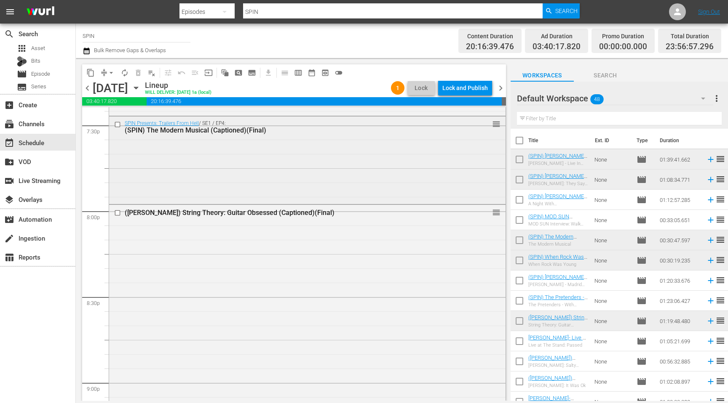
click at [387, 170] on div "SPIN Presents: Trailers From Hell / SE1 / EP4: (SPIN) The Modern Musical (Capti…" at bounding box center [307, 159] width 396 height 85
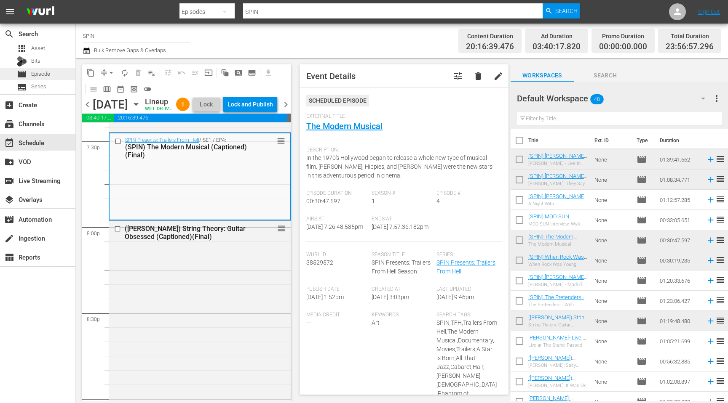
click at [57, 75] on div "movie Episode" at bounding box center [37, 74] width 75 height 12
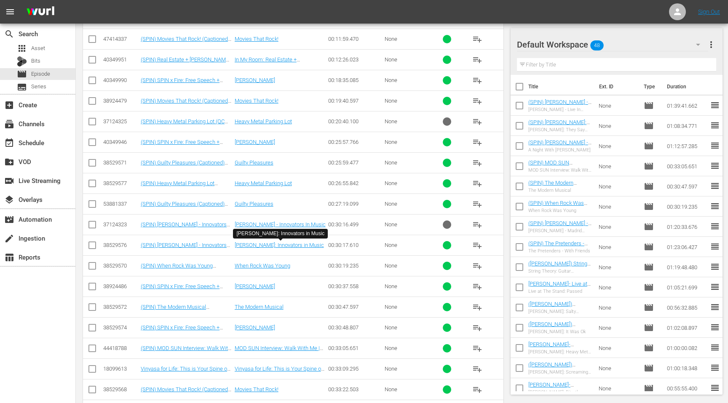
scroll to position [273, 0]
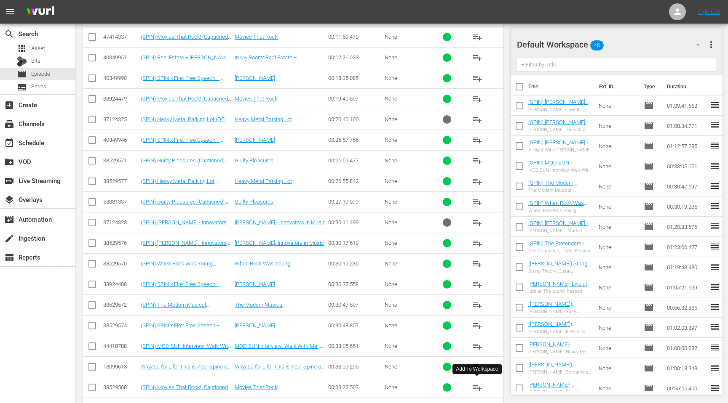
click at [473, 385] on span "playlist_add" at bounding box center [477, 388] width 10 height 10
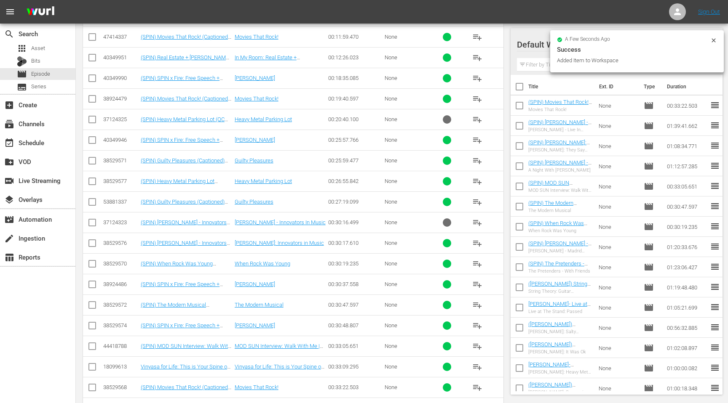
click at [478, 346] on span "playlist_add" at bounding box center [477, 347] width 10 height 10
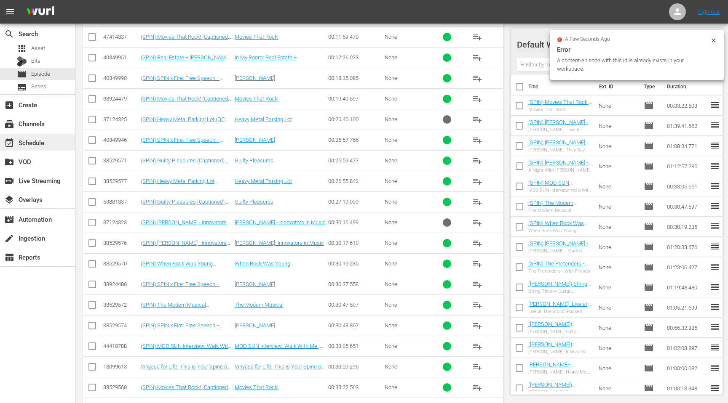
click at [32, 141] on div "event_available Schedule" at bounding box center [23, 142] width 47 height 8
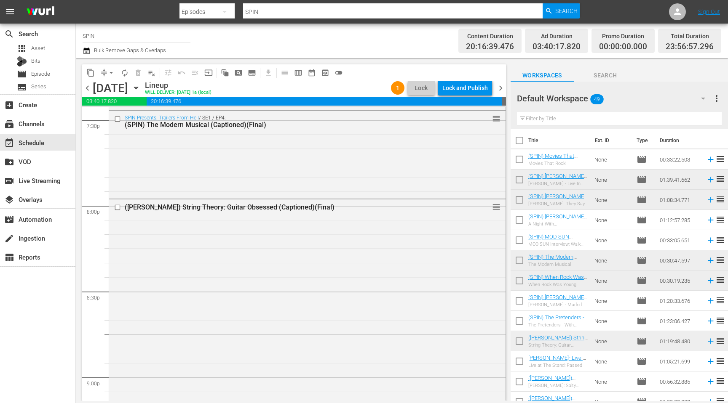
scroll to position [3327, 0]
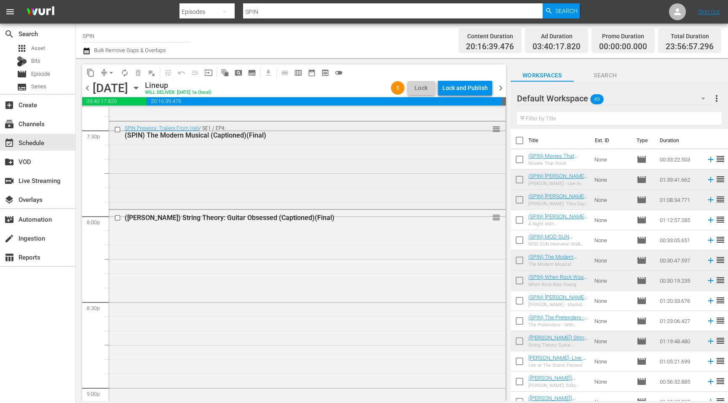
click at [117, 129] on input "checkbox" at bounding box center [118, 129] width 9 height 7
click at [139, 74] on span "delete_forever_outlined" at bounding box center [138, 73] width 8 height 8
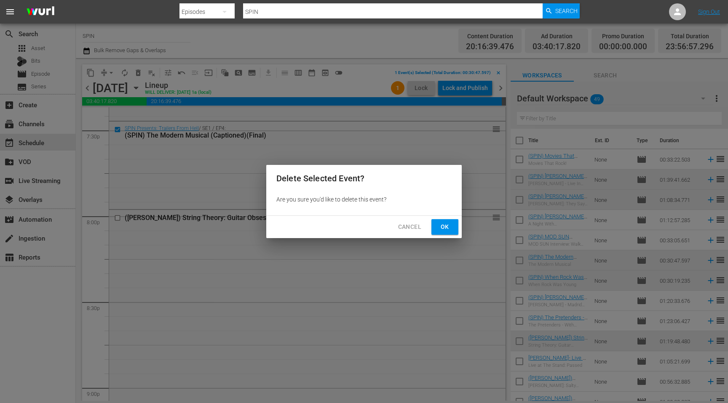
click at [444, 227] on span "Ok" at bounding box center [444, 227] width 13 height 11
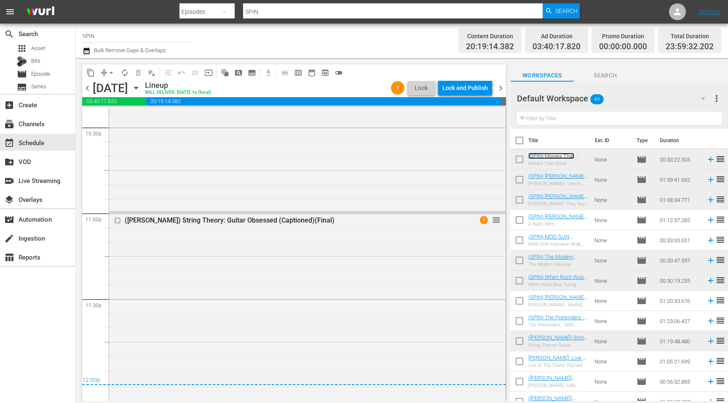
scroll to position [3885, 0]
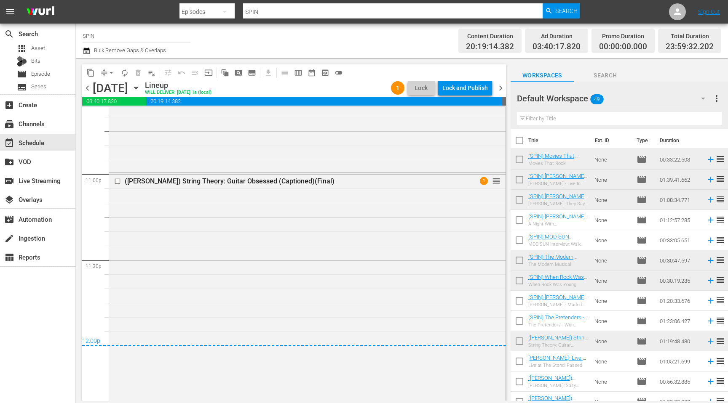
click at [88, 91] on span "chevron_left" at bounding box center [87, 88] width 11 height 11
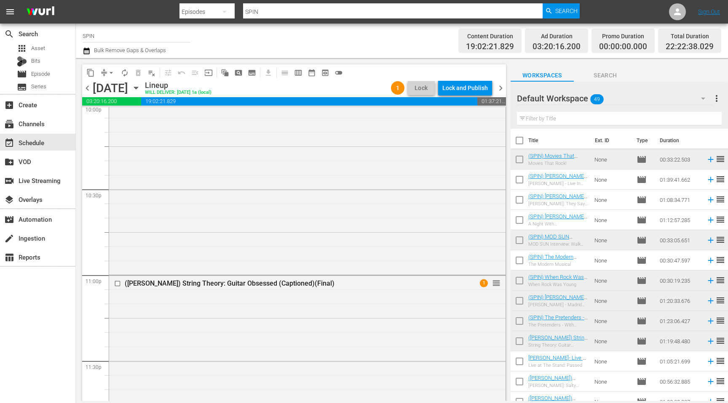
scroll to position [3792, 0]
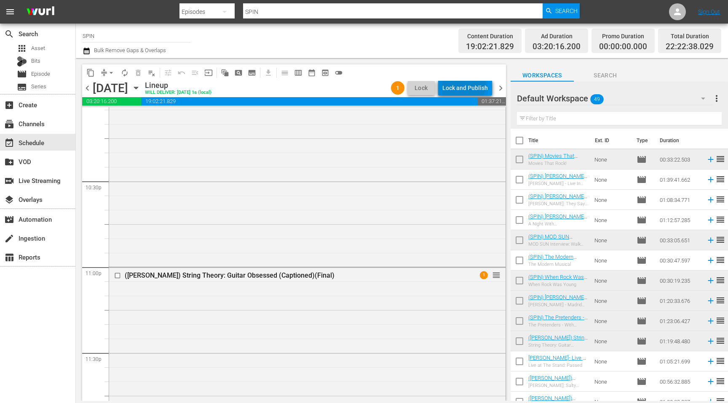
click at [462, 84] on div "Lock and Publish" at bounding box center [464, 87] width 45 height 15
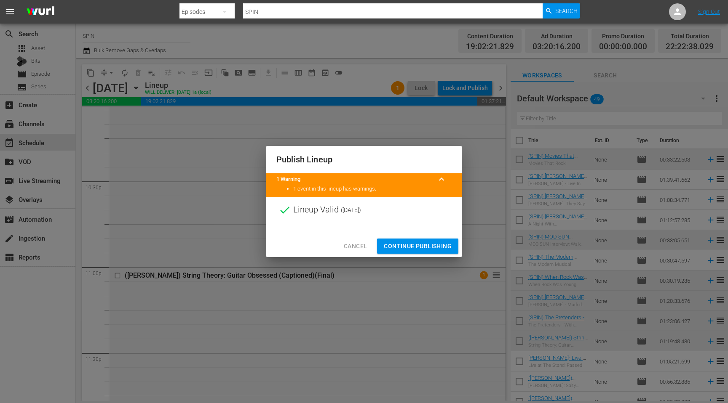
click at [395, 246] on span "Continue Publishing" at bounding box center [418, 246] width 68 height 11
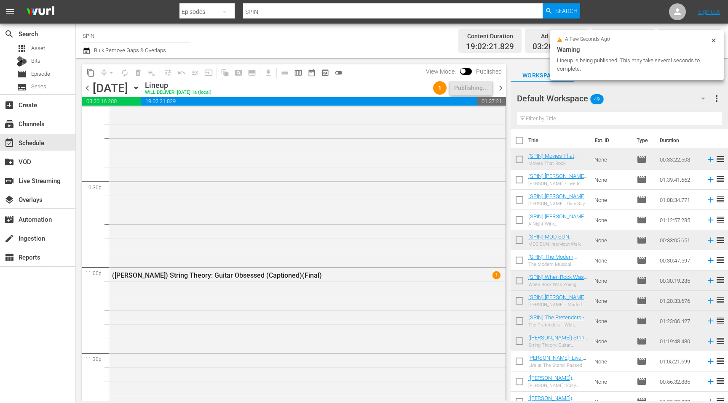
click at [500, 88] on span "chevron_right" at bounding box center [500, 88] width 11 height 11
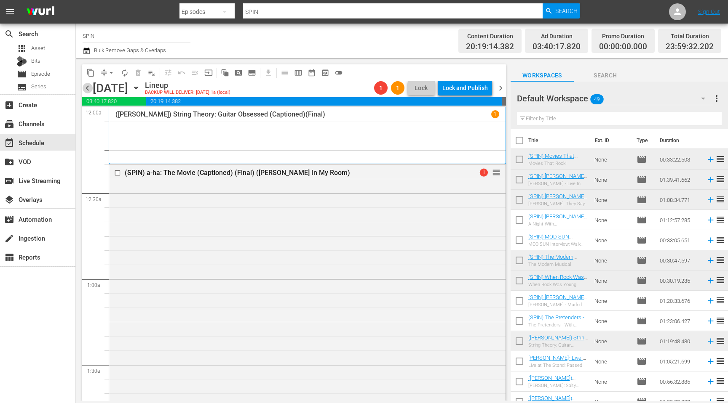
click at [90, 90] on span "chevron_left" at bounding box center [87, 88] width 11 height 11
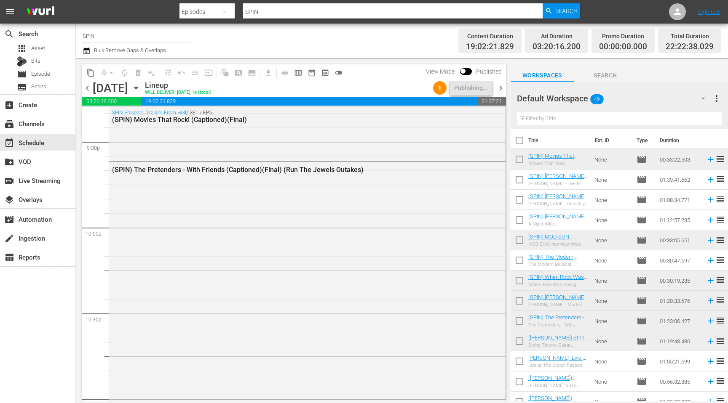
scroll to position [3887, 0]
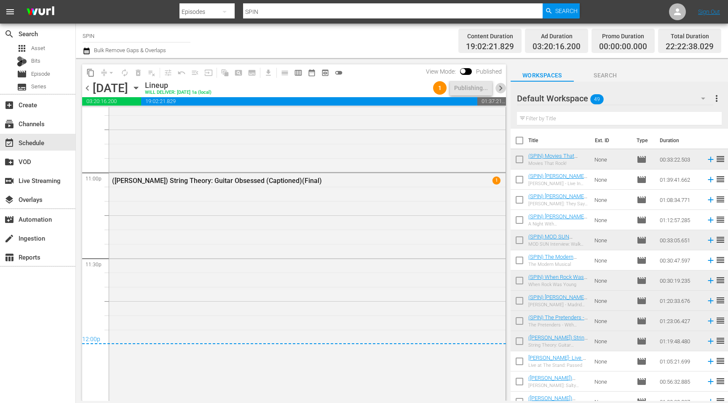
click at [499, 91] on span "chevron_right" at bounding box center [500, 88] width 11 height 11
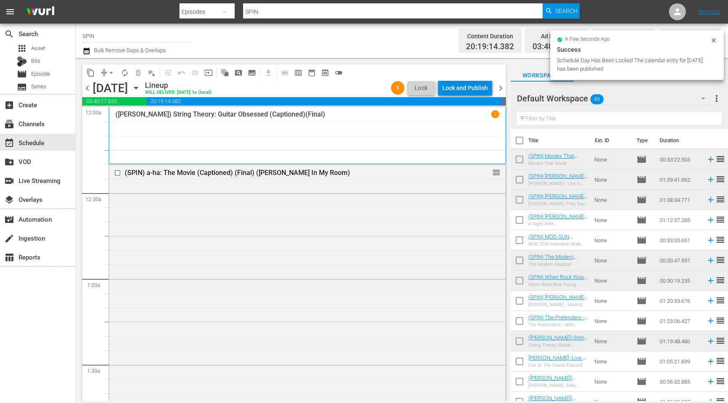
click at [457, 87] on div "Lock and Publish" at bounding box center [464, 87] width 45 height 15
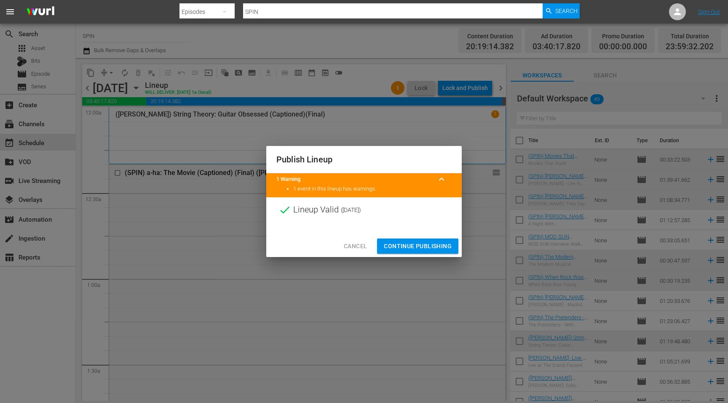
click at [403, 246] on span "Continue Publishing" at bounding box center [418, 246] width 68 height 11
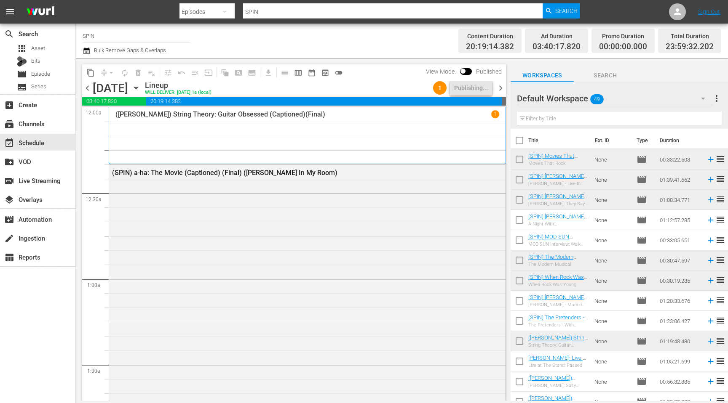
click at [501, 87] on span "chevron_right" at bounding box center [500, 88] width 11 height 11
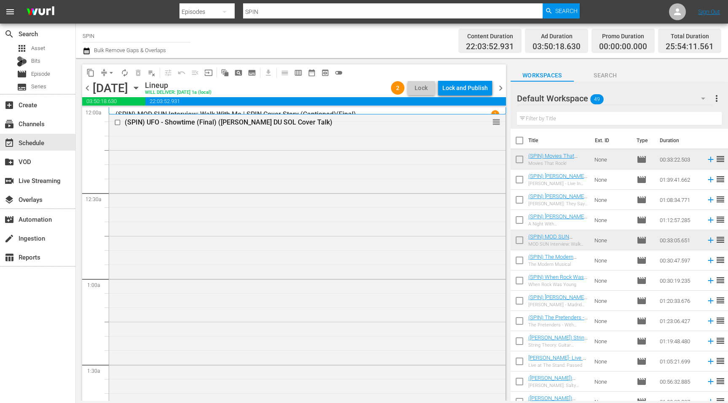
click at [88, 89] on span "chevron_left" at bounding box center [87, 88] width 11 height 11
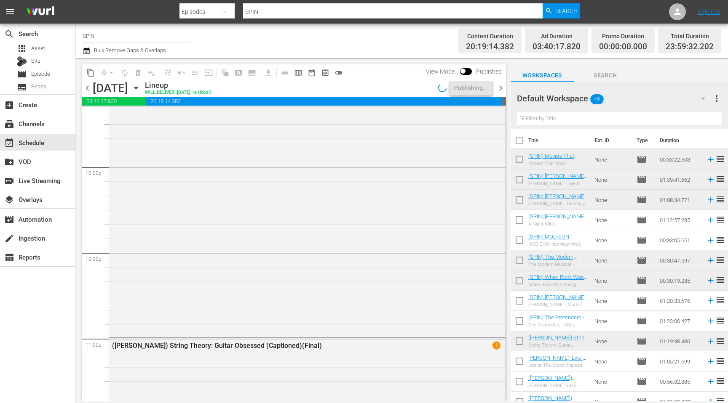
scroll to position [3885, 0]
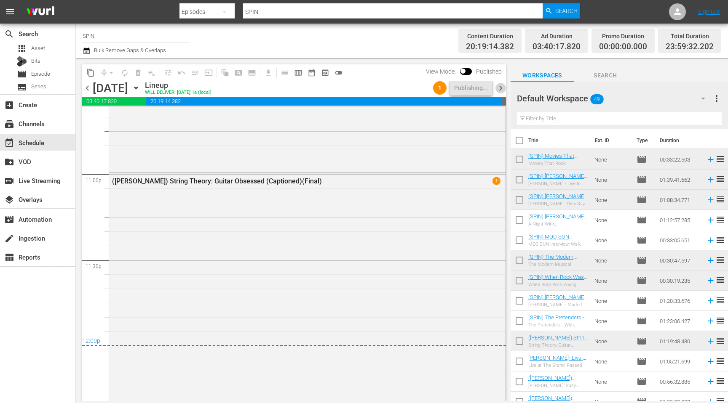
click at [499, 89] on span "chevron_right" at bounding box center [500, 88] width 11 height 11
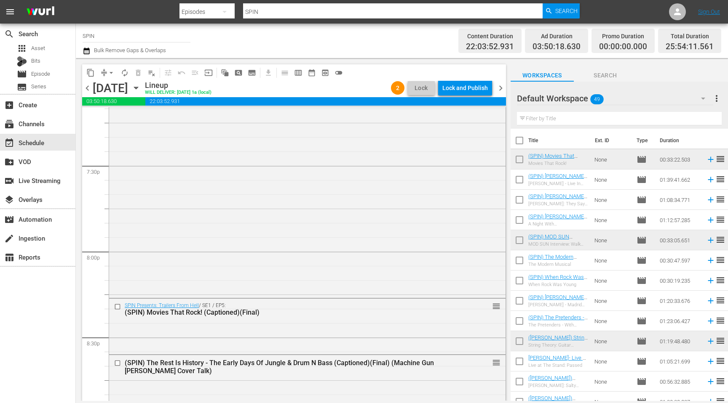
scroll to position [3294, 0]
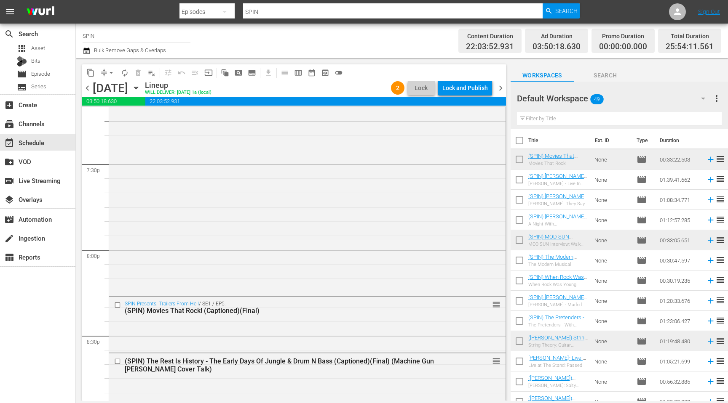
click at [86, 90] on span "chevron_left" at bounding box center [87, 88] width 11 height 11
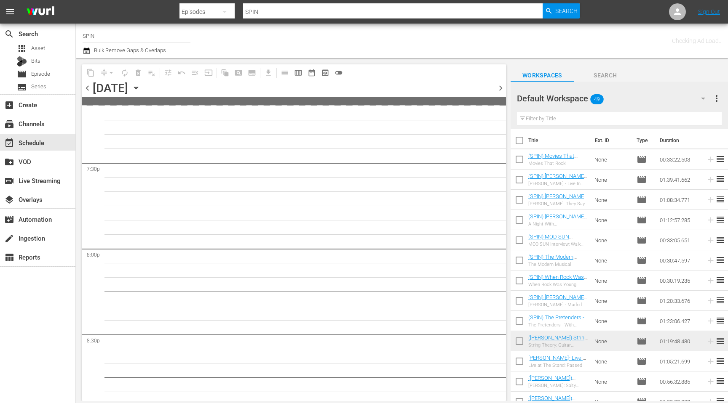
scroll to position [3408, 0]
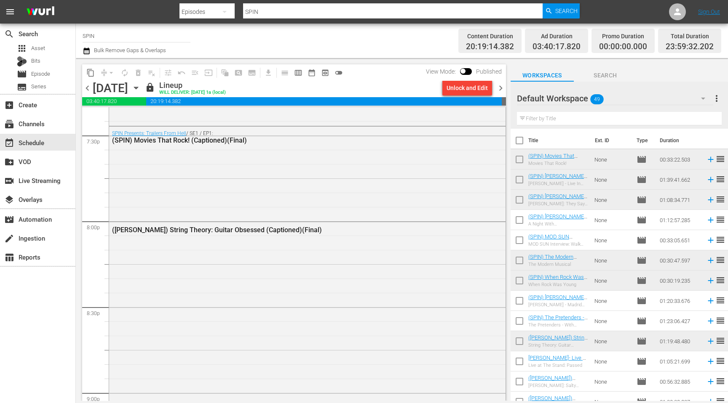
click at [86, 90] on span "chevron_left" at bounding box center [87, 88] width 11 height 11
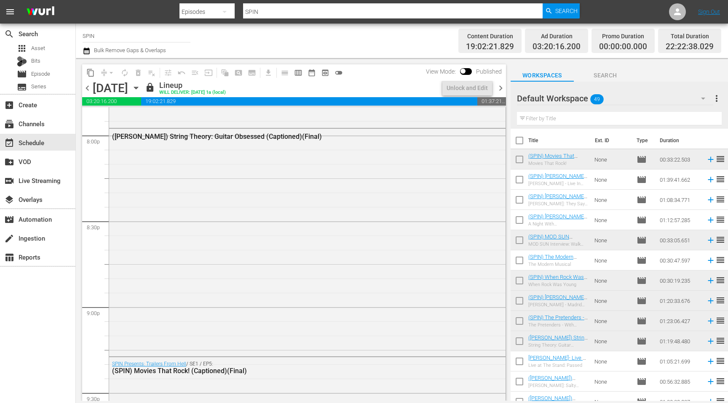
scroll to position [3265, 0]
